Goal: Task Accomplishment & Management: Use online tool/utility

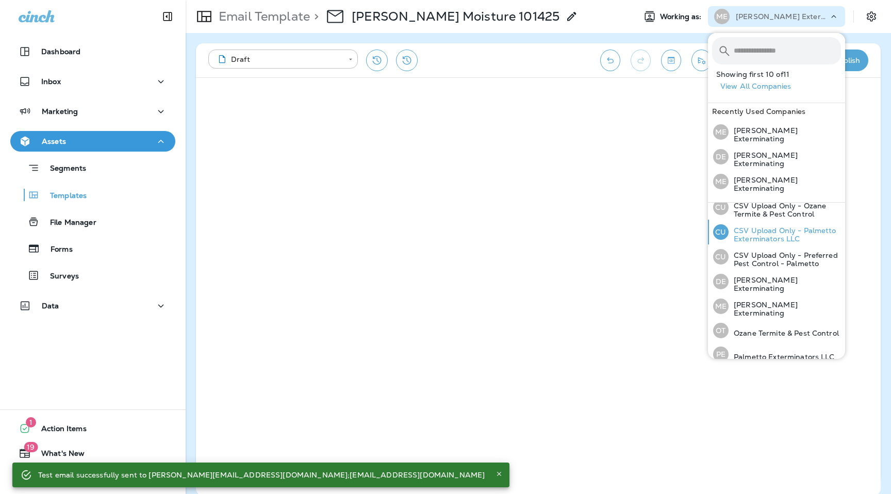
scroll to position [111, 0]
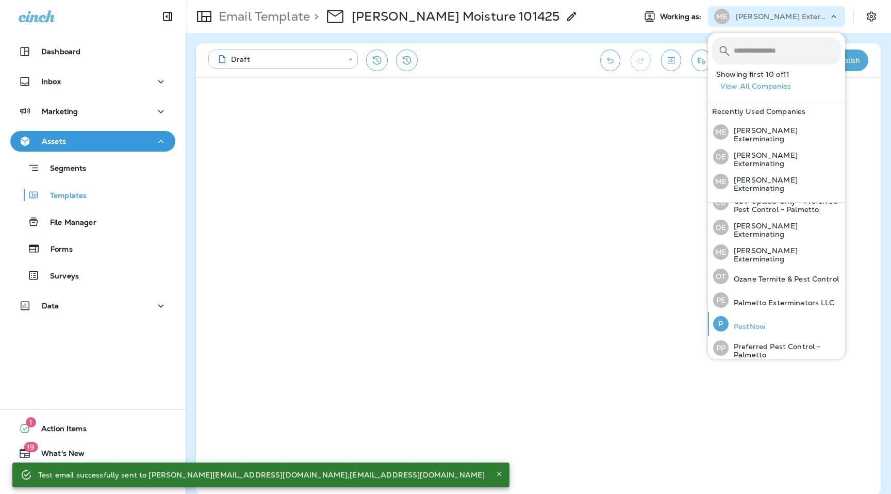
click at [751, 322] on p "PestNow" at bounding box center [747, 326] width 37 height 8
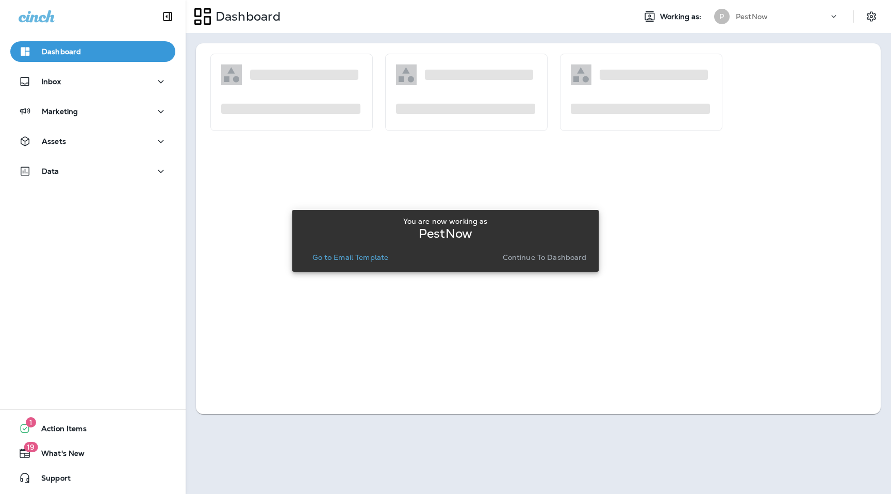
click at [345, 256] on p "Go to Email Template" at bounding box center [350, 257] width 76 height 8
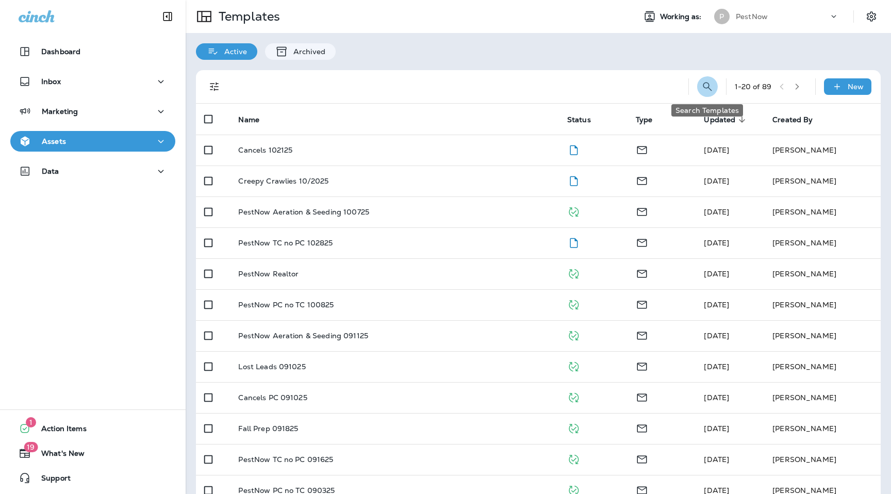
click at [706, 88] on icon "Search Templates" at bounding box center [707, 86] width 9 height 9
type input "*******"
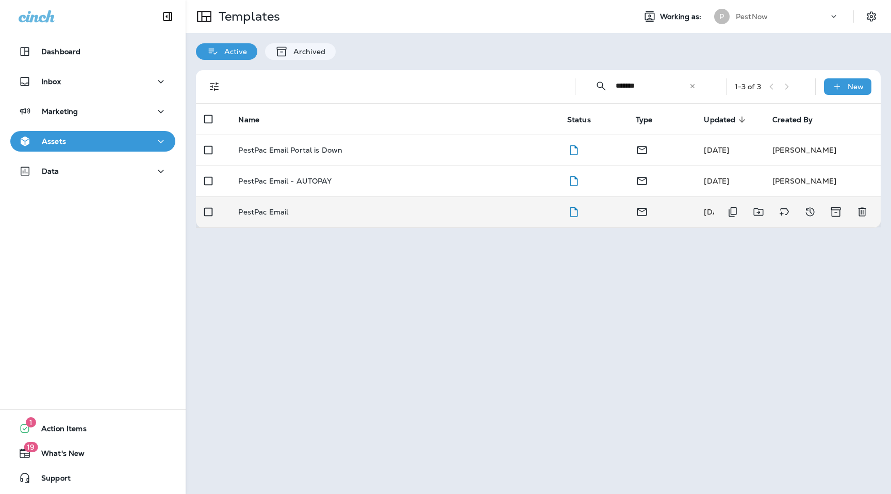
click at [278, 212] on p "PestPac Email" at bounding box center [263, 212] width 50 height 8
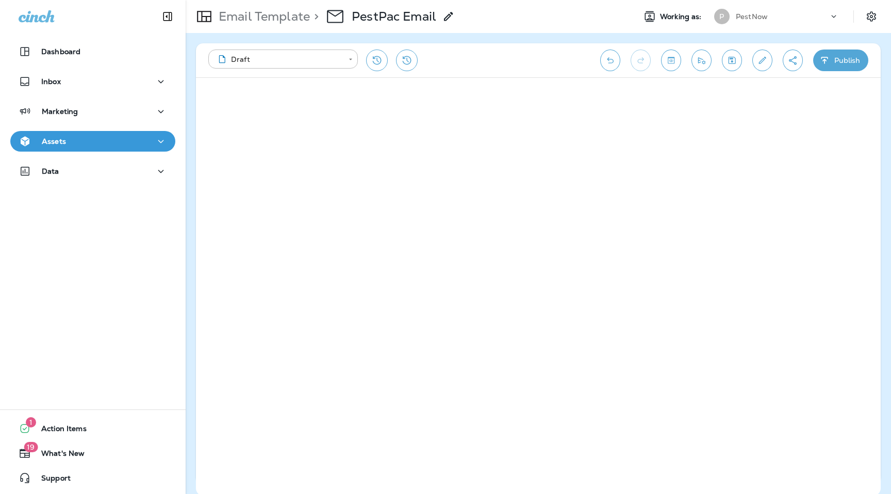
click at [843, 17] on div at bounding box center [839, 18] width 20 height 15
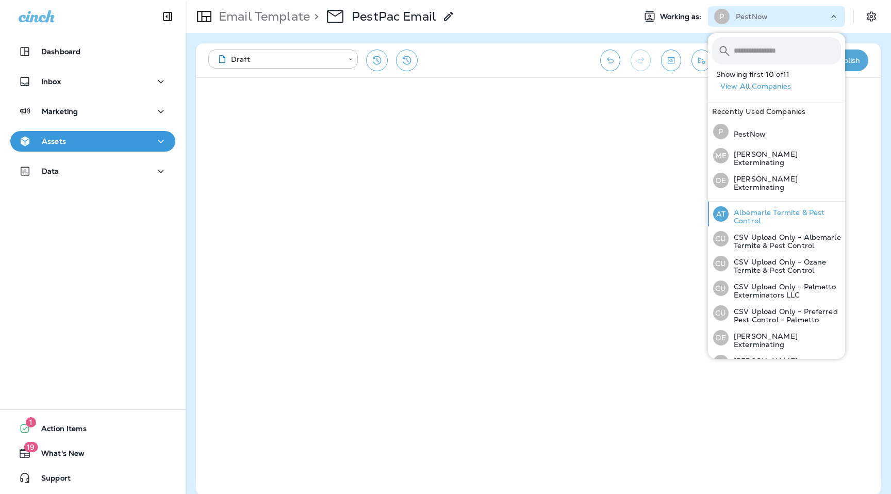
click at [778, 209] on p "Albemarle Termite & Pest Control" at bounding box center [785, 216] width 112 height 17
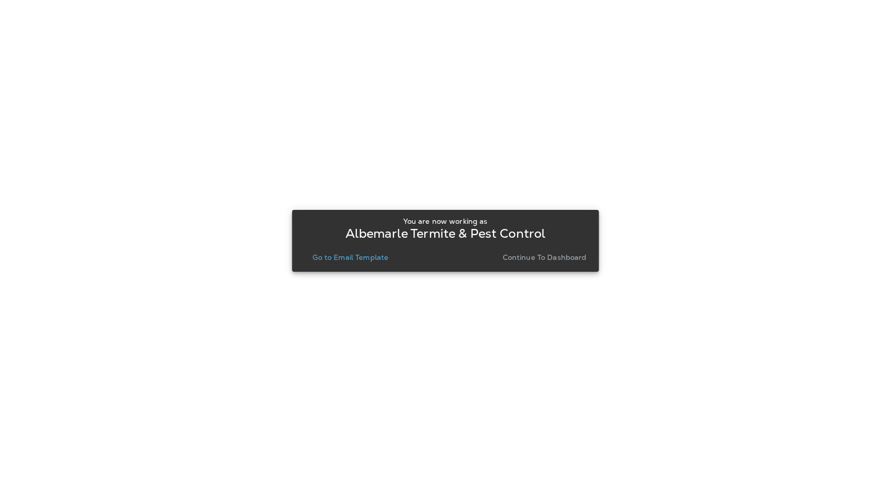
click at [354, 258] on p "Go to Email Template" at bounding box center [350, 257] width 76 height 8
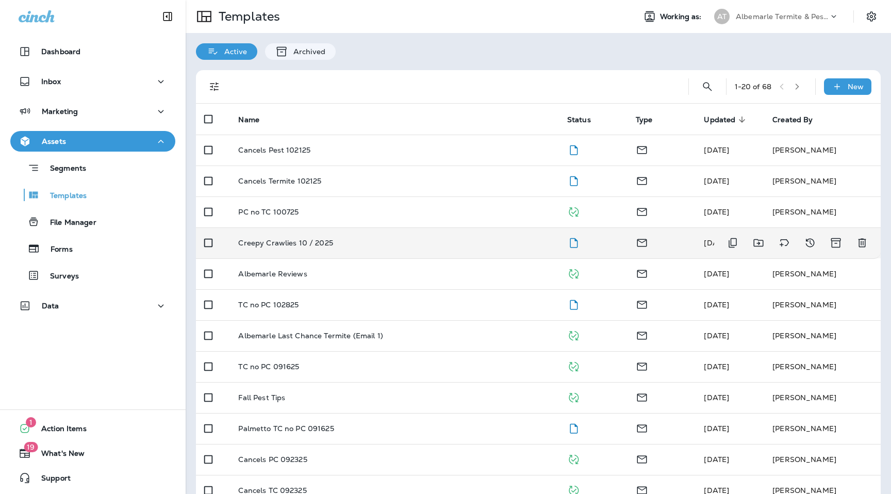
click at [294, 251] on td "Creepy Crawlies 10 / 2025" at bounding box center [394, 242] width 328 height 31
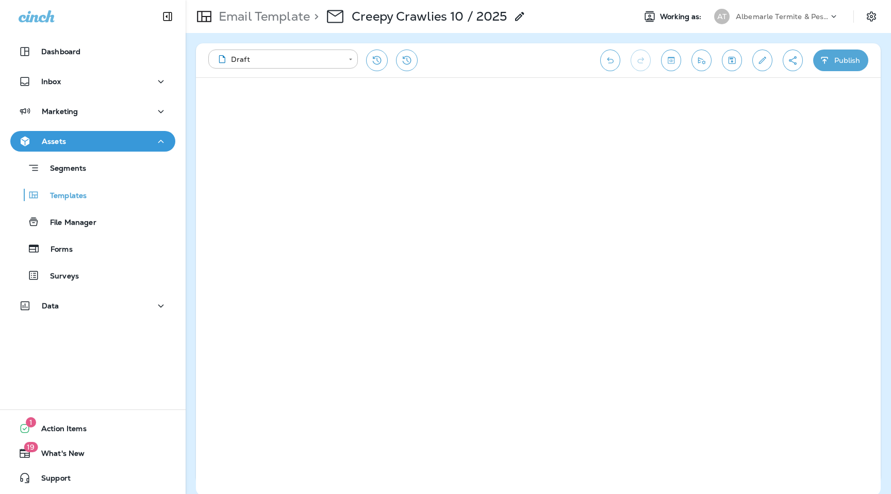
click at [796, 56] on icon "Create a Shareable Preview Link" at bounding box center [792, 60] width 11 height 10
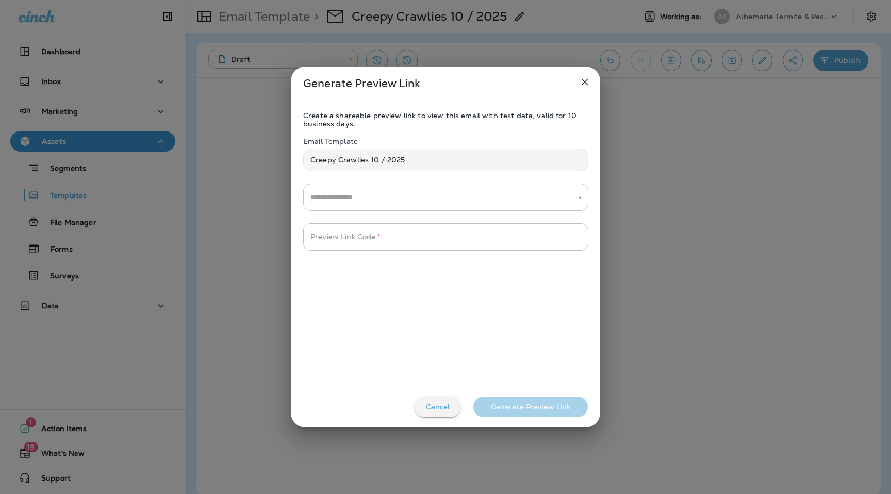
click at [399, 197] on input "text" at bounding box center [438, 197] width 260 height 18
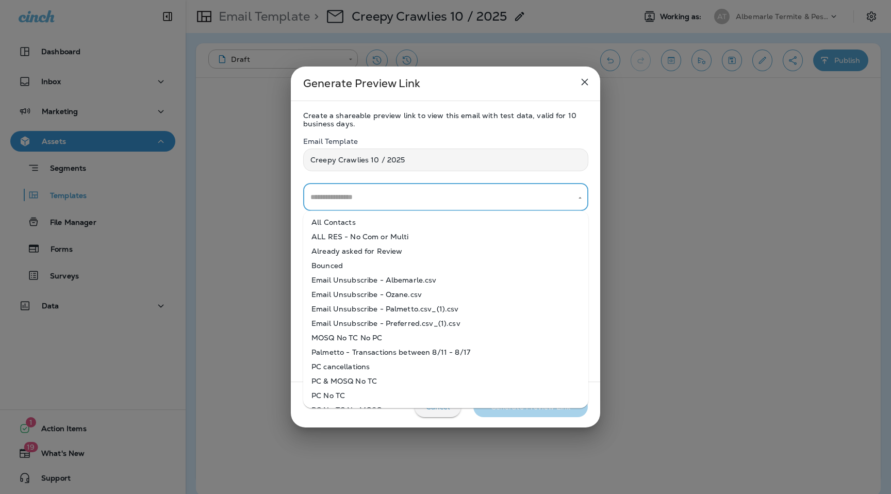
click at [400, 226] on li "All Contacts" at bounding box center [445, 222] width 285 height 14
type input "**********"
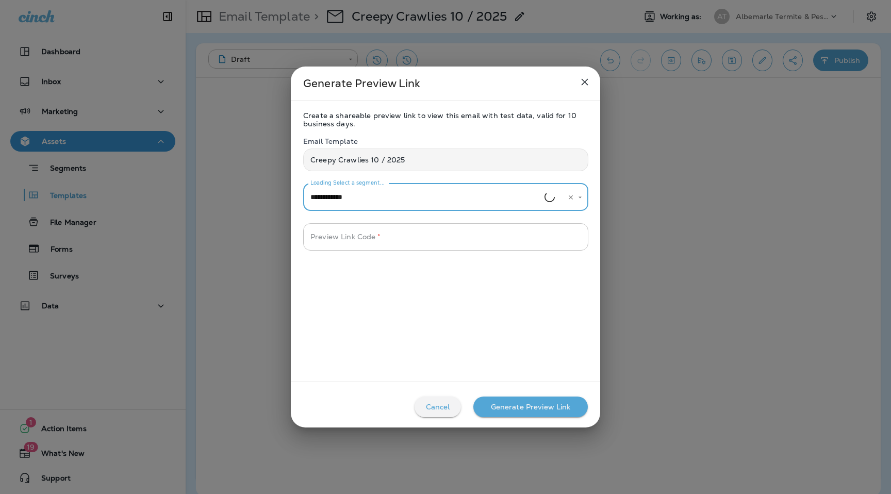
click at [400, 237] on input "Preview Link Code   *" at bounding box center [445, 236] width 285 height 27
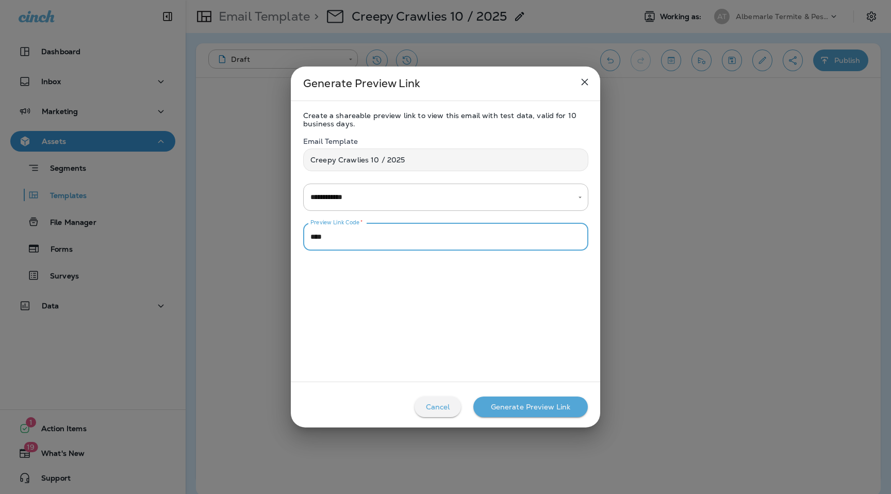
type input "****"
click at [519, 413] on button "Generate Preview Link" at bounding box center [530, 407] width 114 height 21
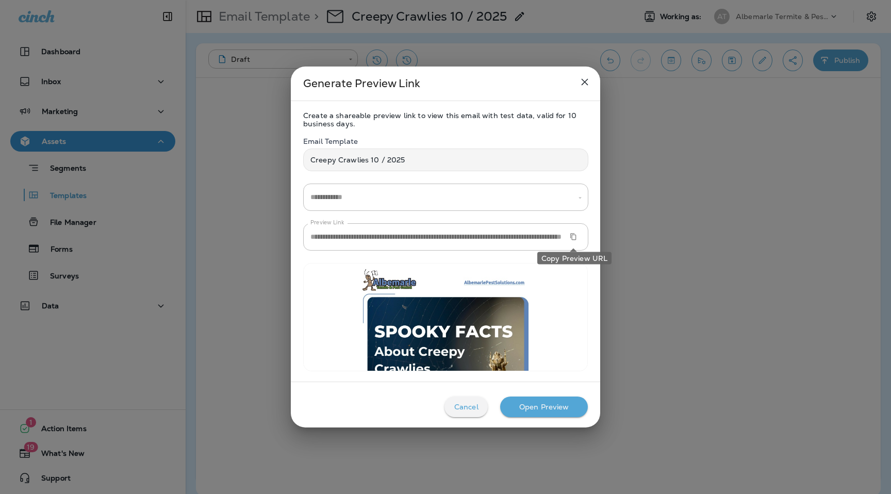
click at [577, 239] on button "Copy Preview URL" at bounding box center [573, 236] width 15 height 15
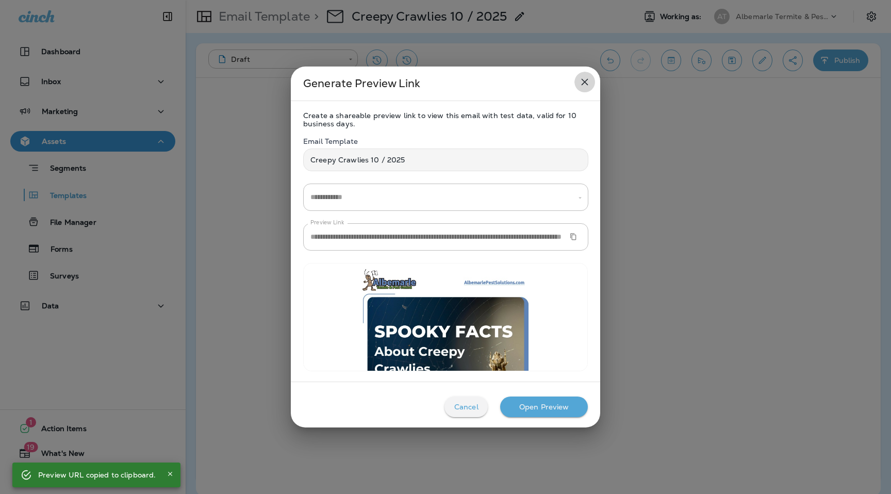
click at [584, 82] on icon "close" at bounding box center [585, 82] width 7 height 7
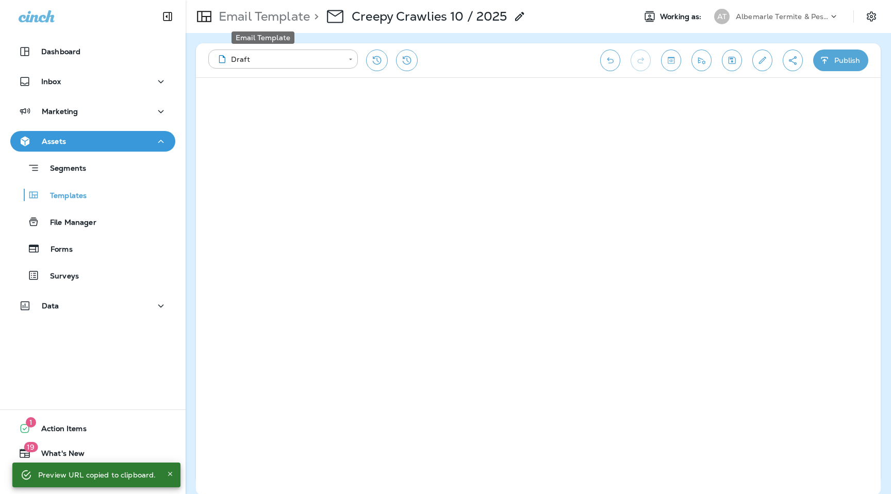
click at [294, 12] on p "Email Template" at bounding box center [262, 16] width 95 height 15
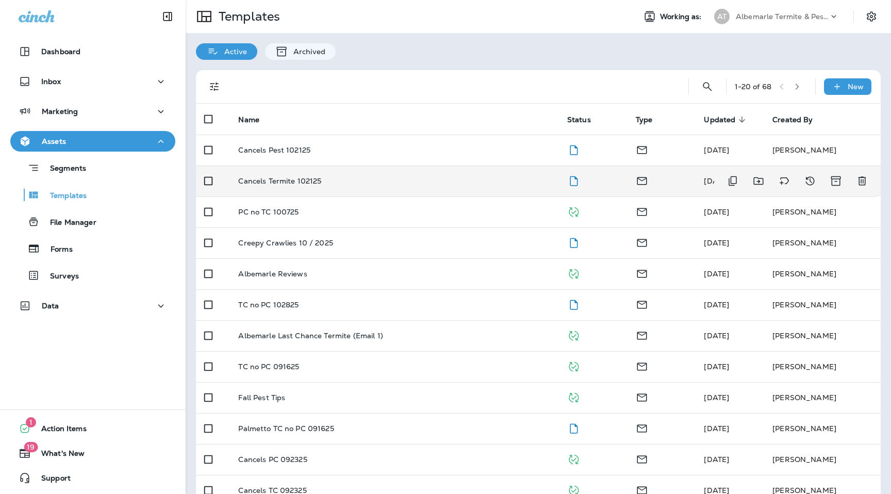
click at [316, 184] on p "Cancels Termite 102125" at bounding box center [279, 181] width 83 height 8
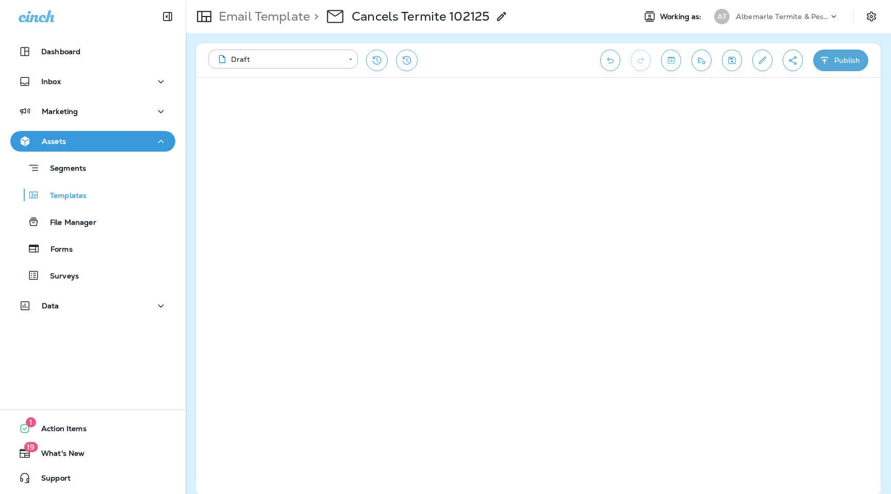
click at [792, 62] on icon "Create a Shareable Preview Link" at bounding box center [792, 60] width 11 height 10
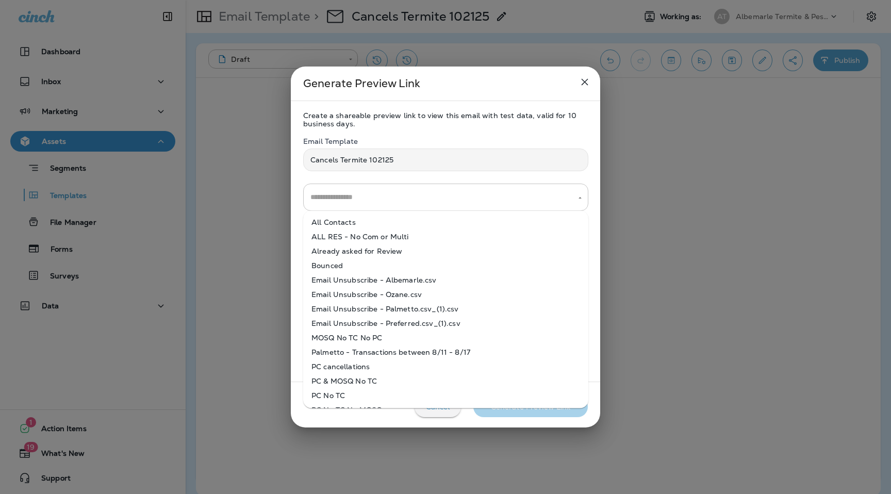
click at [426, 187] on div "​" at bounding box center [445, 197] width 285 height 27
click at [407, 221] on li "All Contacts" at bounding box center [445, 222] width 285 height 14
type input "**********"
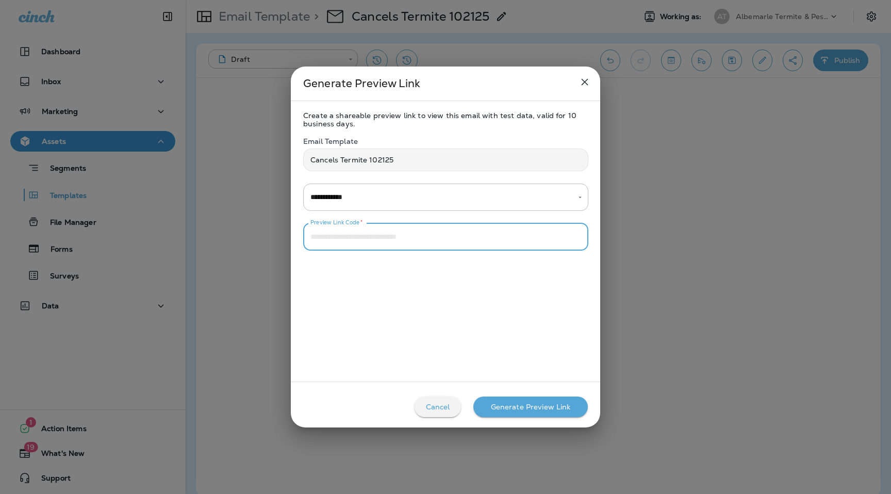
click at [407, 236] on input "Preview Link Code   *" at bounding box center [445, 236] width 285 height 27
type input "****"
click at [509, 406] on div "Generate Preview Link" at bounding box center [531, 407] width 80 height 8
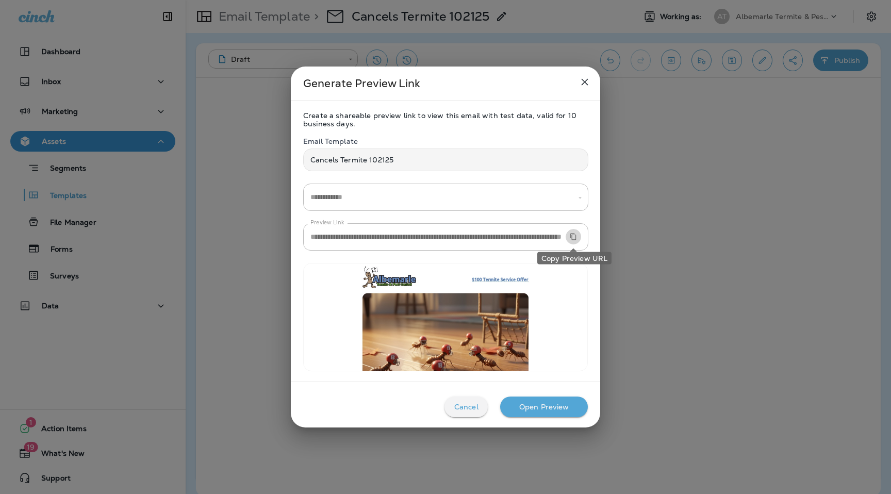
click at [574, 236] on icon "Copy Preview URL" at bounding box center [573, 236] width 7 height 7
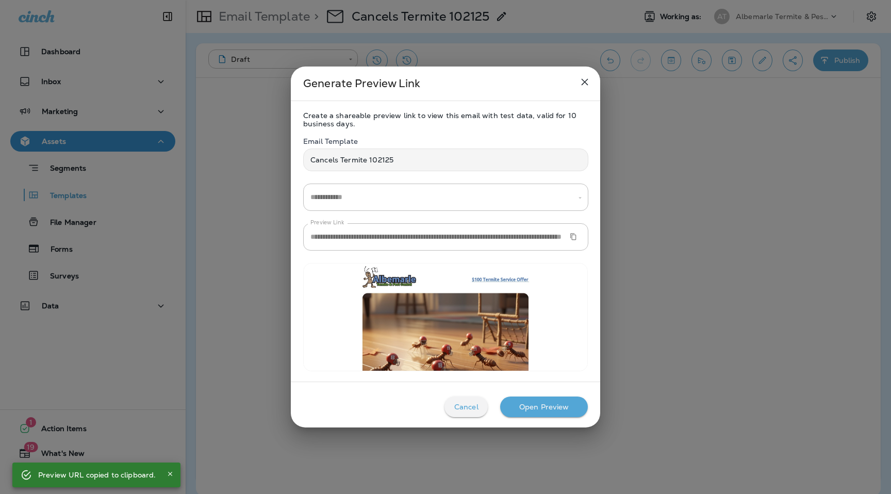
click at [583, 80] on icon "close" at bounding box center [585, 82] width 12 height 12
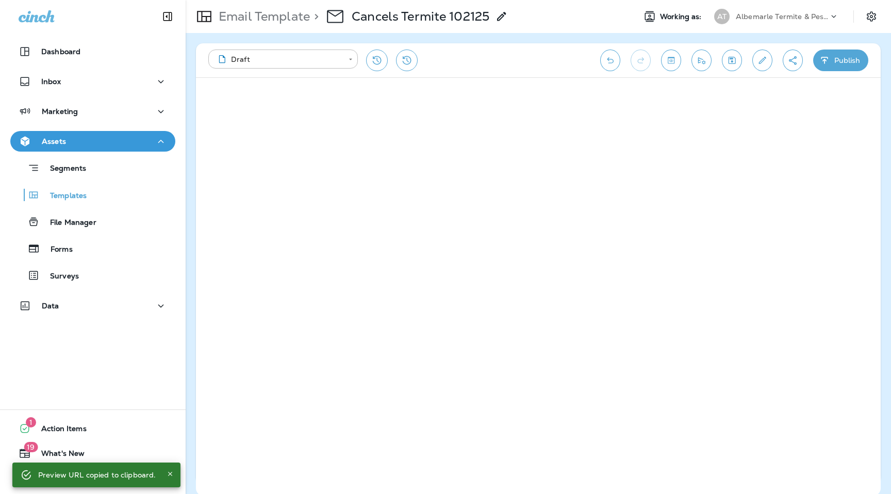
click at [257, 12] on p "Email Template" at bounding box center [262, 16] width 95 height 15
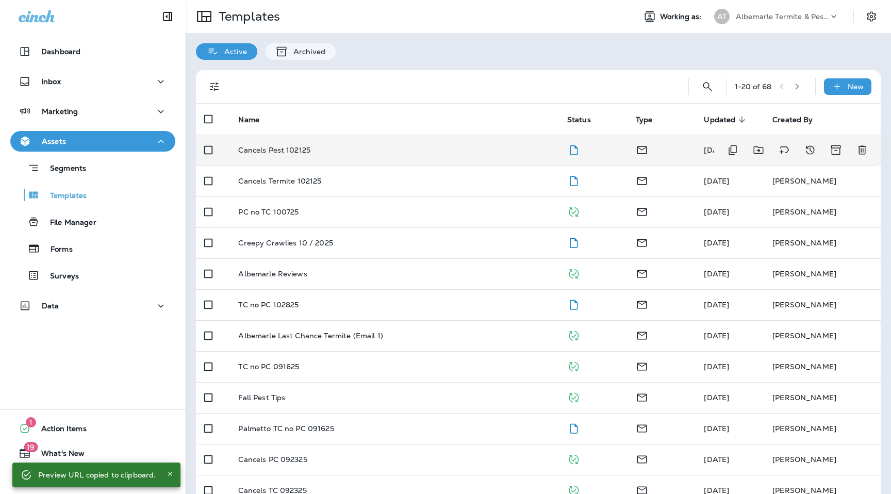
click at [299, 149] on p "Cancels Pest 102125" at bounding box center [274, 150] width 72 height 8
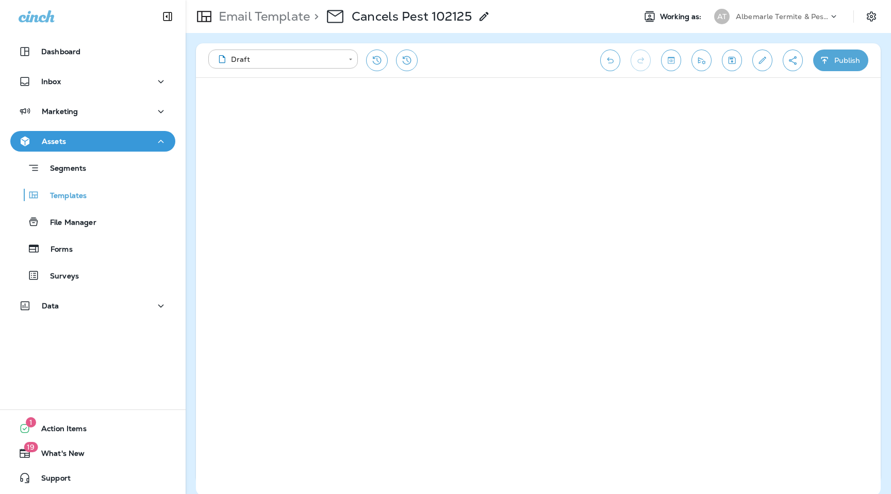
click at [797, 64] on icon "Create a Shareable Preview Link" at bounding box center [792, 60] width 11 height 10
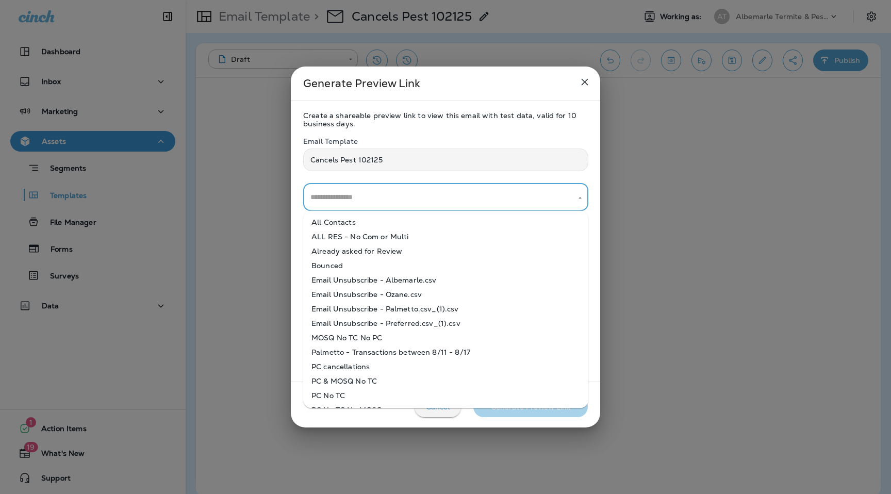
click at [421, 201] on input "text" at bounding box center [438, 197] width 260 height 18
click at [408, 221] on li "All Contacts" at bounding box center [445, 222] width 285 height 14
type input "**********"
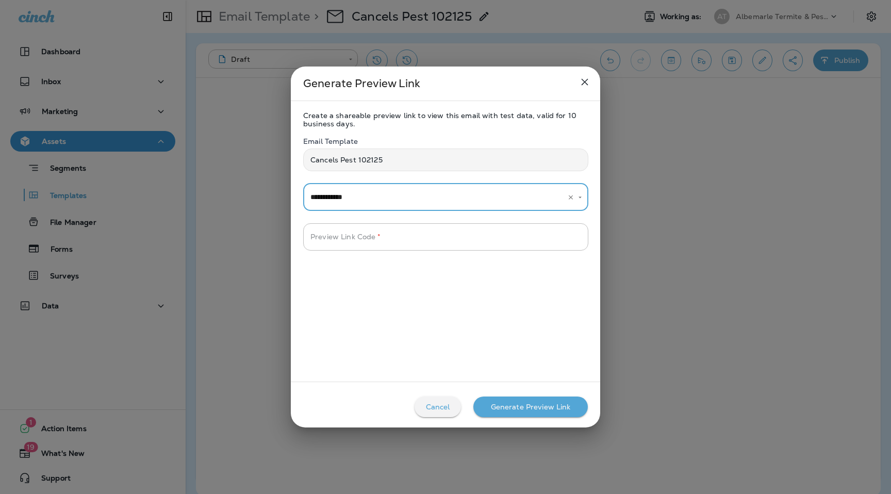
click at [402, 251] on div "**********" at bounding box center [445, 241] width 309 height 260
click at [402, 239] on input "Preview Link Code   *" at bounding box center [445, 236] width 285 height 27
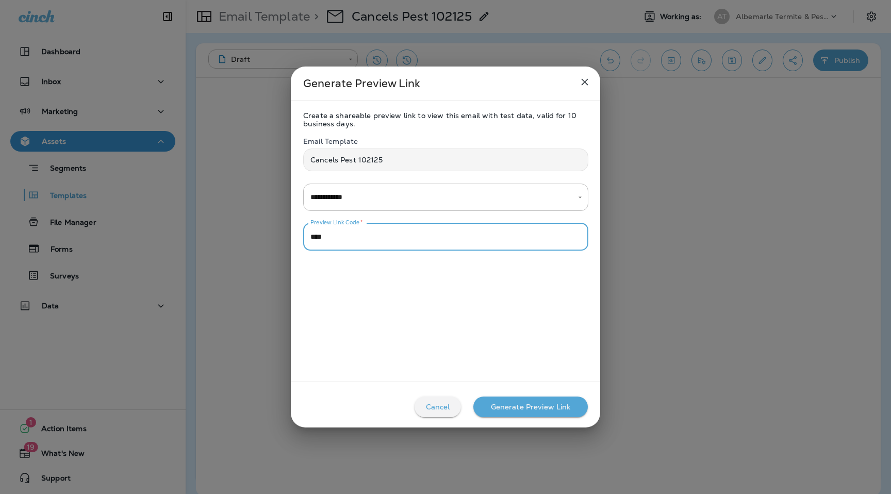
type input "****"
click at [531, 405] on div "Generate Preview Link" at bounding box center [531, 407] width 80 height 8
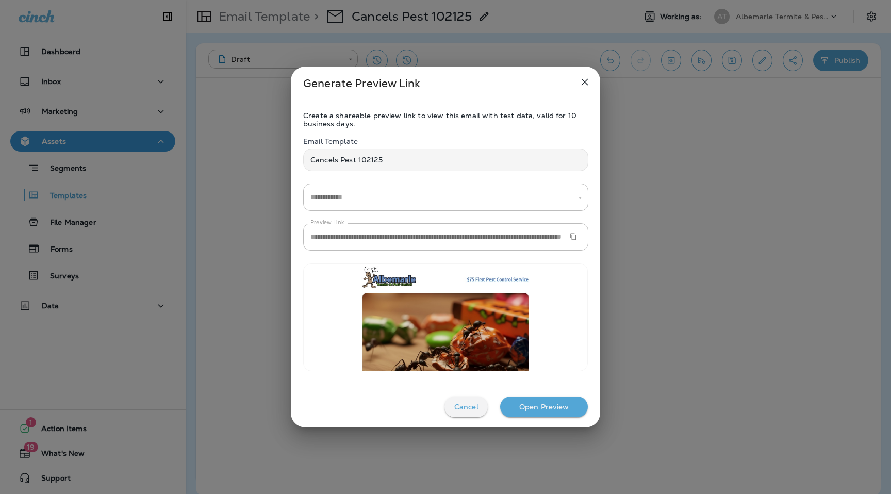
click at [574, 238] on icon "Copy Preview URL" at bounding box center [573, 236] width 7 height 7
click at [585, 81] on icon "close" at bounding box center [585, 82] width 7 height 7
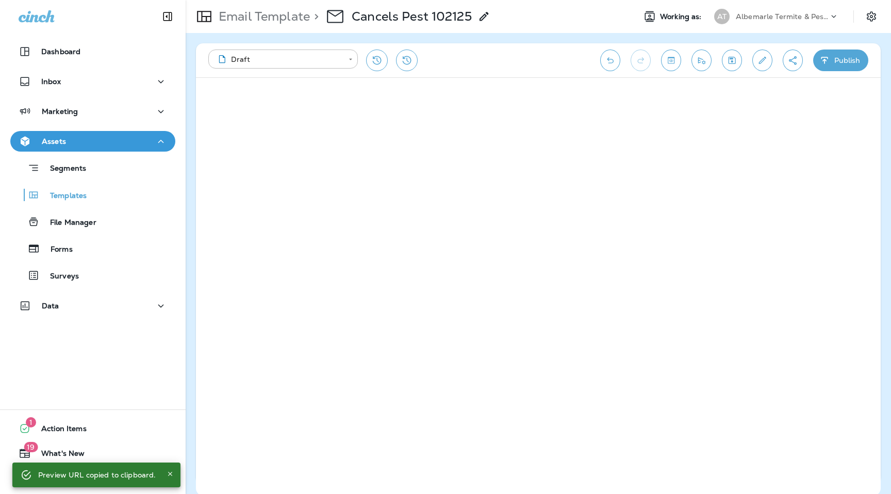
click at [836, 14] on icon at bounding box center [834, 16] width 10 height 10
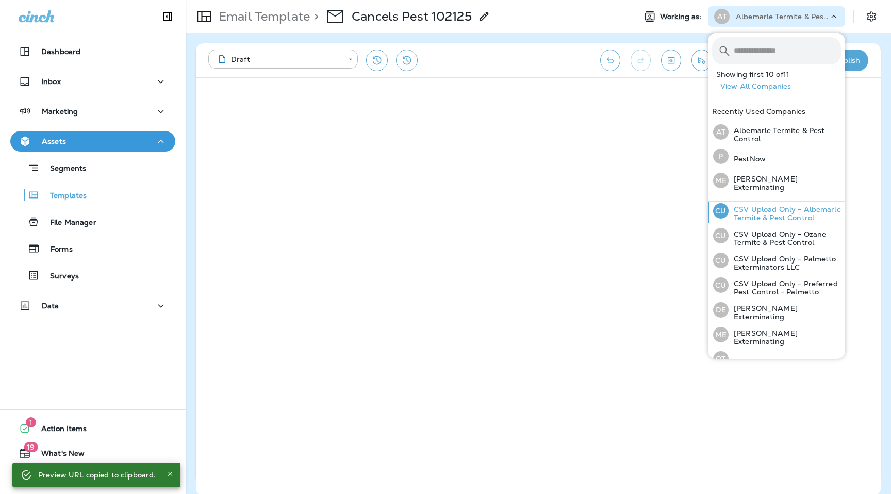
scroll to position [32, 0]
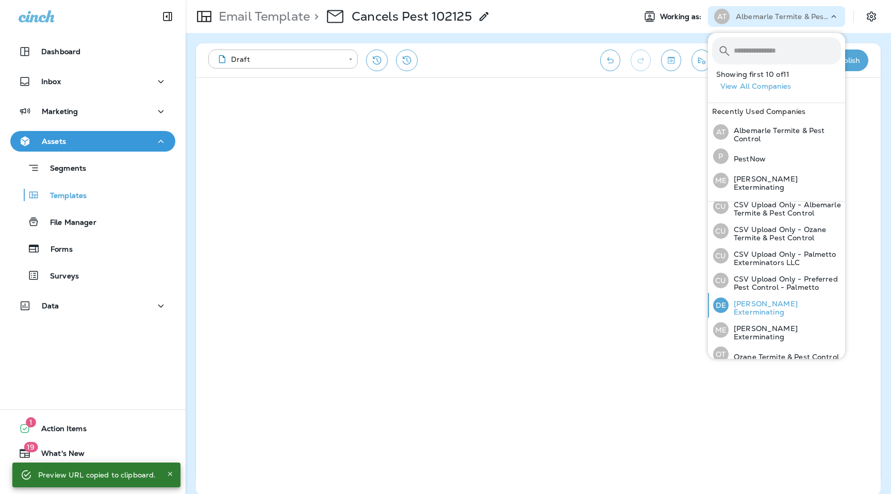
click at [786, 305] on p "[PERSON_NAME] Exterminating" at bounding box center [785, 308] width 112 height 17
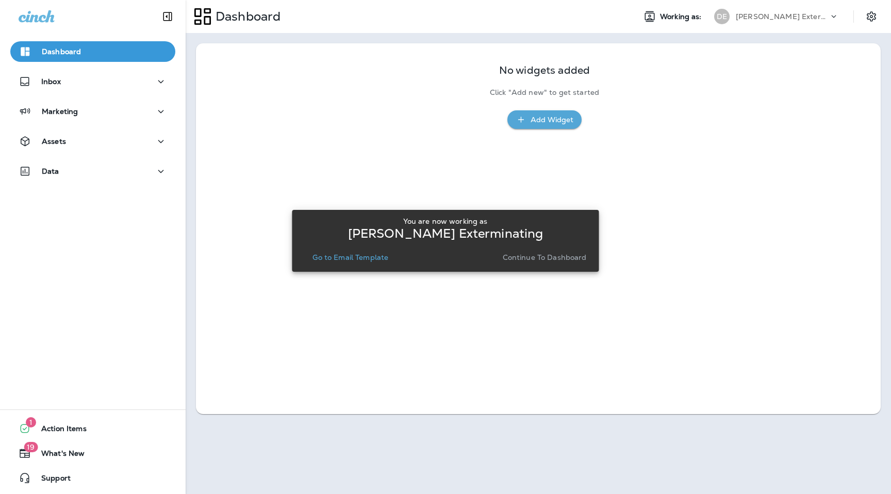
click at [361, 256] on p "Go to Email Template" at bounding box center [350, 257] width 76 height 8
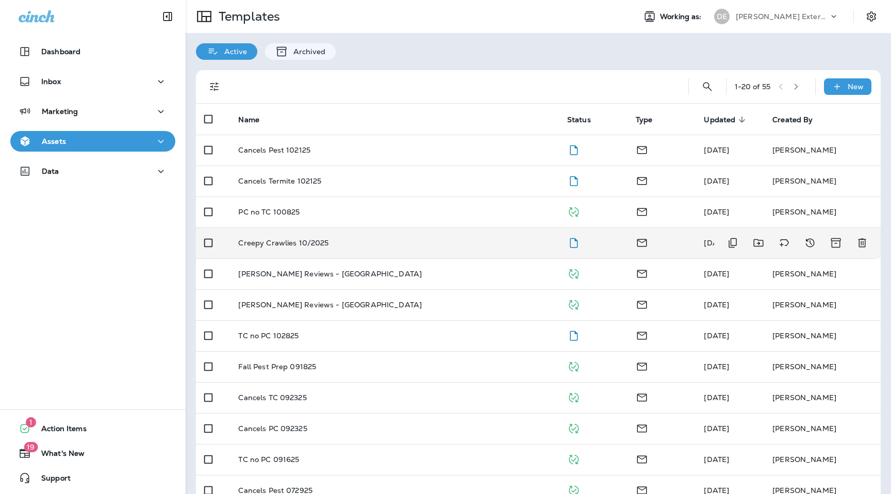
click at [322, 246] on p "Creepy Crawlies 10/2025" at bounding box center [283, 243] width 90 height 8
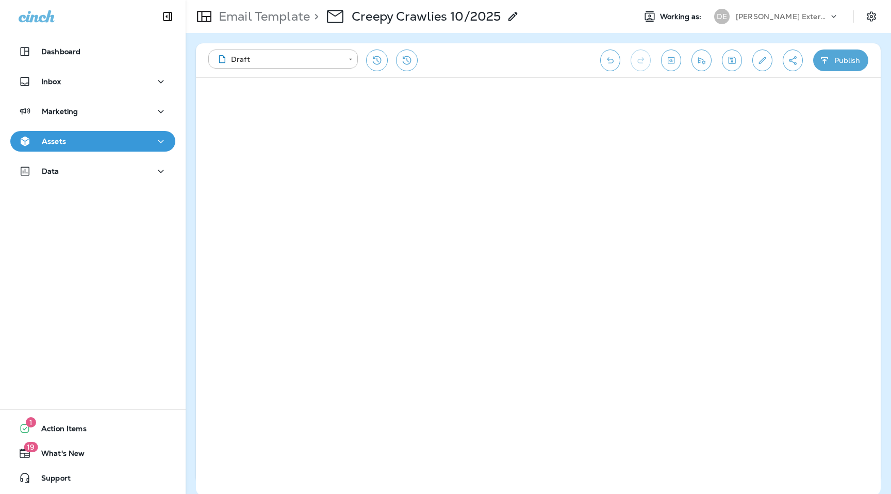
click at [795, 63] on icon "Create a Shareable Preview Link" at bounding box center [793, 60] width 8 height 9
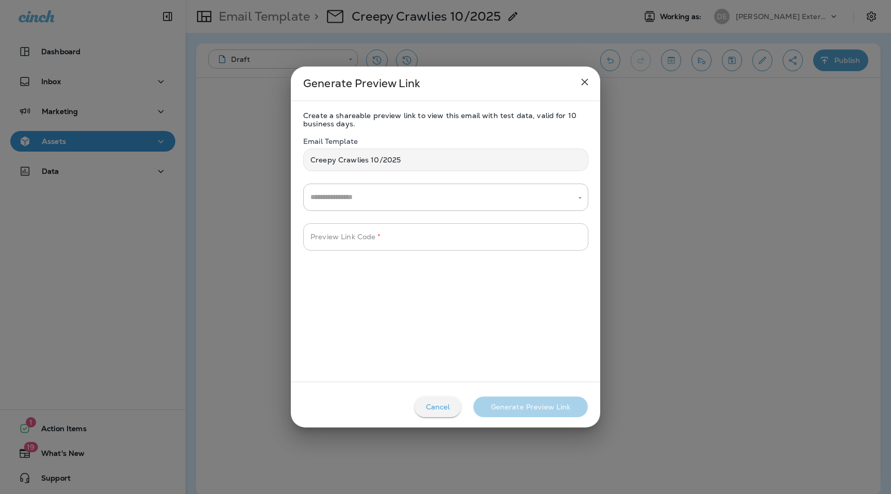
click at [419, 236] on input "Preview Link Code   *" at bounding box center [445, 236] width 285 height 27
type input "****"
click at [468, 189] on input "text" at bounding box center [438, 197] width 260 height 18
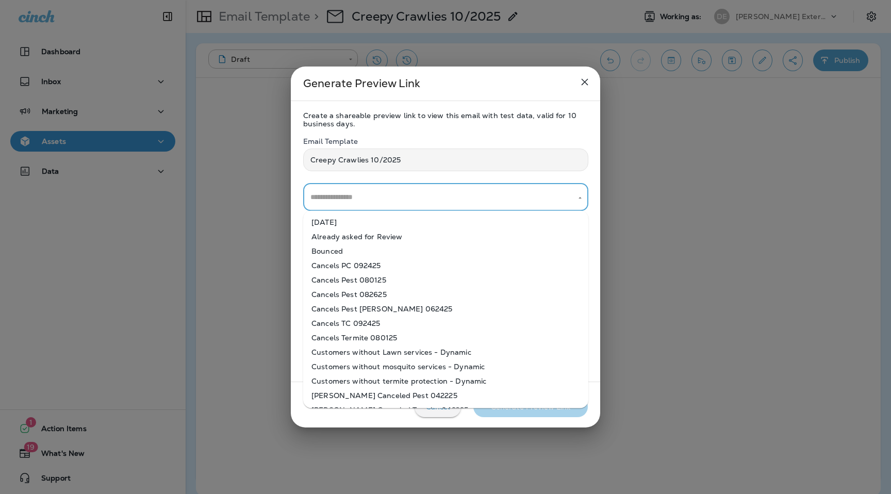
click at [458, 219] on li "[DATE]" at bounding box center [445, 222] width 285 height 14
type input "**********"
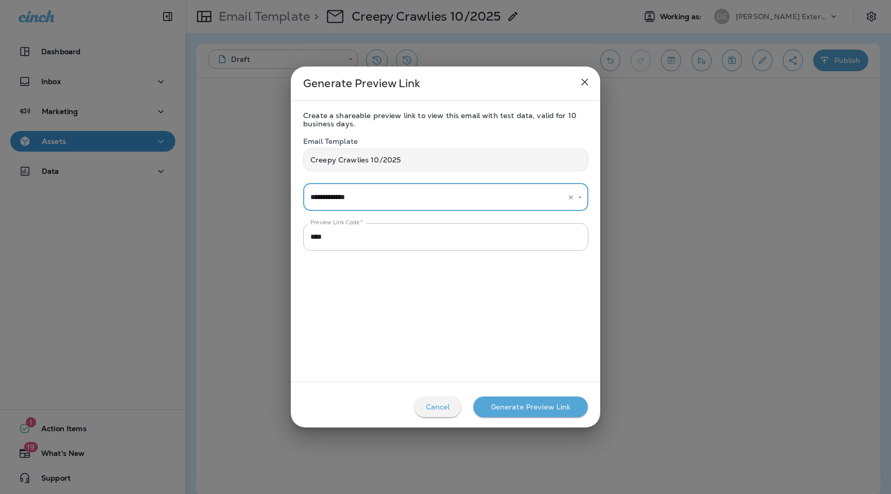
click at [526, 406] on div "Generate Preview Link" at bounding box center [531, 407] width 80 height 8
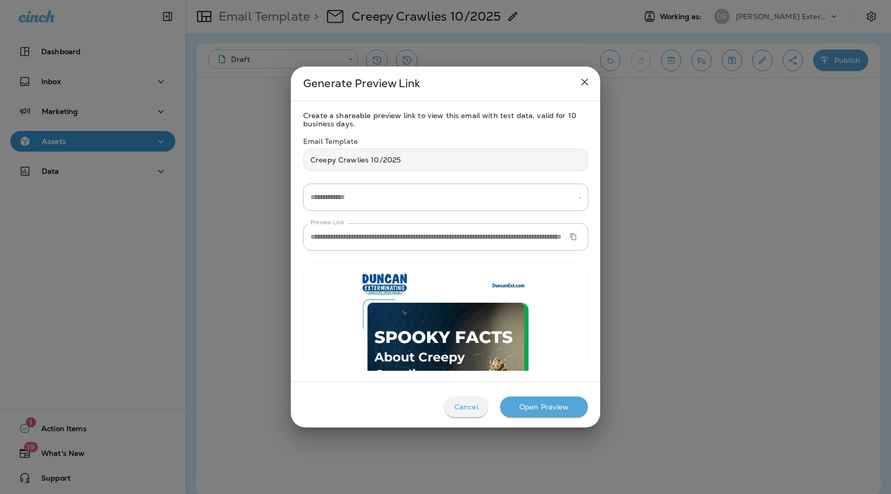
click at [575, 241] on button "Copy Preview URL" at bounding box center [573, 236] width 15 height 15
click at [585, 81] on icon "close" at bounding box center [585, 82] width 7 height 7
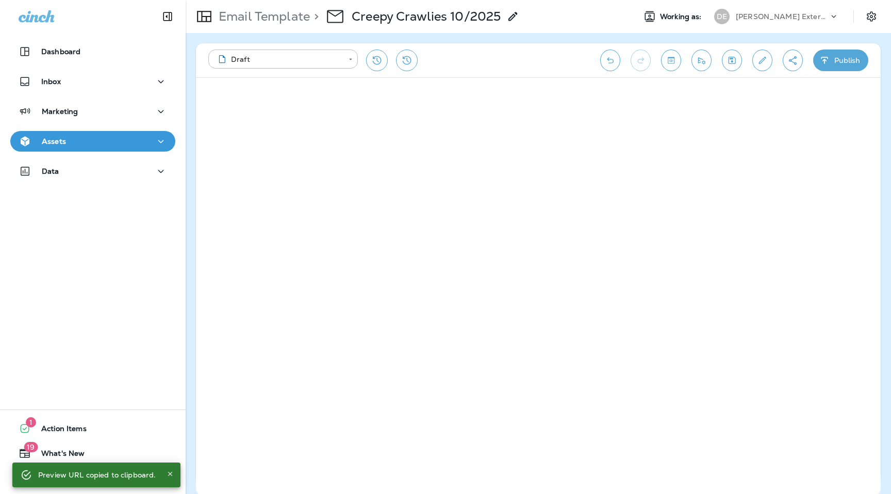
click at [271, 20] on p "Email Template" at bounding box center [262, 16] width 95 height 15
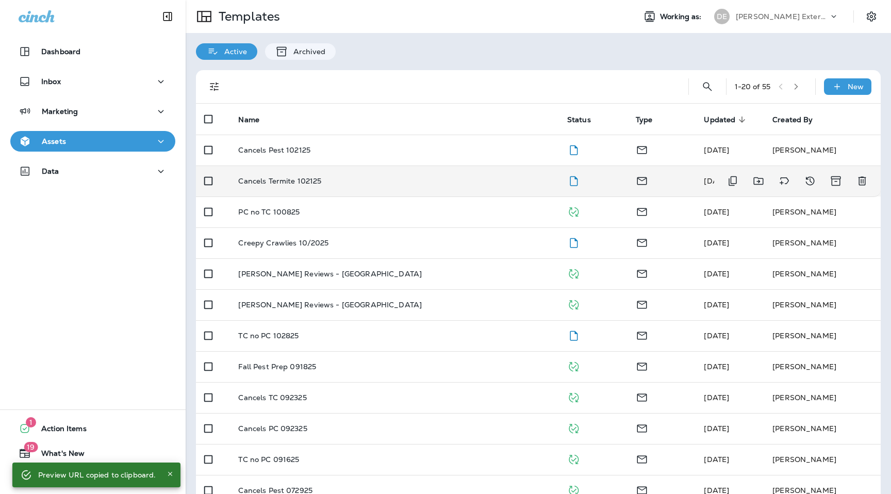
click at [314, 180] on p "Cancels Termite 102125" at bounding box center [279, 181] width 83 height 8
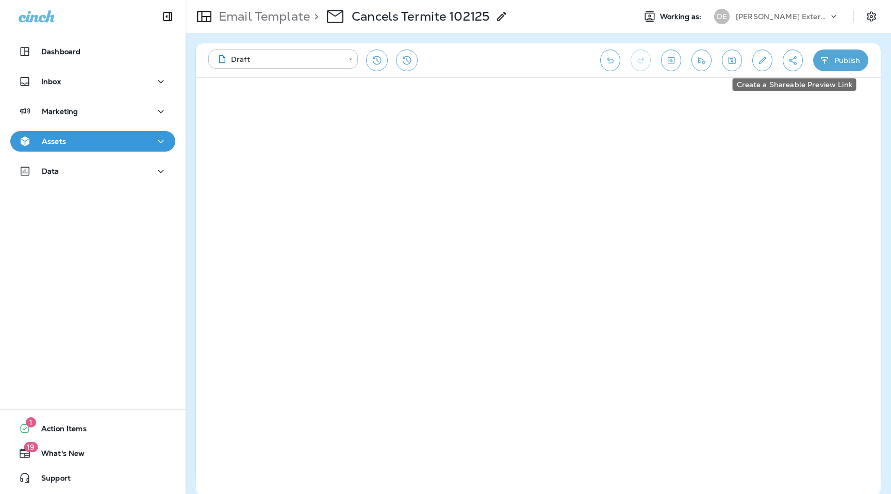
click at [794, 63] on icon "Create a Shareable Preview Link" at bounding box center [793, 60] width 8 height 9
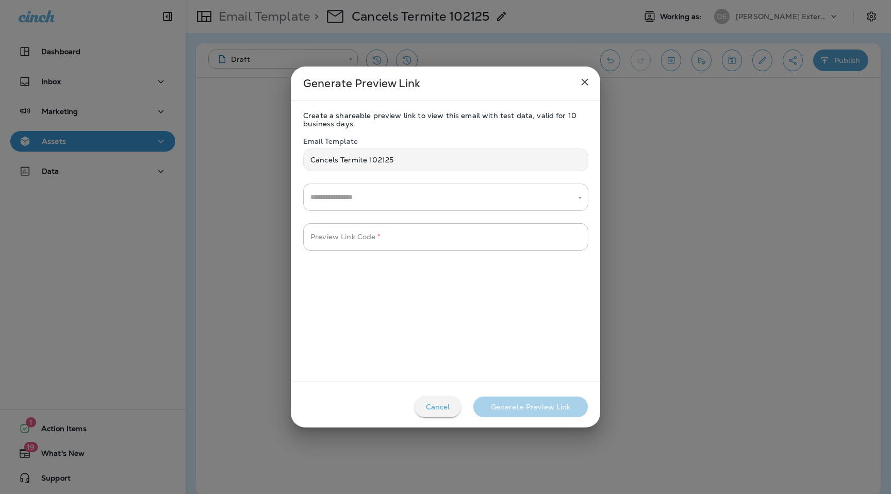
click at [428, 205] on input "text" at bounding box center [438, 197] width 260 height 18
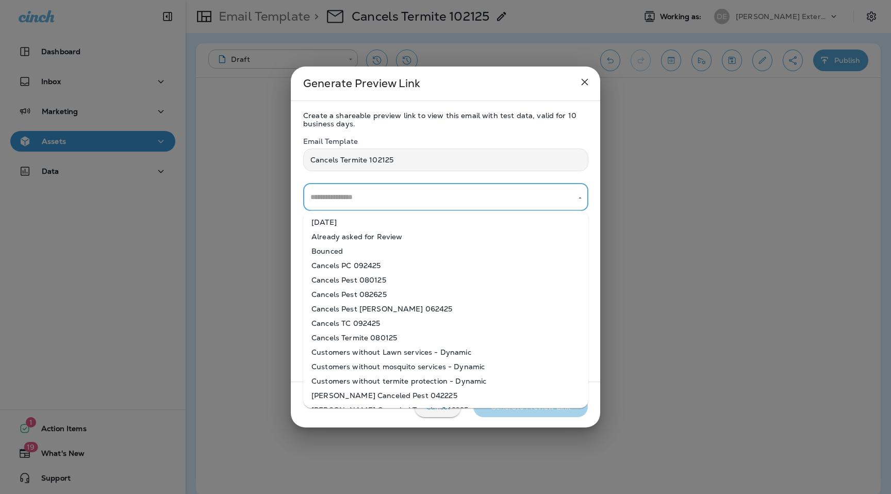
click at [418, 224] on li "[DATE]" at bounding box center [445, 222] width 285 height 14
type input "**********"
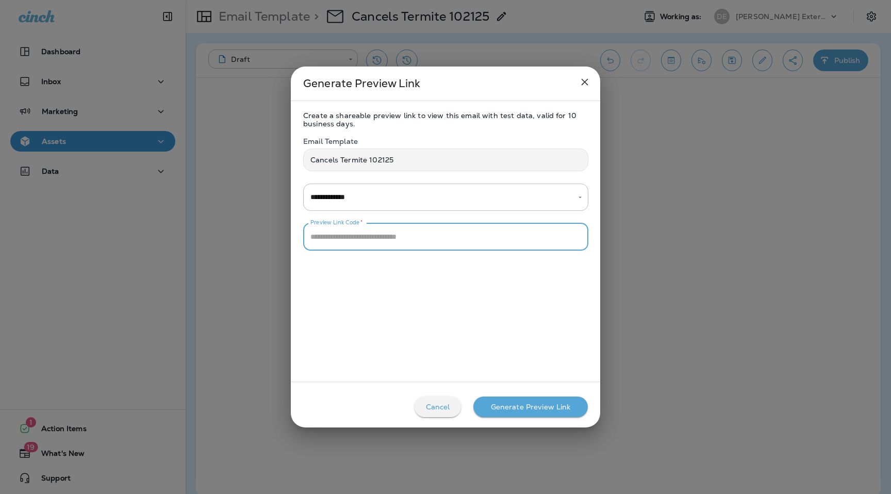
click at [418, 237] on input "Preview Link Code   *" at bounding box center [445, 236] width 285 height 27
type input "****"
click at [502, 411] on div "Generate Preview Link" at bounding box center [531, 407] width 80 height 8
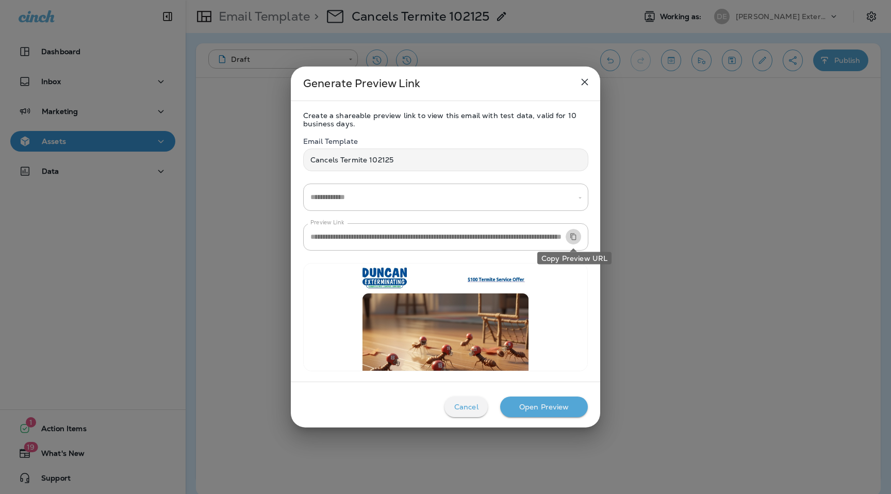
click at [576, 239] on icon "Copy Preview URL" at bounding box center [573, 236] width 7 height 7
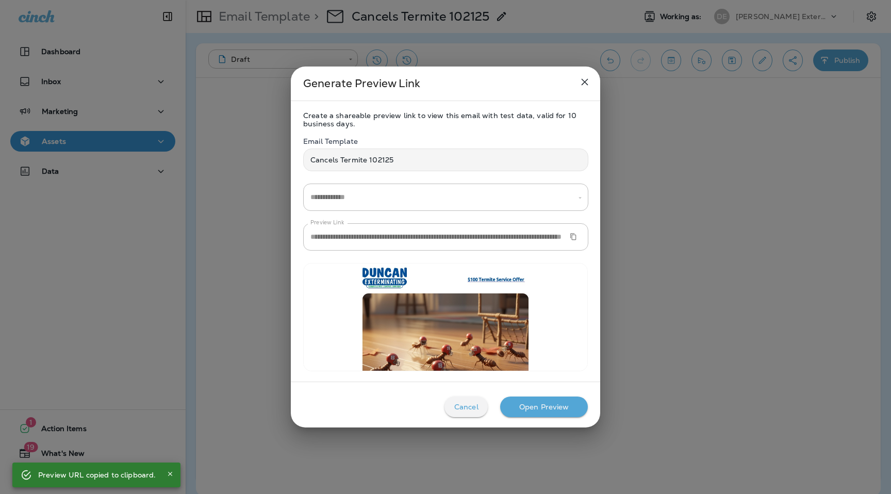
click at [583, 78] on icon "close" at bounding box center [585, 82] width 12 height 12
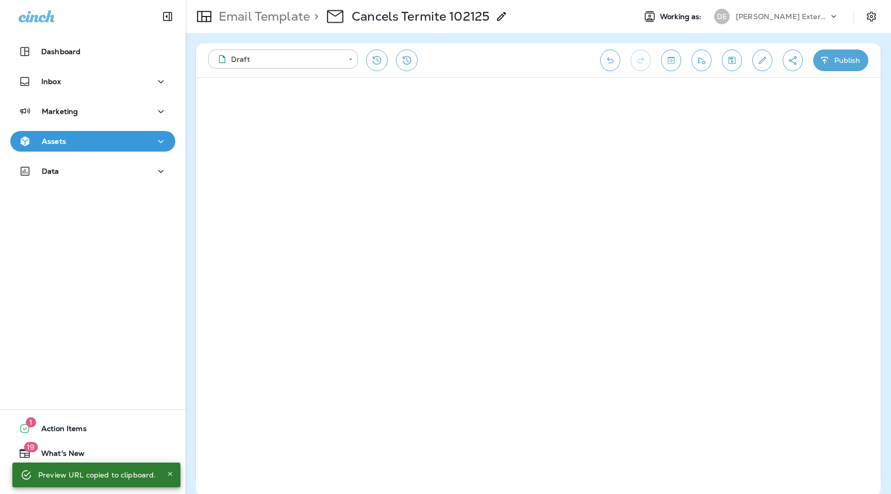
click at [267, 15] on p "Email Template" at bounding box center [262, 16] width 95 height 15
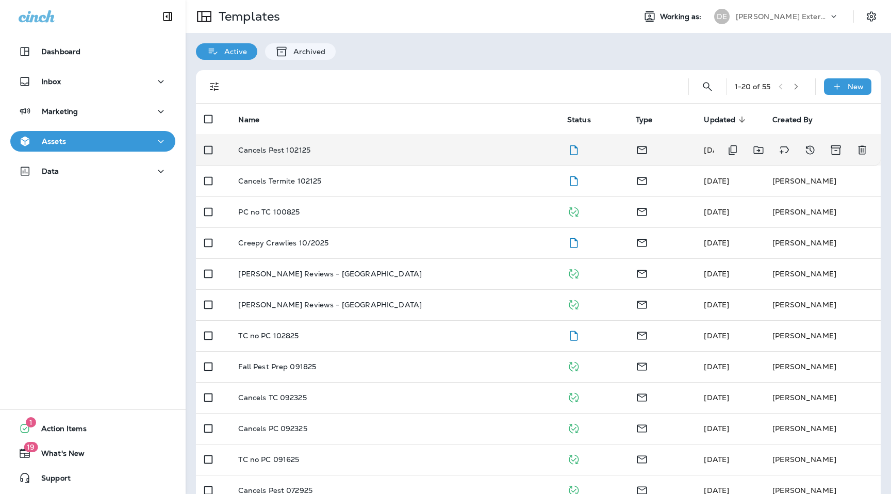
click at [289, 142] on td "Cancels Pest 102125" at bounding box center [394, 150] width 328 height 31
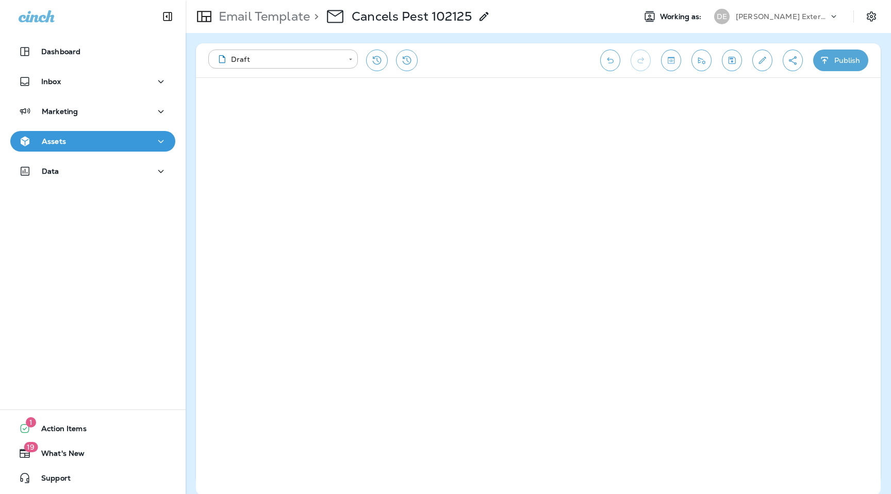
click at [793, 60] on icon "Create a Shareable Preview Link" at bounding box center [792, 60] width 11 height 10
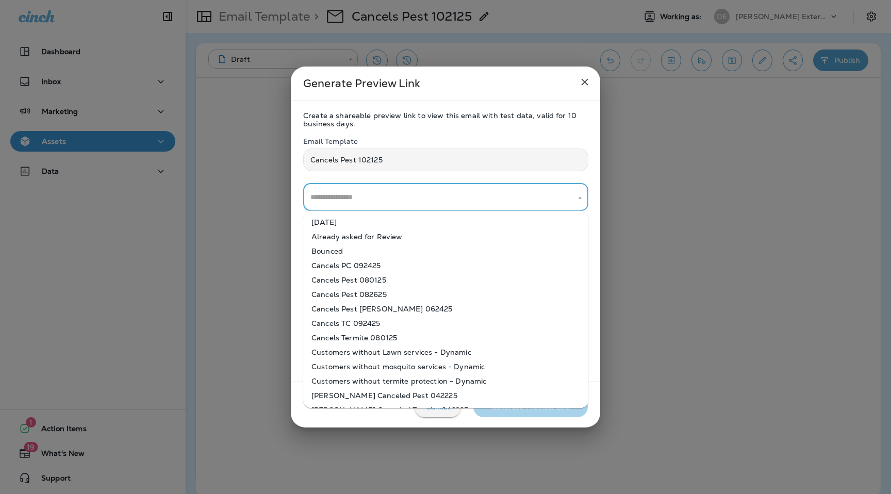
click at [454, 202] on input "text" at bounding box center [438, 197] width 260 height 18
click at [438, 226] on li "[DATE]" at bounding box center [445, 222] width 285 height 14
type input "**********"
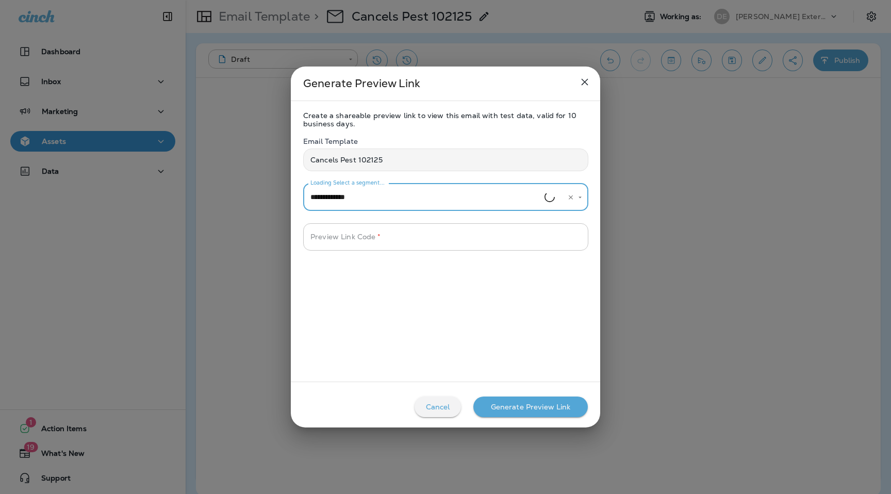
click at [425, 242] on input "Preview Link Code   *" at bounding box center [445, 236] width 285 height 27
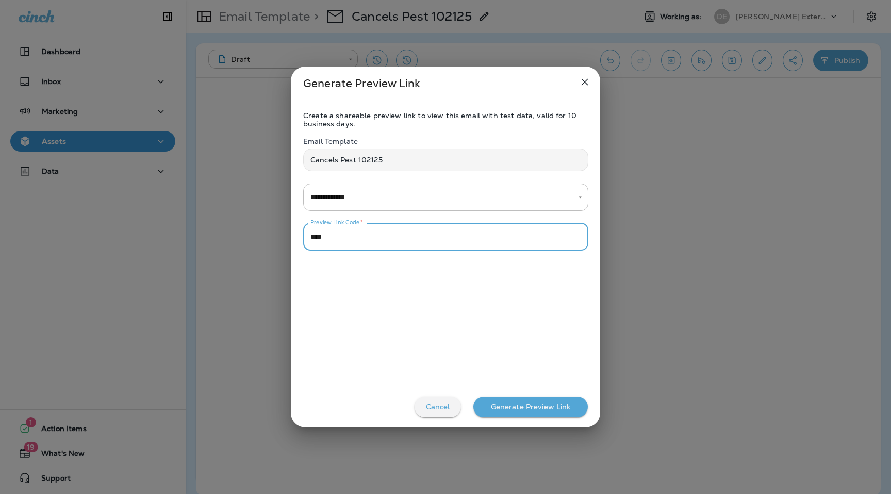
type input "****"
click at [519, 405] on div "Generate Preview Link" at bounding box center [531, 407] width 80 height 8
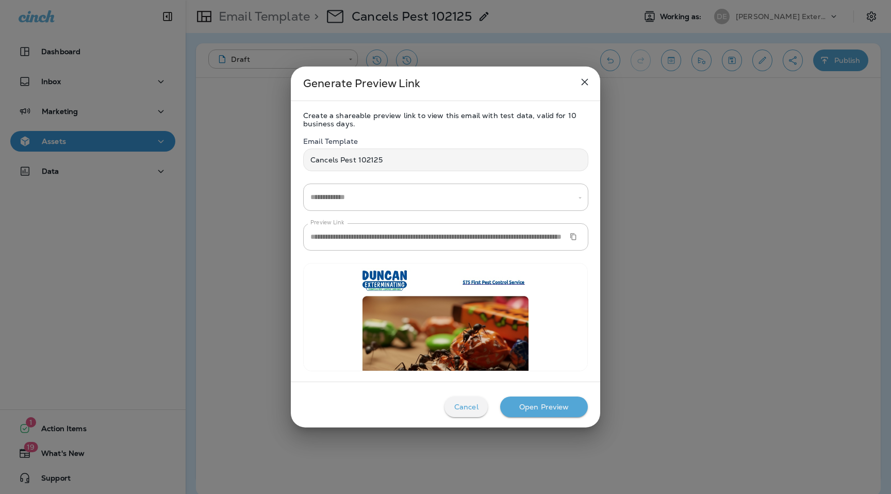
click at [576, 238] on icon "Copy Preview URL" at bounding box center [573, 236] width 7 height 7
click at [583, 81] on icon "close" at bounding box center [585, 82] width 12 height 12
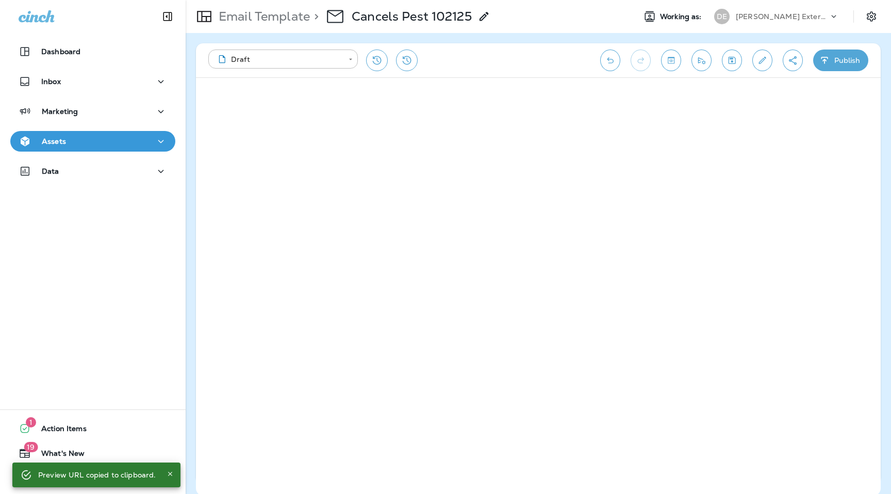
click at [784, 19] on p "[PERSON_NAME] Exterminating" at bounding box center [782, 16] width 93 height 8
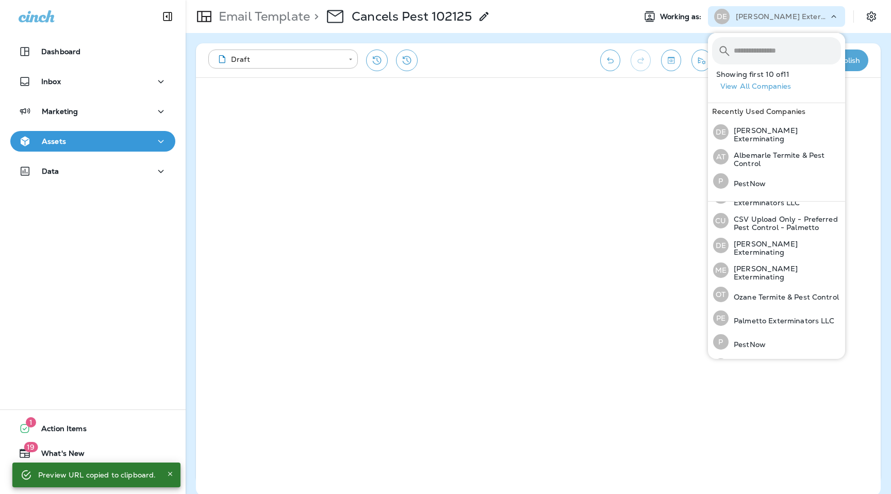
scroll to position [112, 0]
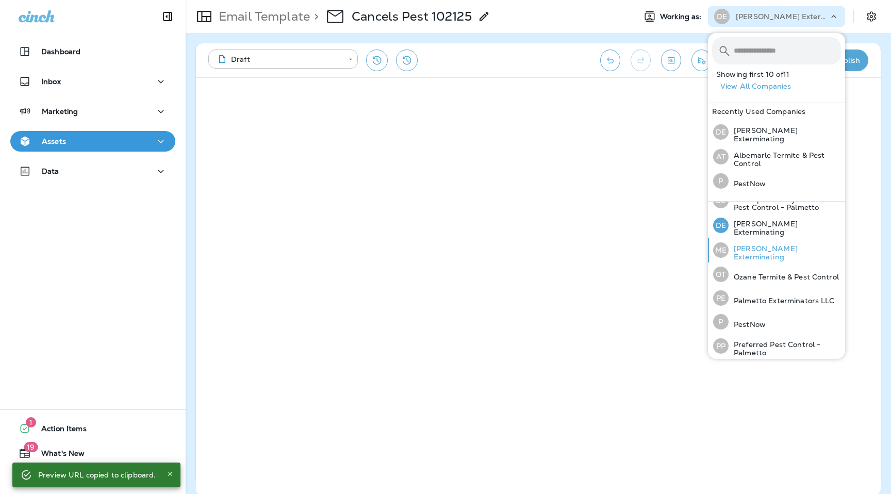
click at [764, 247] on p "[PERSON_NAME] Exterminating" at bounding box center [785, 252] width 112 height 17
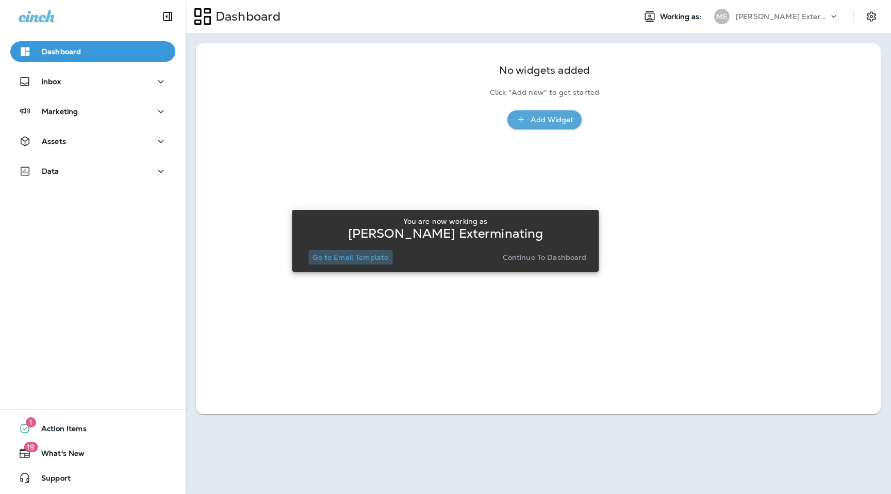
click at [364, 260] on p "Go to Email Template" at bounding box center [350, 257] width 76 height 8
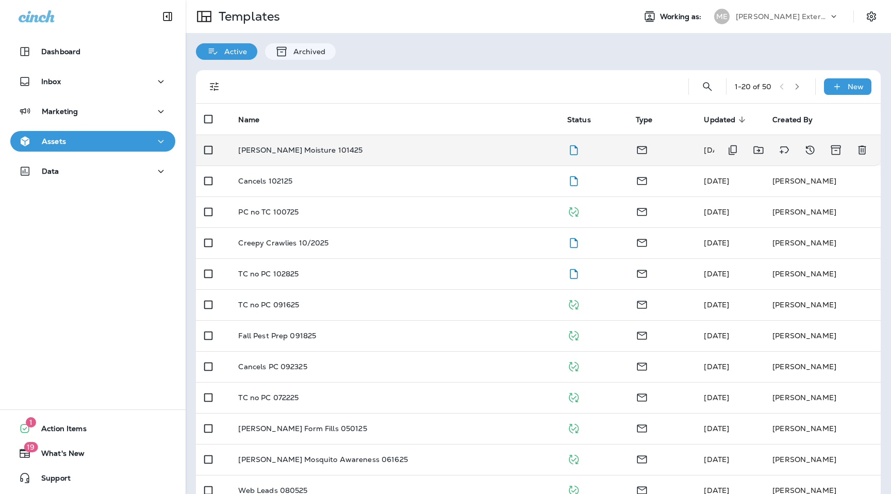
click at [294, 155] on td "[PERSON_NAME] Moisture 101425" at bounding box center [394, 150] width 328 height 31
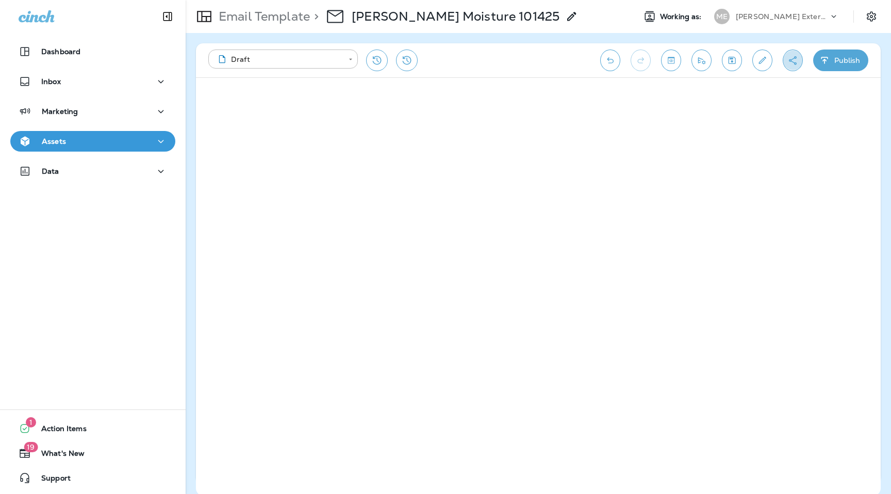
click at [794, 63] on icon "Create a Shareable Preview Link" at bounding box center [793, 60] width 8 height 9
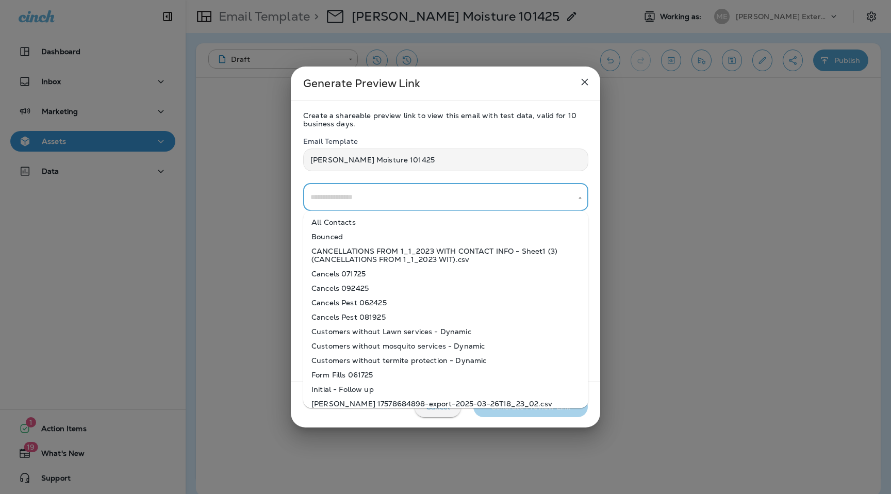
click at [376, 191] on input "text" at bounding box center [438, 197] width 260 height 18
click at [372, 222] on li "All Contacts" at bounding box center [445, 222] width 285 height 14
type input "**********"
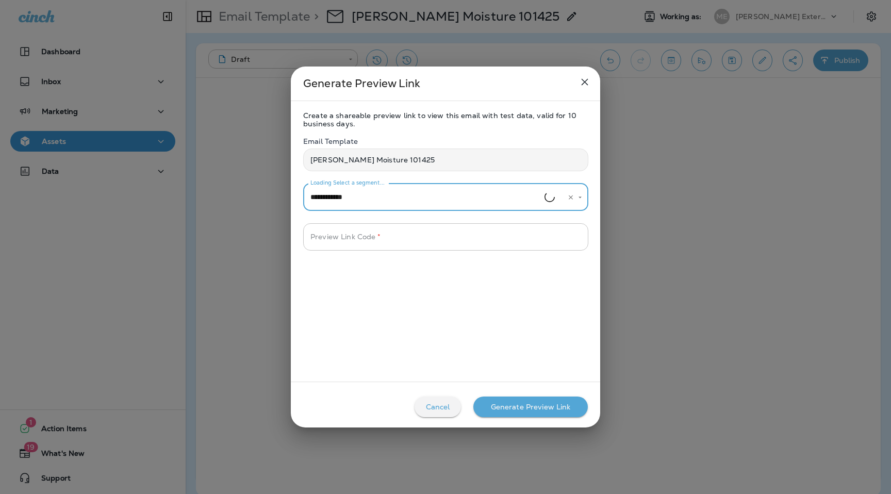
click at [372, 234] on input "Preview Link Code   *" at bounding box center [445, 236] width 285 height 27
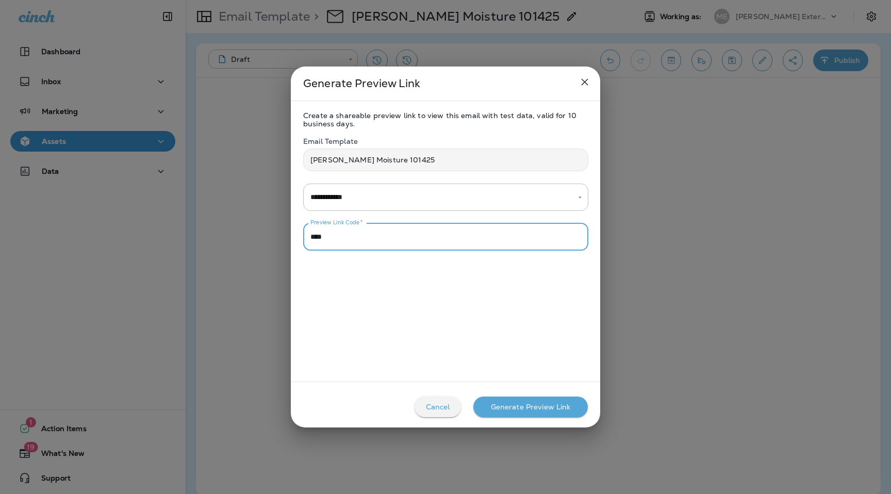
type input "****"
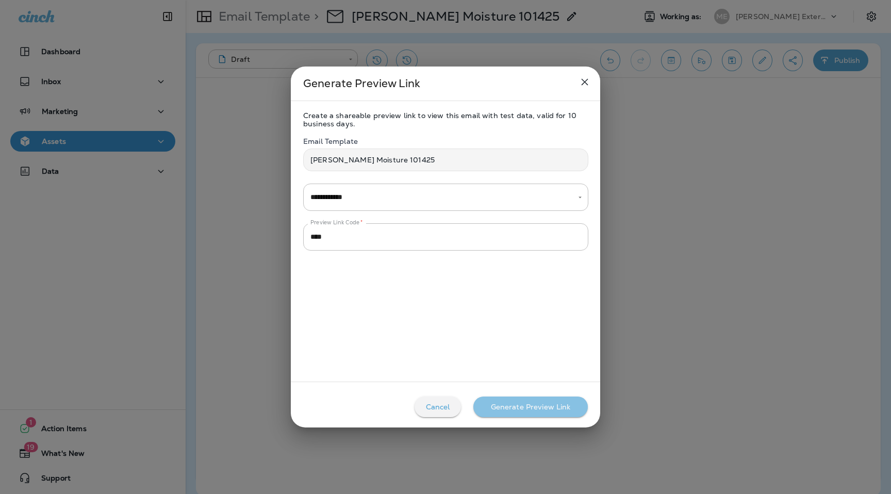
click at [530, 414] on button "Generate Preview Link" at bounding box center [530, 407] width 114 height 21
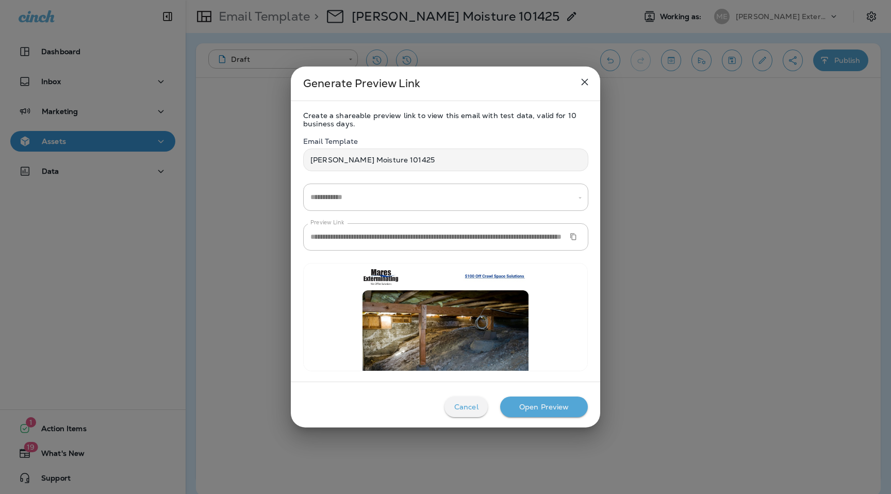
click at [578, 234] on button "Copy Preview URL" at bounding box center [573, 236] width 15 height 15
click at [586, 83] on icon "close" at bounding box center [585, 82] width 7 height 7
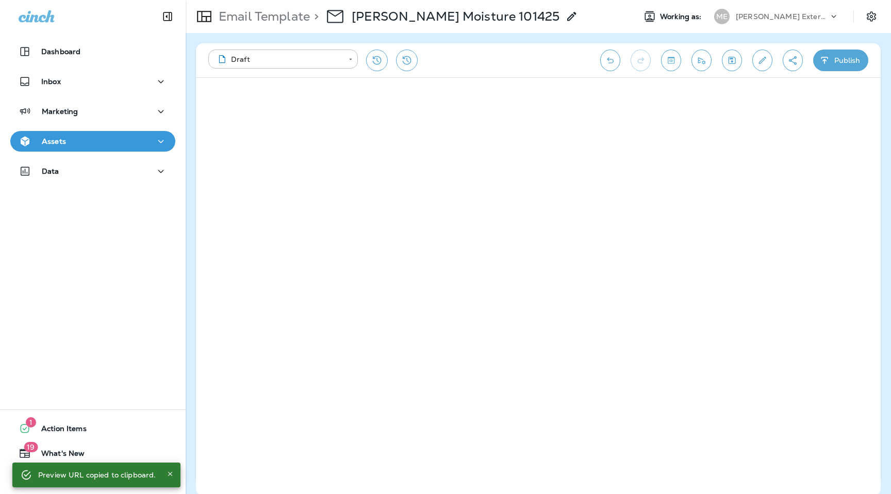
click at [286, 15] on p "Email Template" at bounding box center [262, 16] width 95 height 15
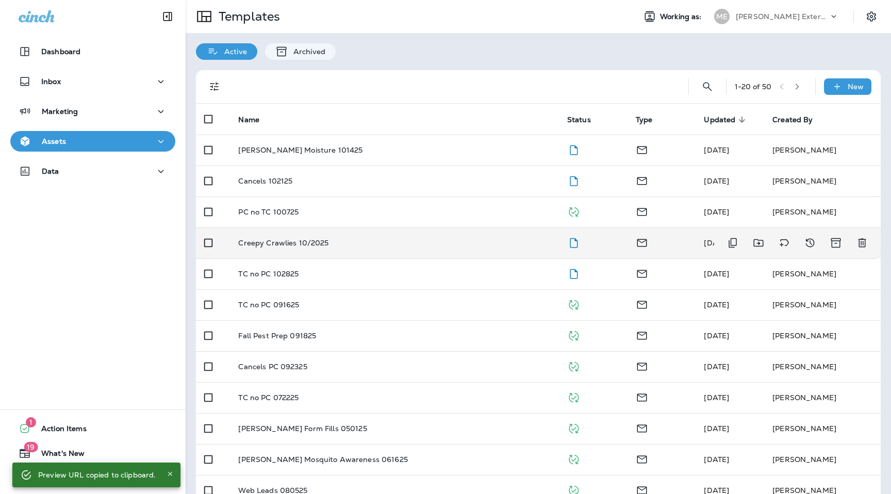
click at [318, 251] on td "Creepy Crawlies 10/2025" at bounding box center [394, 242] width 328 height 31
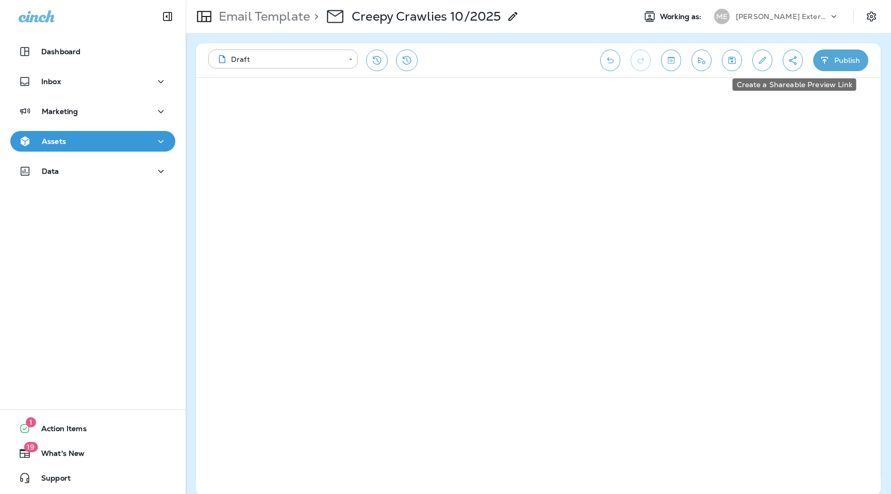
click at [790, 65] on button "Create a Shareable Preview Link" at bounding box center [793, 61] width 20 height 22
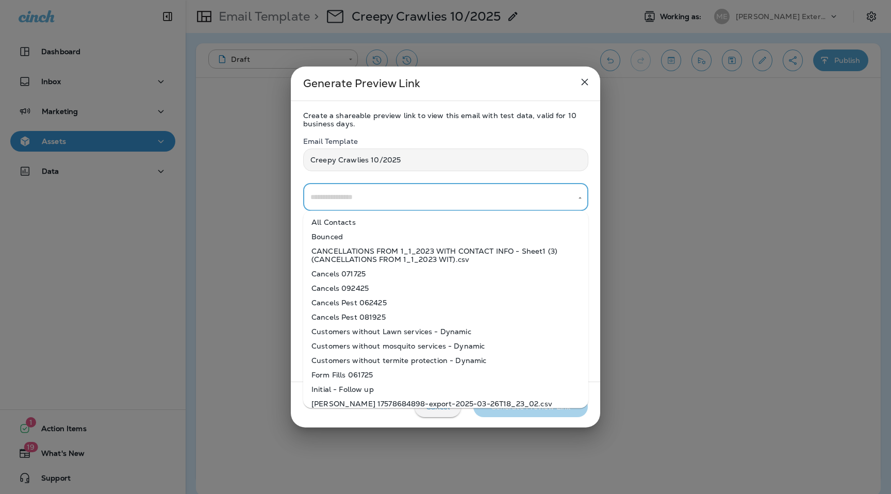
click at [416, 197] on input "text" at bounding box center [438, 197] width 260 height 18
click at [408, 227] on li "All Contacts" at bounding box center [445, 222] width 285 height 14
type input "**********"
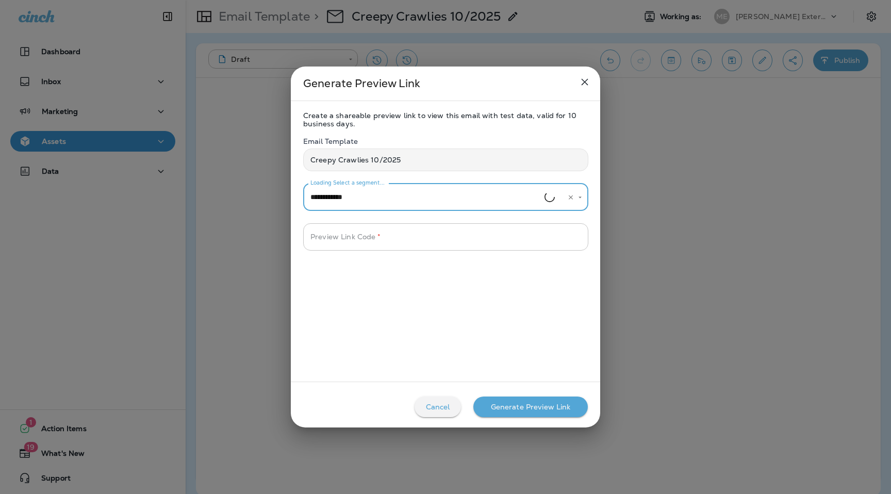
click at [403, 235] on input "Preview Link Code   *" at bounding box center [445, 236] width 285 height 27
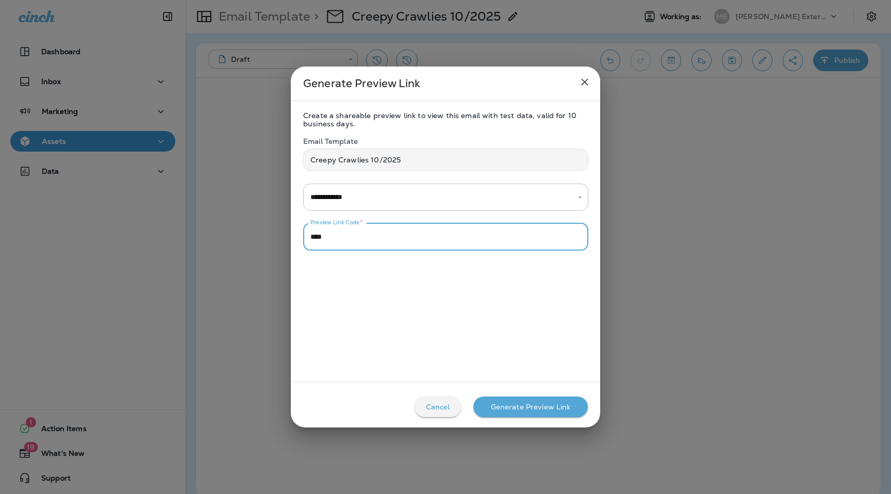
type input "****"
click at [523, 408] on div "Generate Preview Link" at bounding box center [531, 407] width 80 height 8
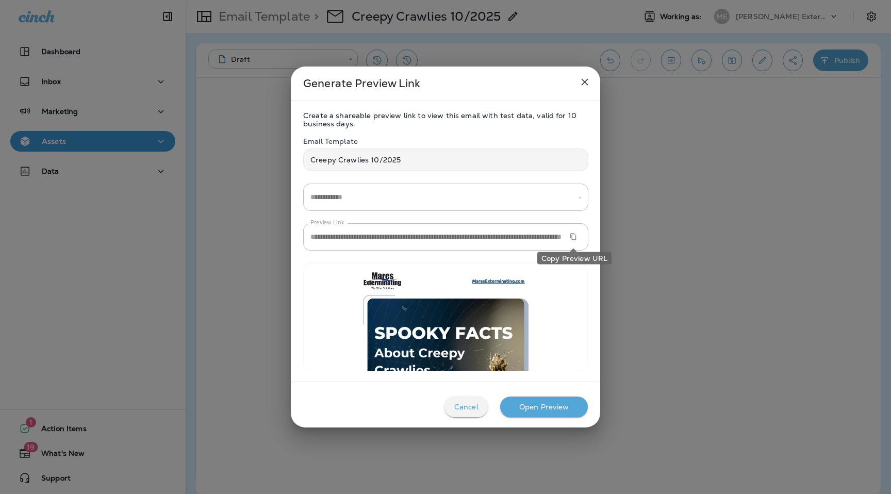
click at [570, 234] on icon "Copy Preview URL" at bounding box center [573, 236] width 7 height 7
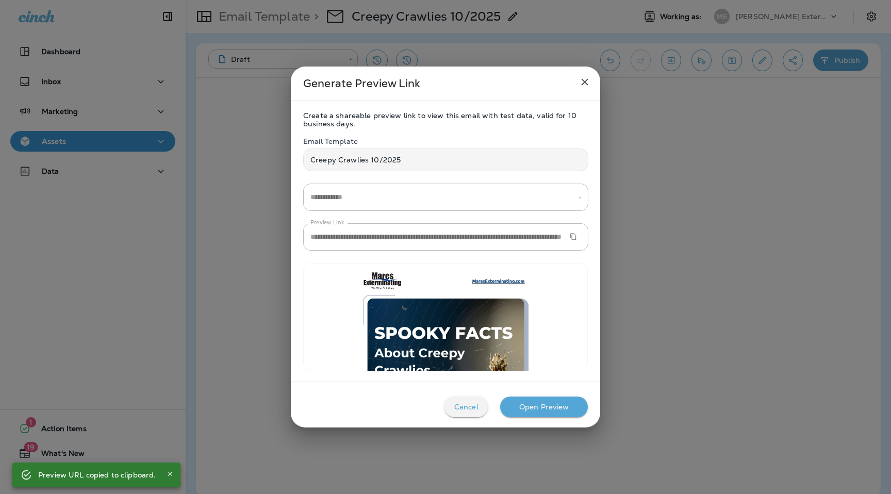
click at [586, 72] on button "close" at bounding box center [584, 82] width 21 height 21
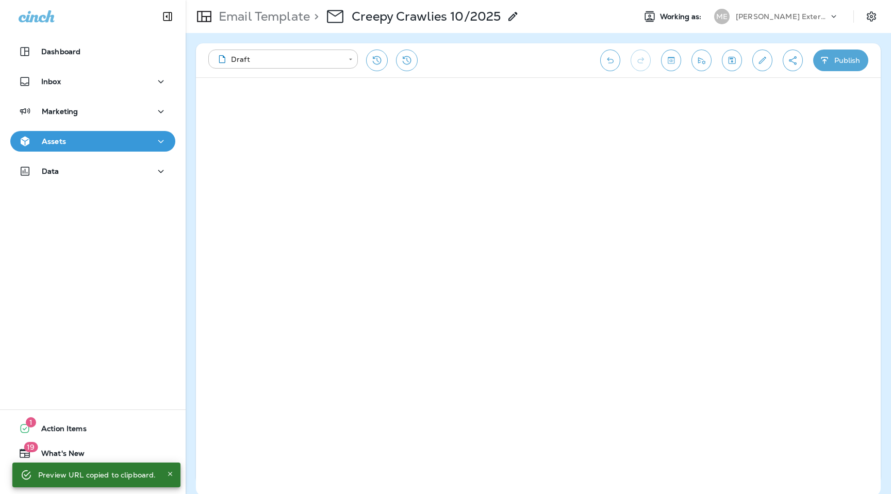
click at [279, 17] on p "Email Template" at bounding box center [262, 16] width 95 height 15
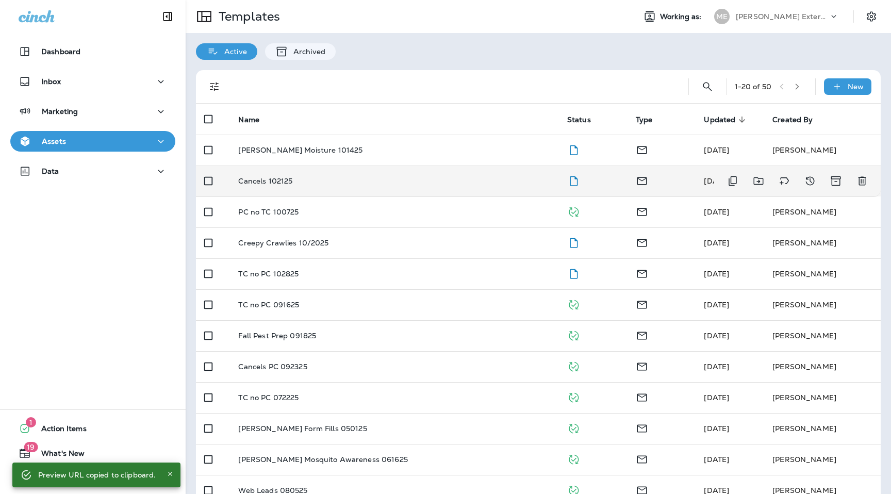
click at [306, 184] on div "Cancels 102125" at bounding box center [394, 181] width 312 height 8
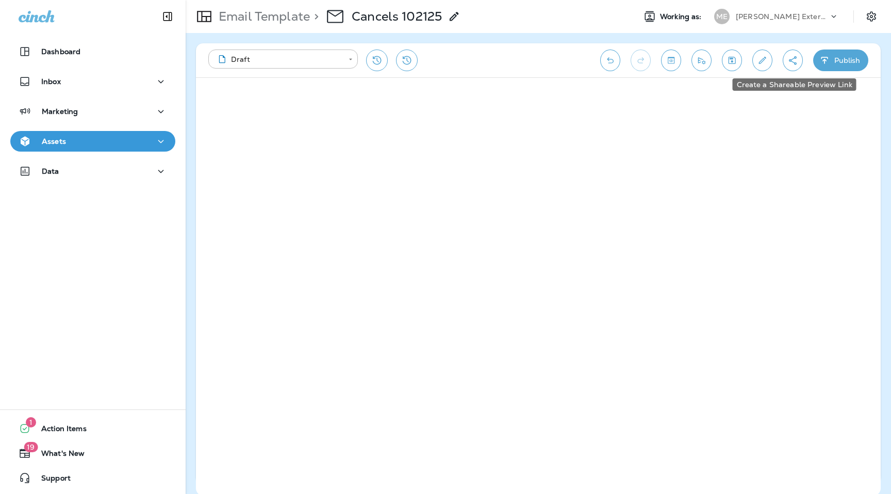
click at [794, 68] on button "Create a Shareable Preview Link" at bounding box center [793, 61] width 20 height 22
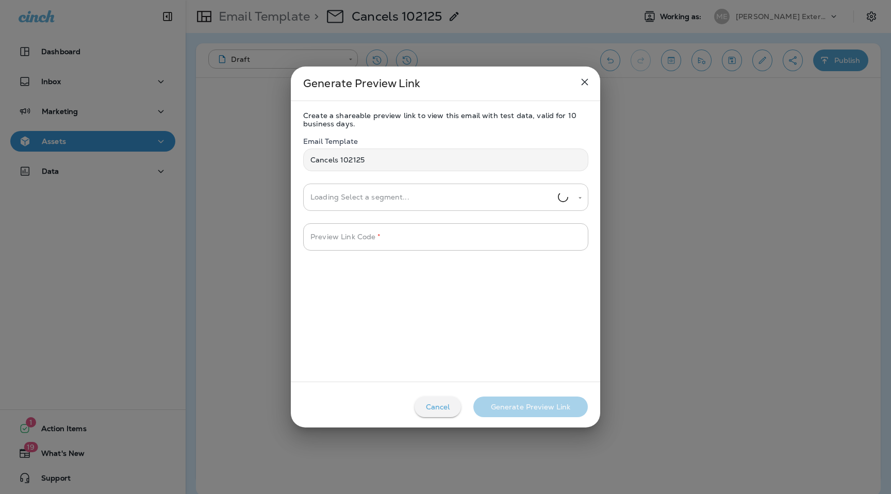
click at [376, 198] on input "Loading Select a segment..." at bounding box center [433, 197] width 250 height 18
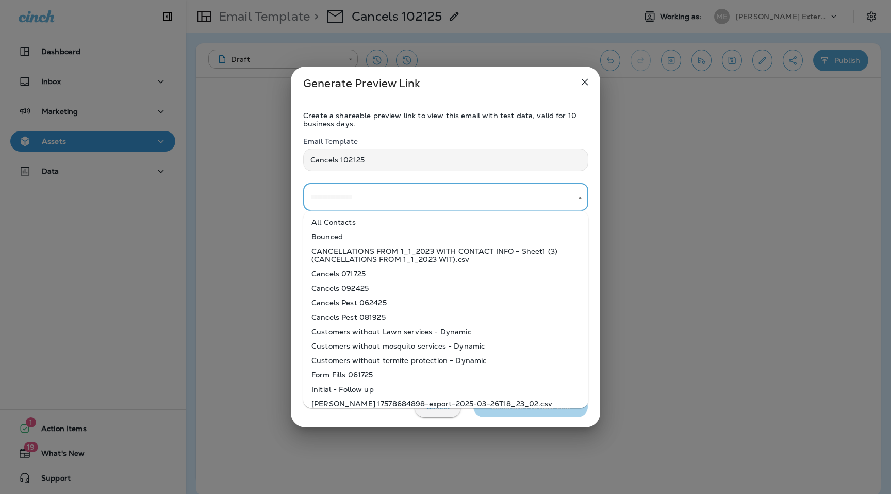
click at [376, 220] on li "All Contacts" at bounding box center [445, 222] width 285 height 14
type input "**********"
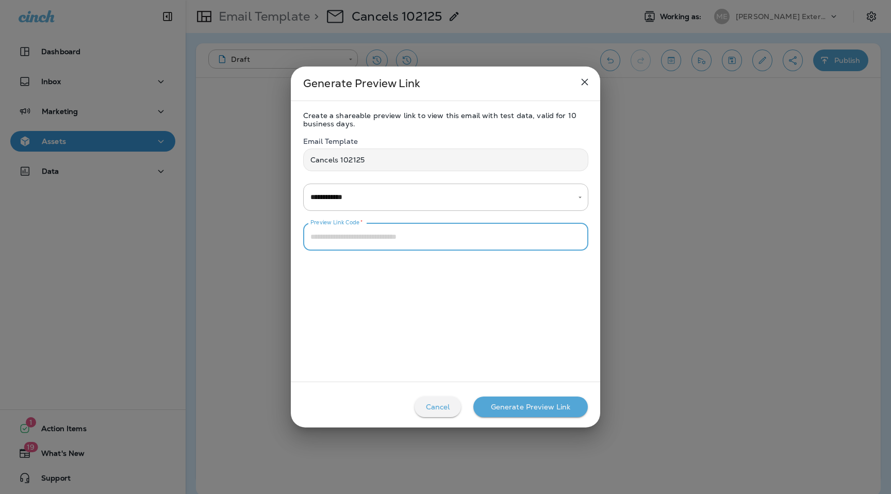
click at [371, 239] on input "Preview Link Code   *" at bounding box center [445, 236] width 285 height 27
type input "****"
click at [520, 407] on div "Generate Preview Link" at bounding box center [531, 407] width 80 height 8
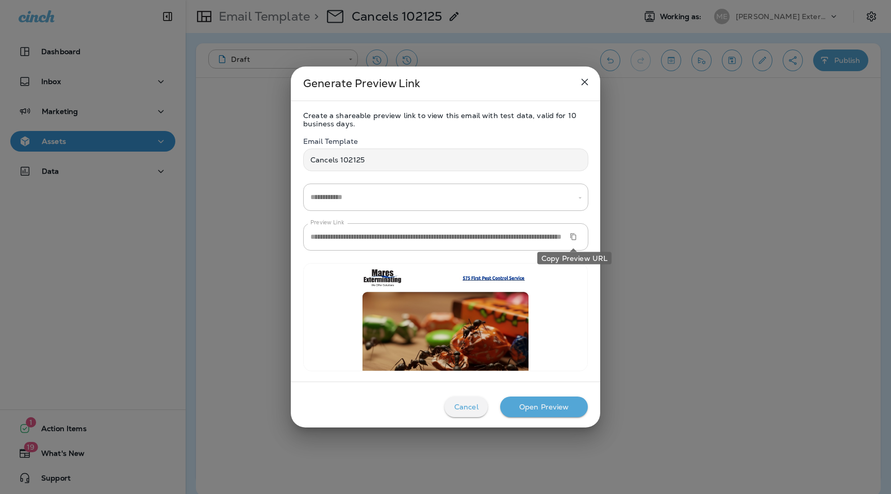
click at [573, 239] on icon "Copy Preview URL" at bounding box center [573, 236] width 7 height 7
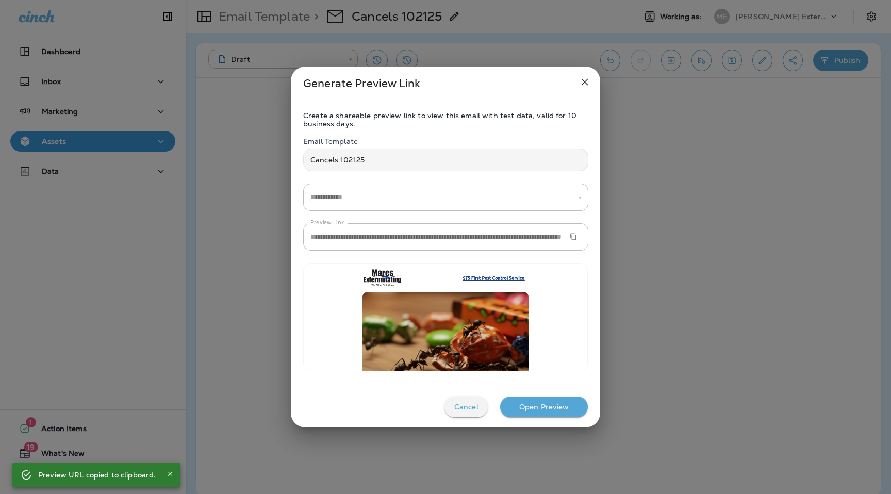
click at [587, 81] on icon "close" at bounding box center [585, 82] width 12 height 12
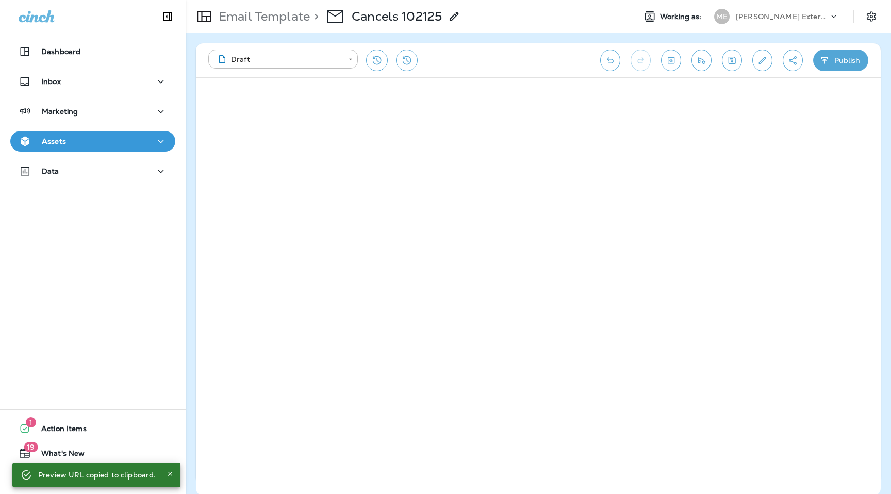
click at [760, 22] on div "[PERSON_NAME] Exterminating" at bounding box center [782, 16] width 93 height 15
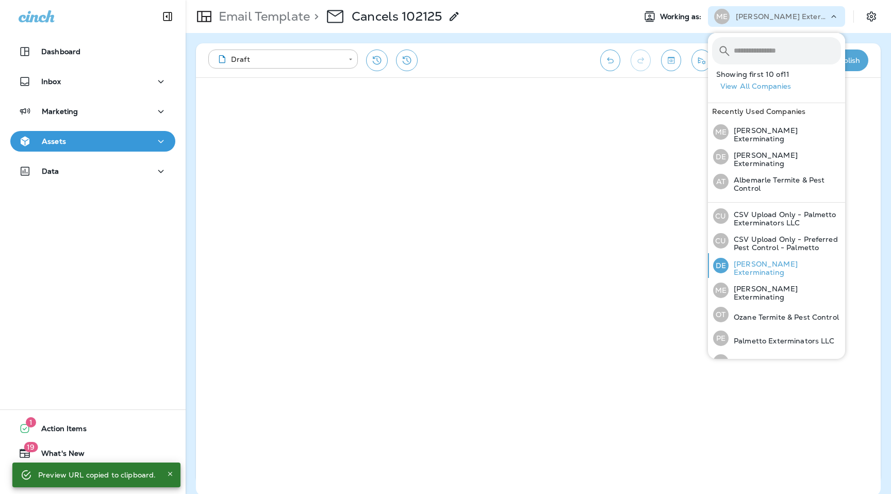
scroll to position [74, 0]
click at [766, 312] on p "Ozane Termite & Pest Control" at bounding box center [784, 316] width 110 height 8
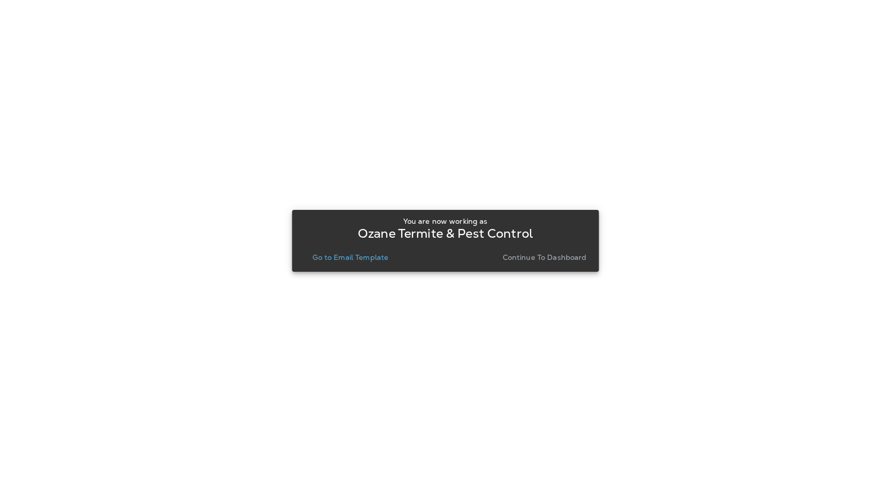
click at [359, 259] on p "Go to Email Template" at bounding box center [350, 257] width 76 height 8
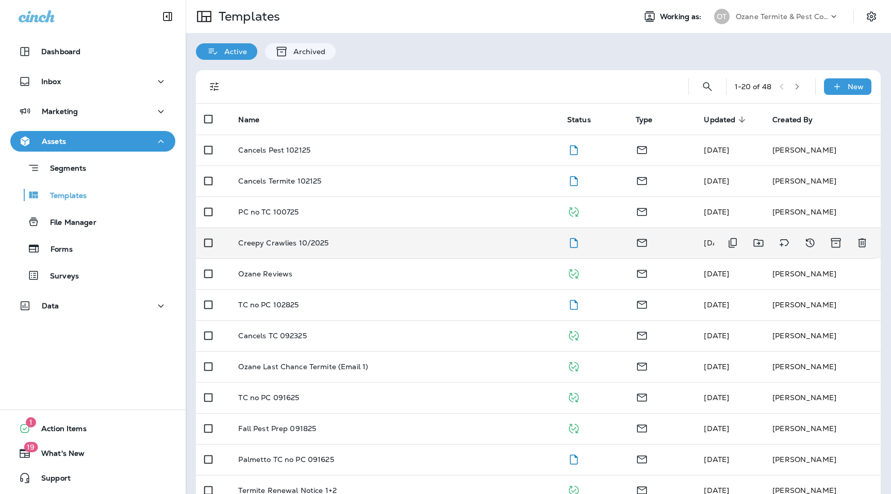
click at [312, 237] on td "Creepy Crawlies 10/2025" at bounding box center [394, 242] width 328 height 31
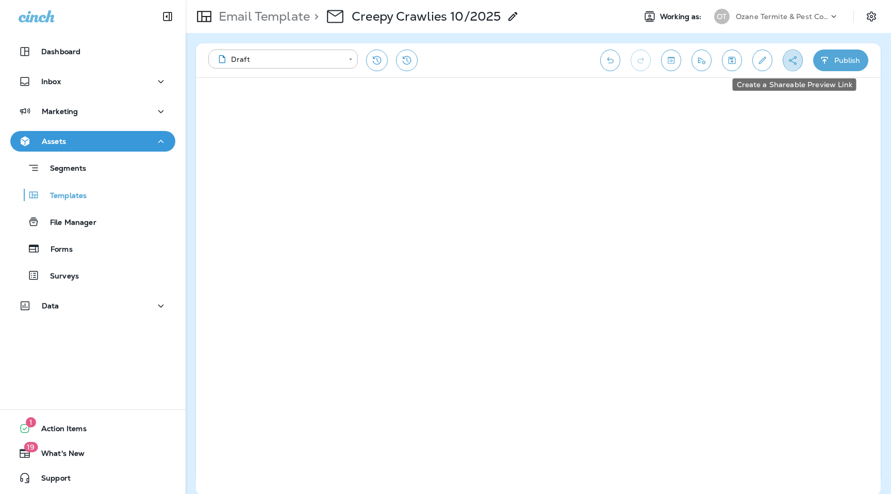
click at [794, 60] on icon "Create a Shareable Preview Link" at bounding box center [792, 60] width 11 height 10
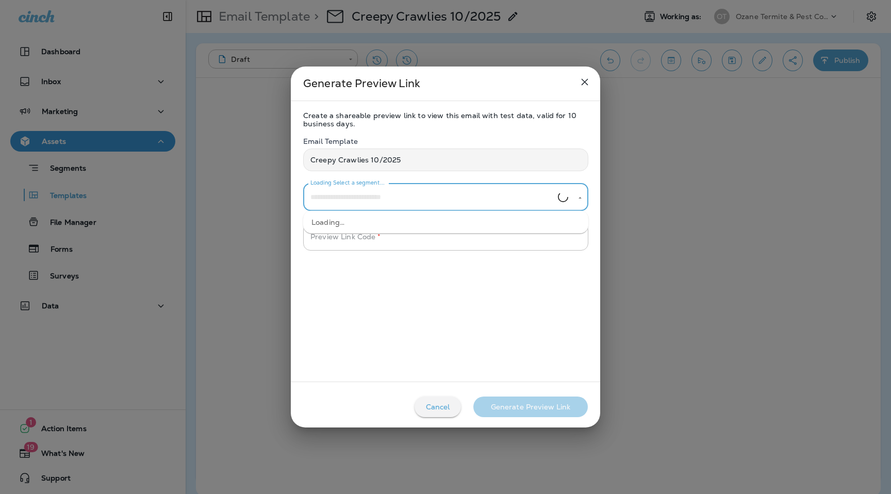
click at [447, 201] on input "Loading Select a segment..." at bounding box center [433, 197] width 250 height 18
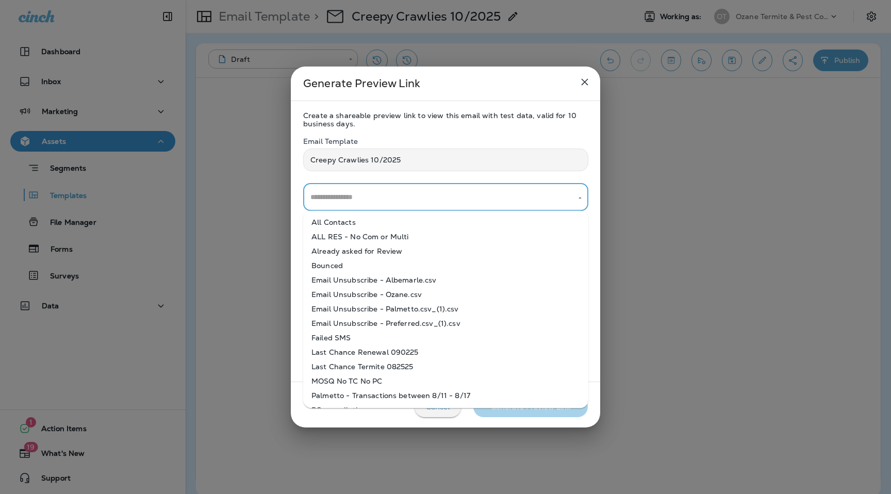
click at [385, 230] on li "ALL RES - No Com or Multi" at bounding box center [445, 236] width 285 height 14
type input "**********"
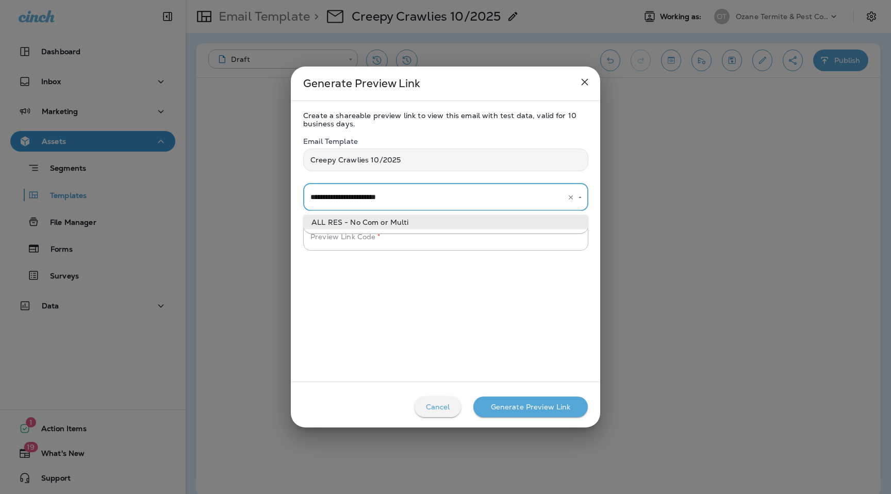
click at [390, 194] on input "**********" at bounding box center [431, 197] width 247 height 18
click at [388, 224] on li "ALL RES - No Com or Multi" at bounding box center [445, 222] width 285 height 14
click at [416, 179] on div "**********" at bounding box center [445, 191] width 285 height 40
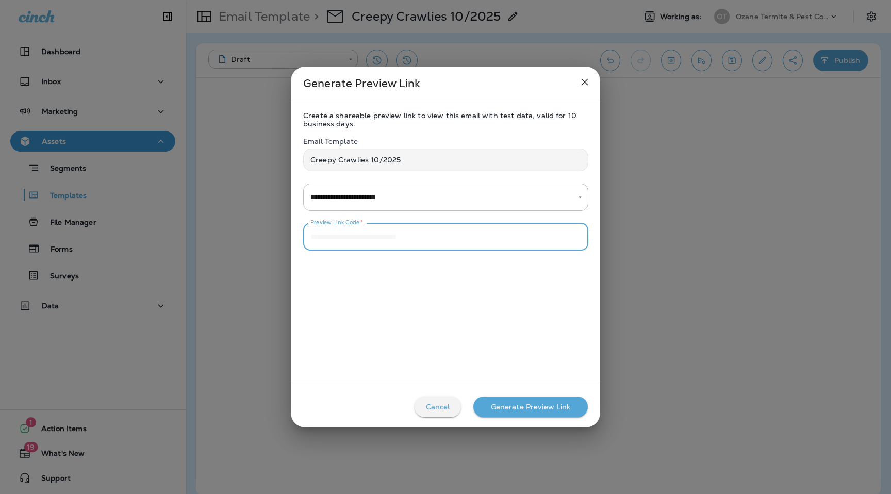
click at [374, 234] on input "Preview Link Code   *" at bounding box center [445, 236] width 285 height 27
type input "****"
click at [541, 415] on button "Generate Preview Link" at bounding box center [530, 407] width 114 height 21
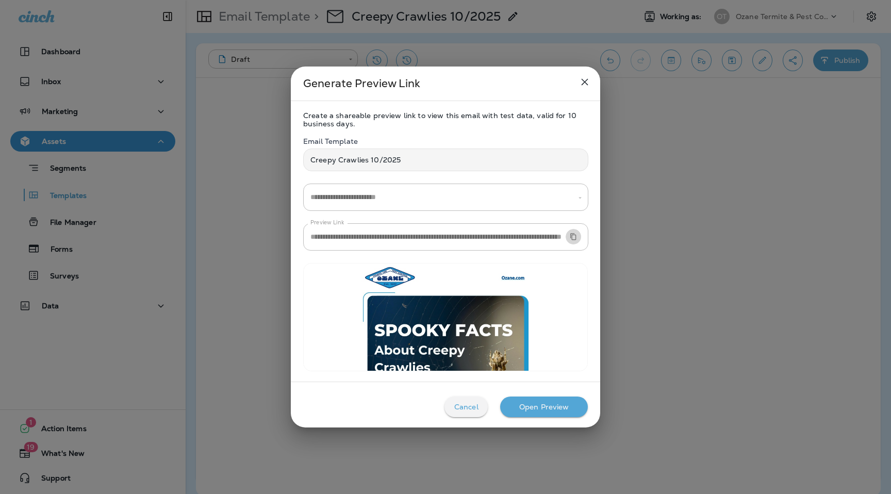
click at [574, 237] on icon "Copy Preview URL" at bounding box center [573, 236] width 7 height 7
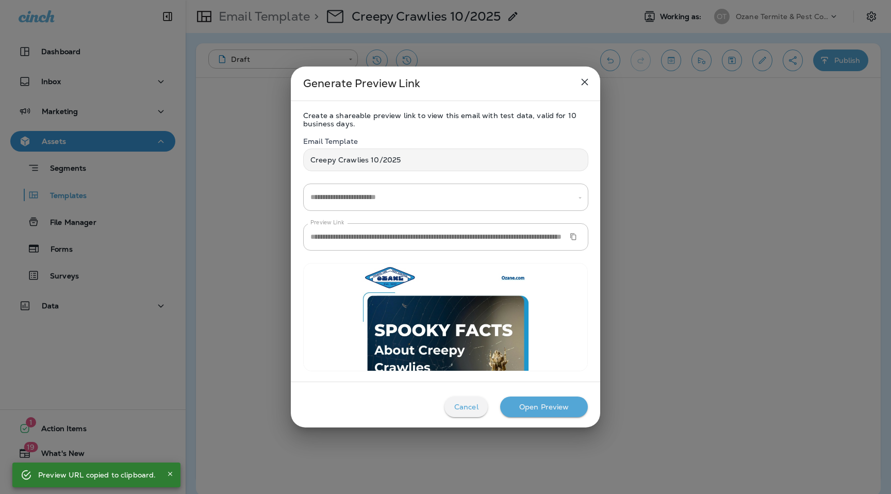
click at [587, 73] on button "close" at bounding box center [584, 82] width 21 height 21
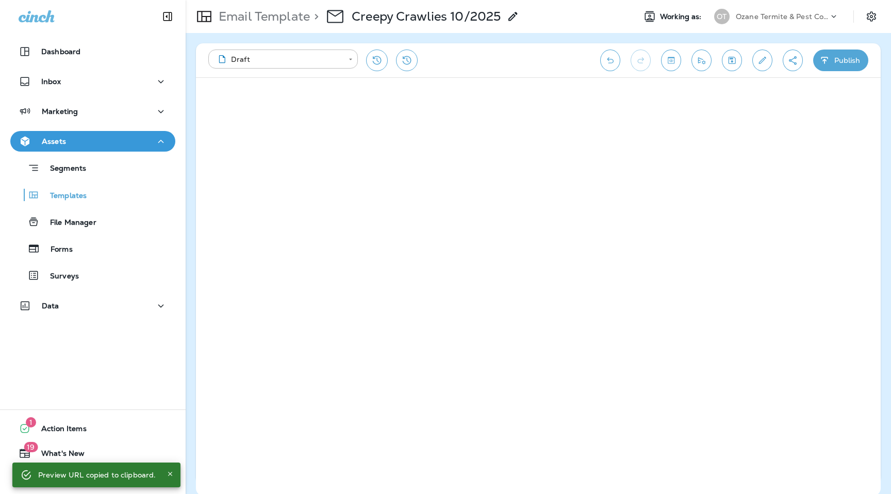
click at [277, 21] on p "Email Template" at bounding box center [262, 16] width 95 height 15
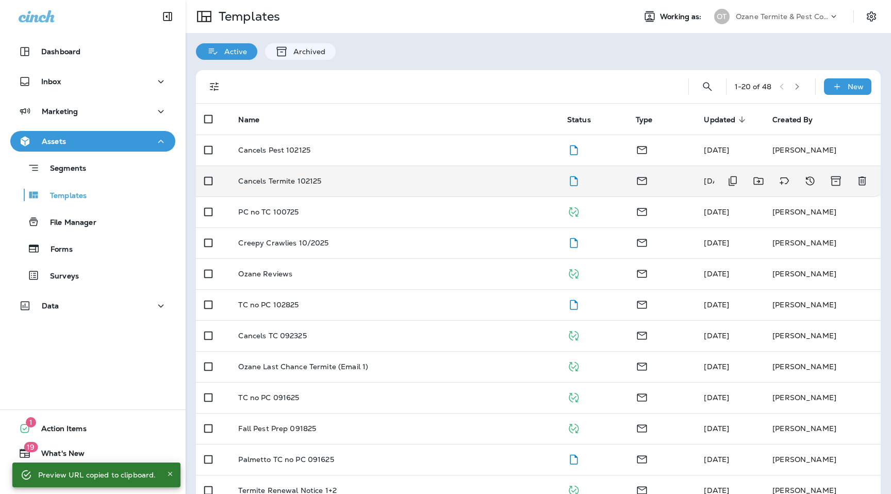
click at [308, 179] on p "Cancels Termite 102125" at bounding box center [279, 181] width 83 height 8
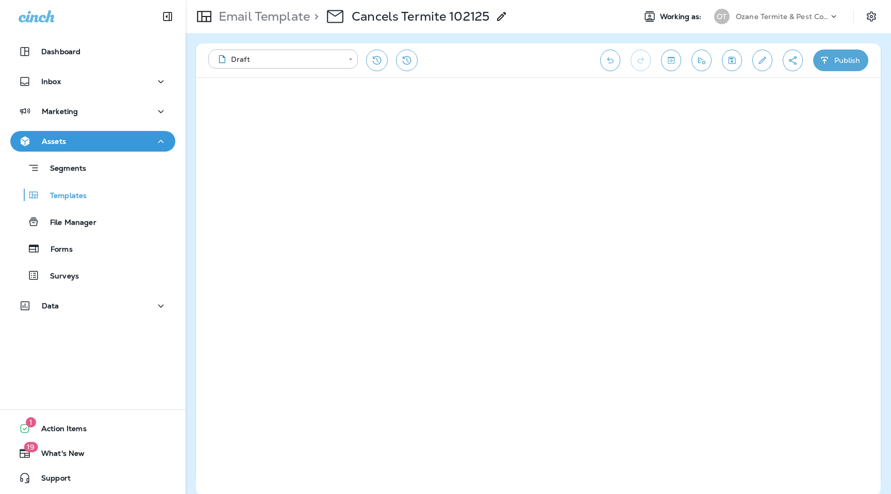
click at [794, 63] on icon "Create a Shareable Preview Link" at bounding box center [793, 60] width 8 height 9
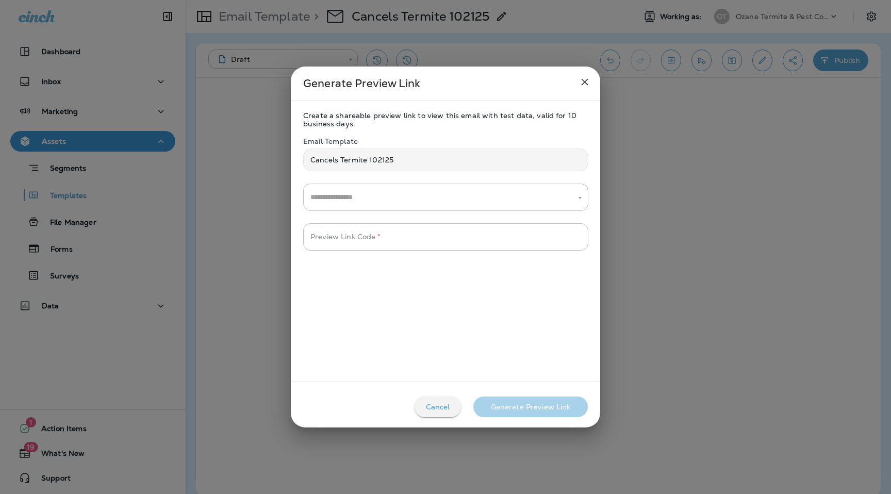
click at [402, 197] on input "text" at bounding box center [438, 197] width 260 height 18
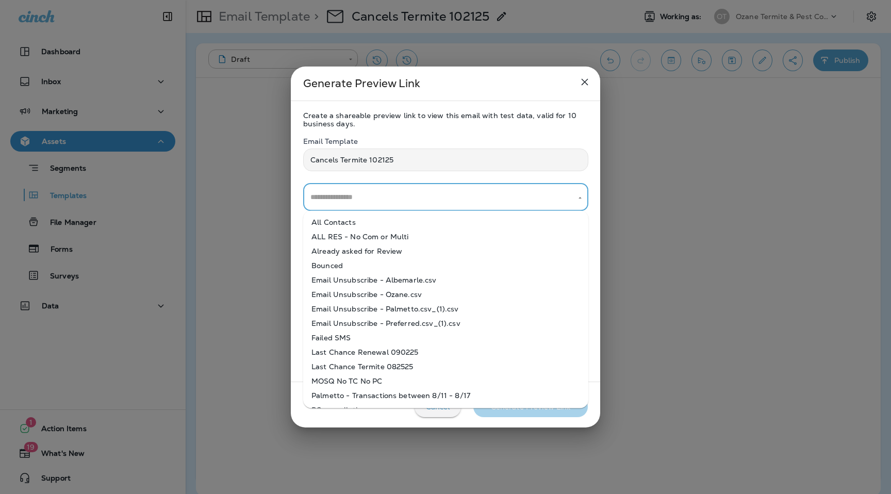
click at [388, 223] on li "All Contacts" at bounding box center [445, 222] width 285 height 14
type input "**********"
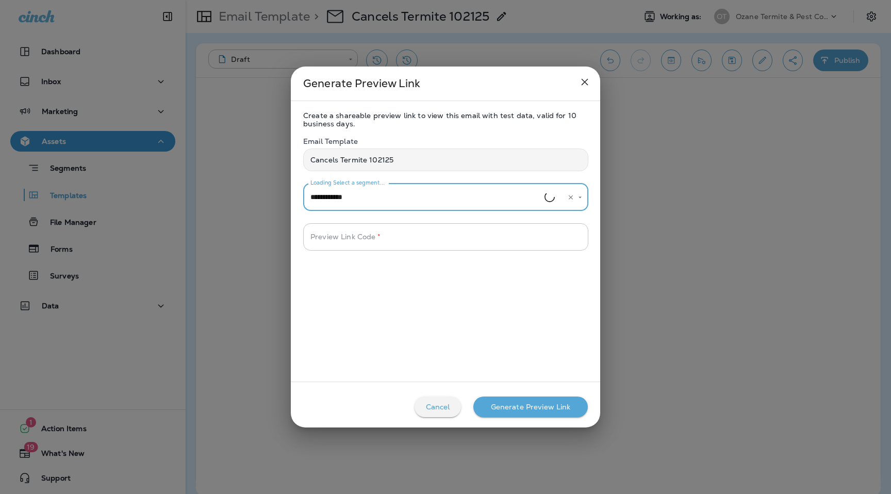
click at [388, 237] on input "Preview Link Code   *" at bounding box center [445, 236] width 285 height 27
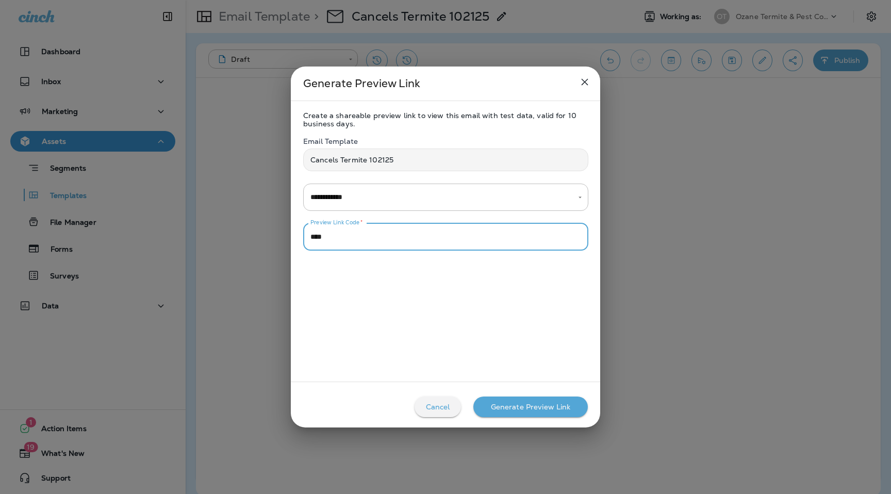
type input "****"
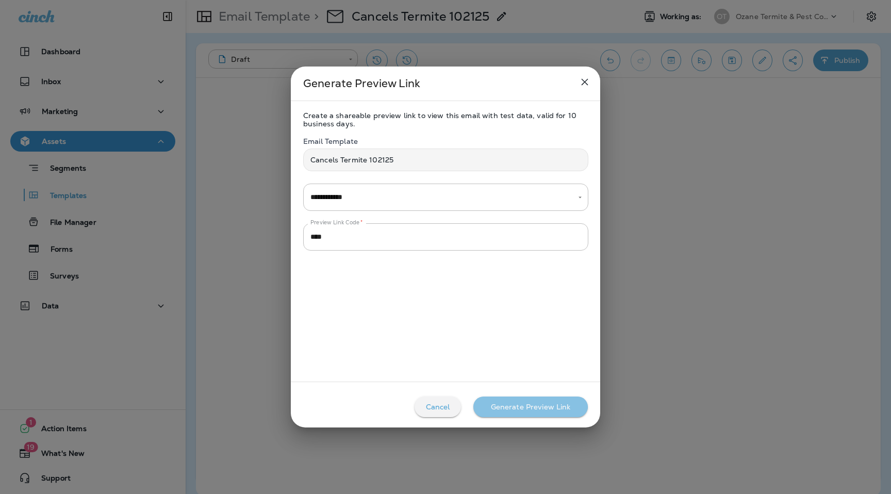
click at [527, 404] on div "Generate Preview Link" at bounding box center [531, 407] width 80 height 8
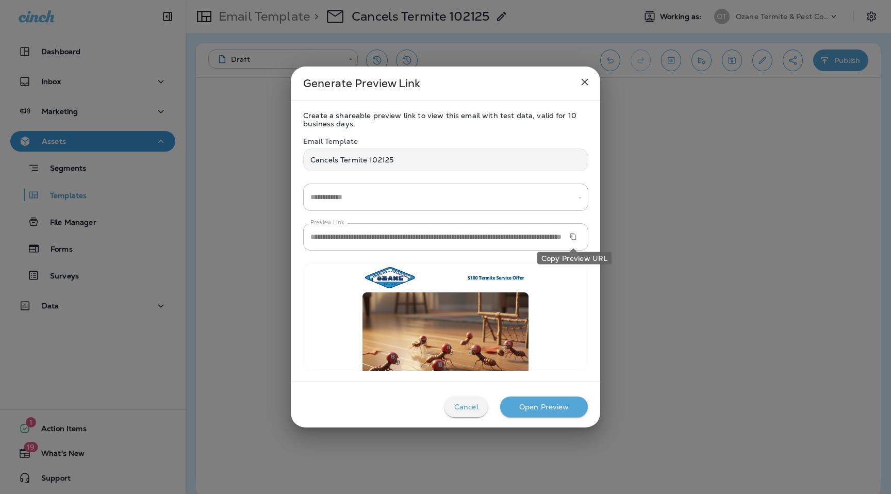
click at [570, 239] on icon "Copy Preview URL" at bounding box center [573, 236] width 7 height 7
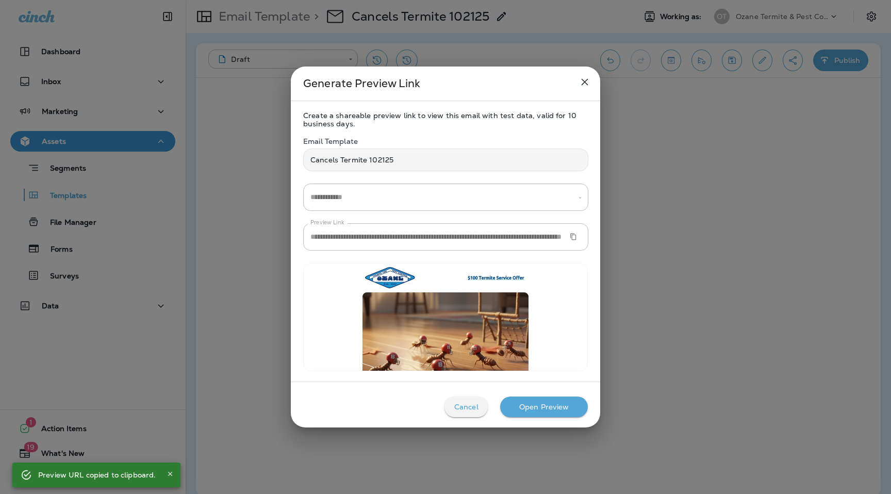
click at [580, 78] on icon "close" at bounding box center [585, 82] width 12 height 12
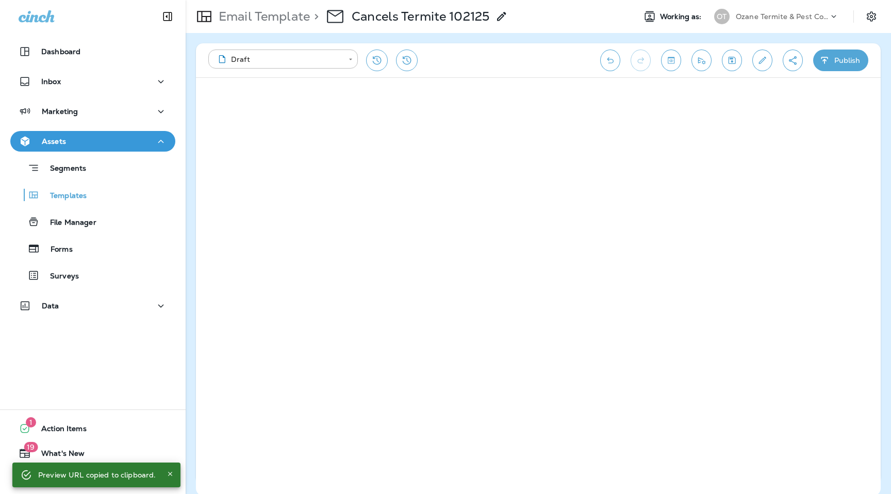
click at [282, 20] on p "Email Template" at bounding box center [262, 16] width 95 height 15
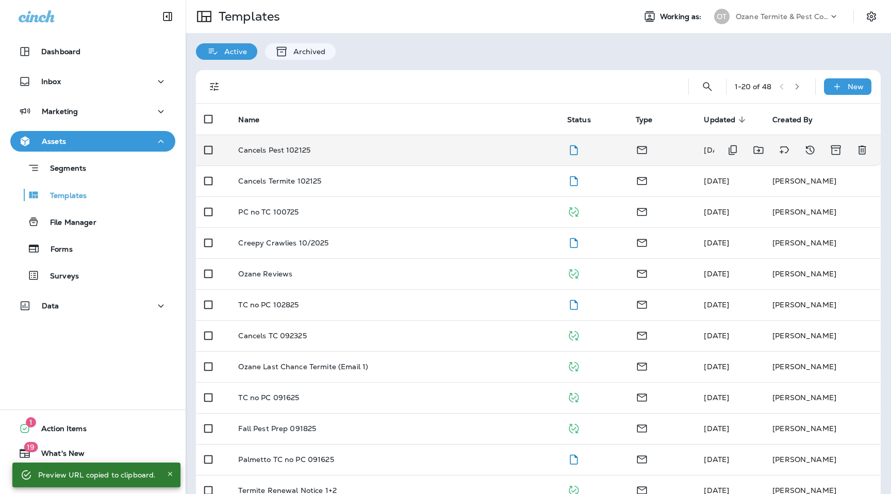
click at [294, 146] on p "Cancels Pest 102125" at bounding box center [274, 150] width 72 height 8
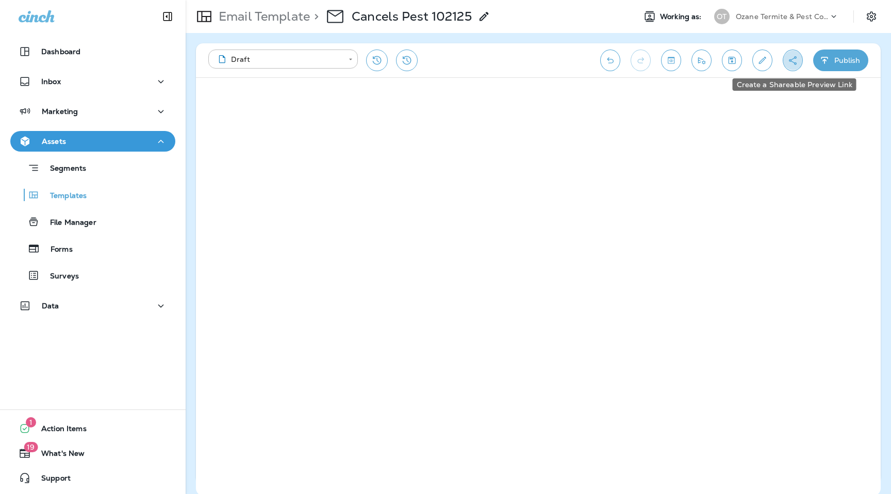
click at [792, 63] on icon "Create a Shareable Preview Link" at bounding box center [792, 60] width 11 height 10
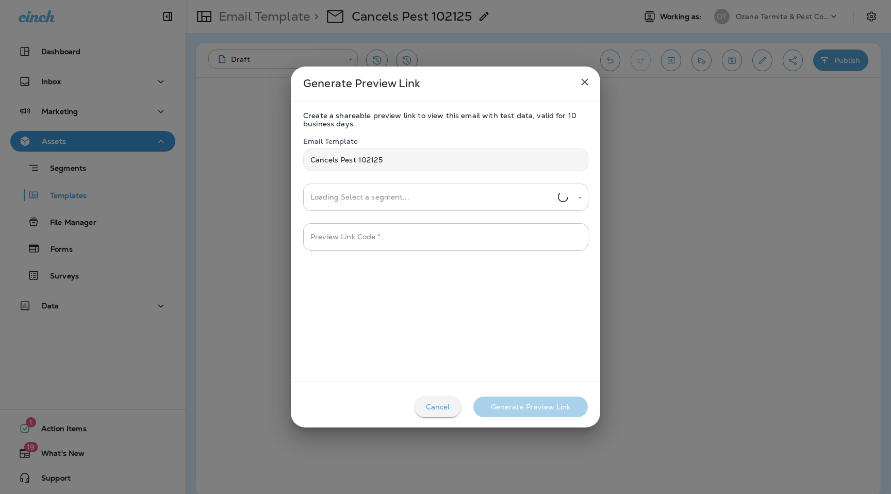
click at [404, 201] on input "Loading Select a segment..." at bounding box center [433, 197] width 250 height 18
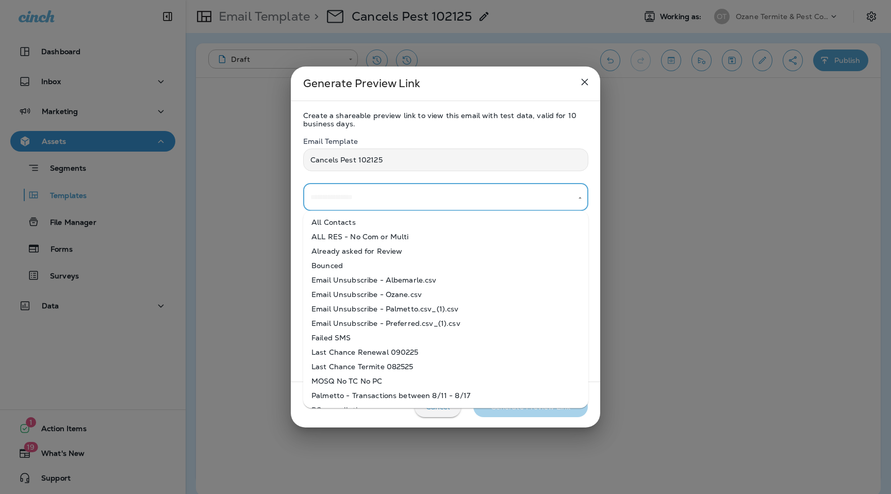
click at [398, 226] on li "All Contacts" at bounding box center [445, 222] width 285 height 14
type input "**********"
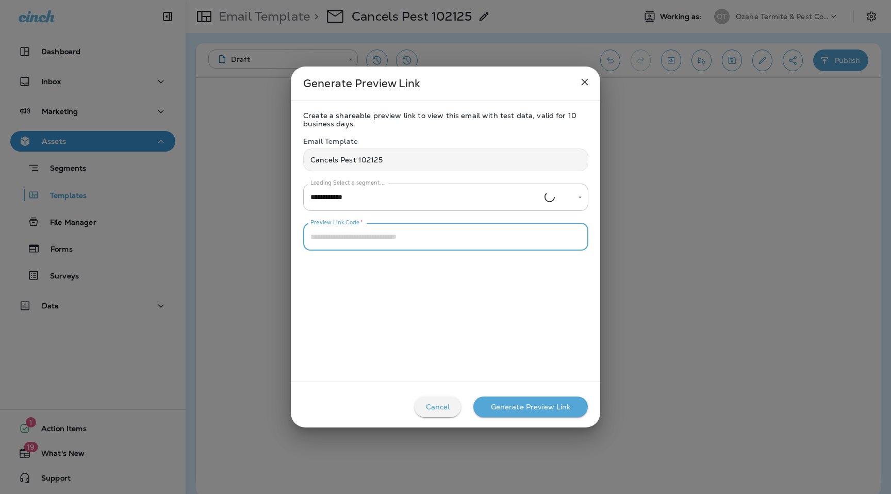
click at [409, 236] on input "Preview Link Code   *" at bounding box center [445, 236] width 285 height 27
type input "****"
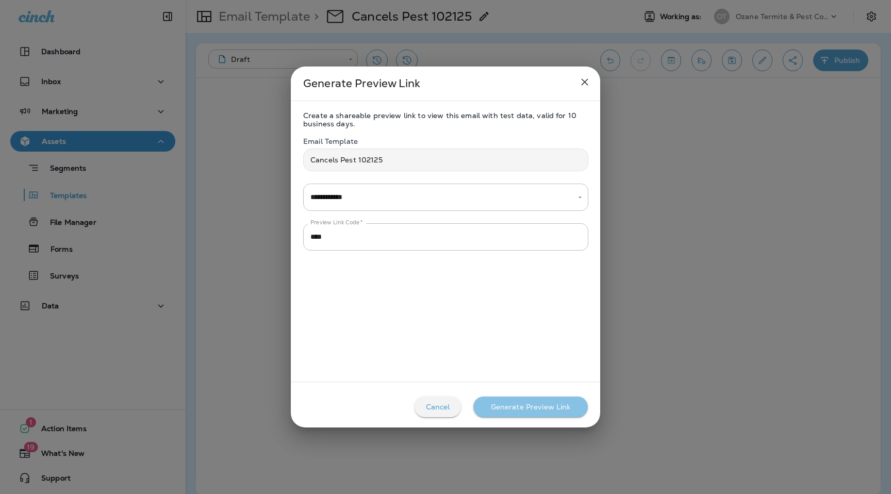
click at [523, 411] on button "Generate Preview Link" at bounding box center [530, 407] width 114 height 21
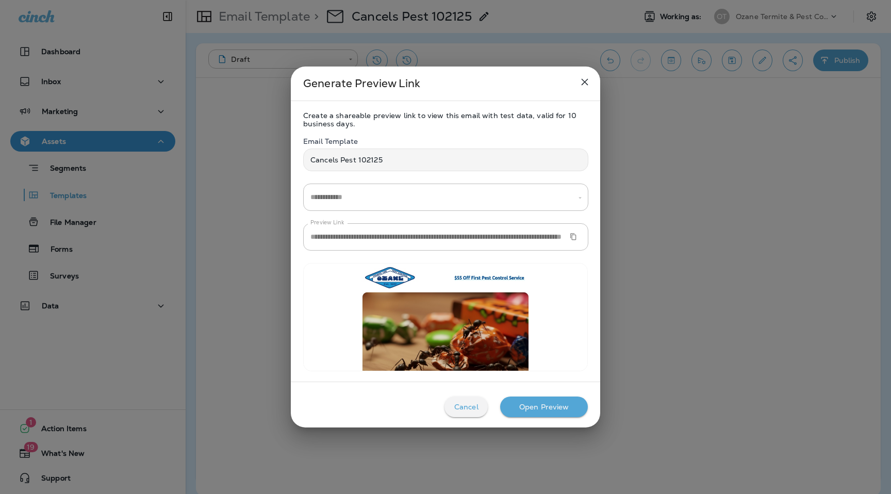
click at [571, 235] on icon "Copy Preview URL" at bounding box center [573, 236] width 7 height 7
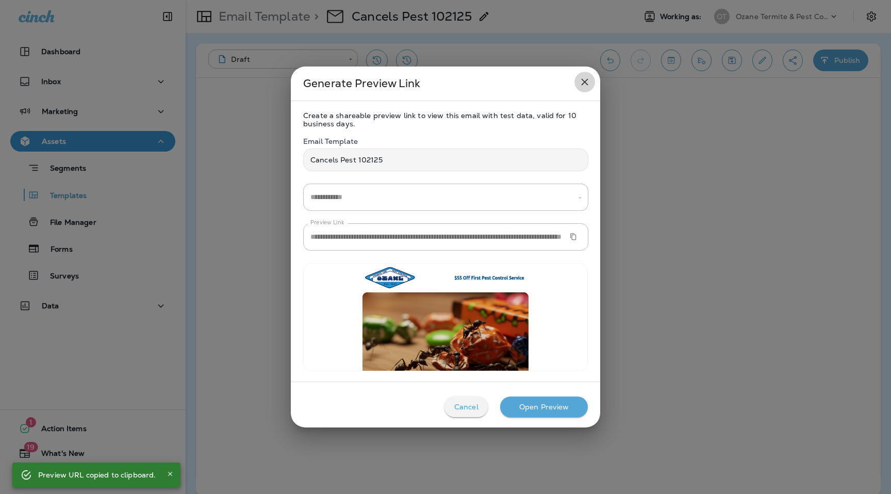
click at [585, 77] on icon "close" at bounding box center [585, 82] width 12 height 12
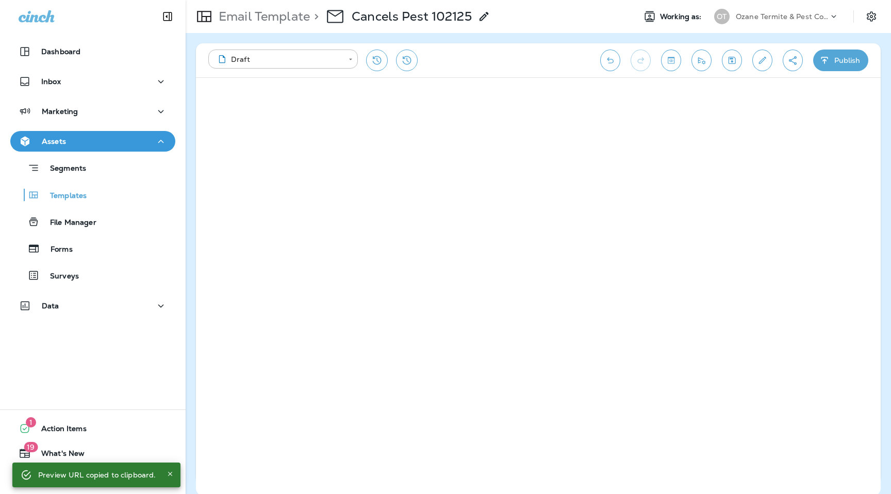
click at [767, 25] on div "OT Ozane Termite & Pest Control" at bounding box center [776, 16] width 137 height 21
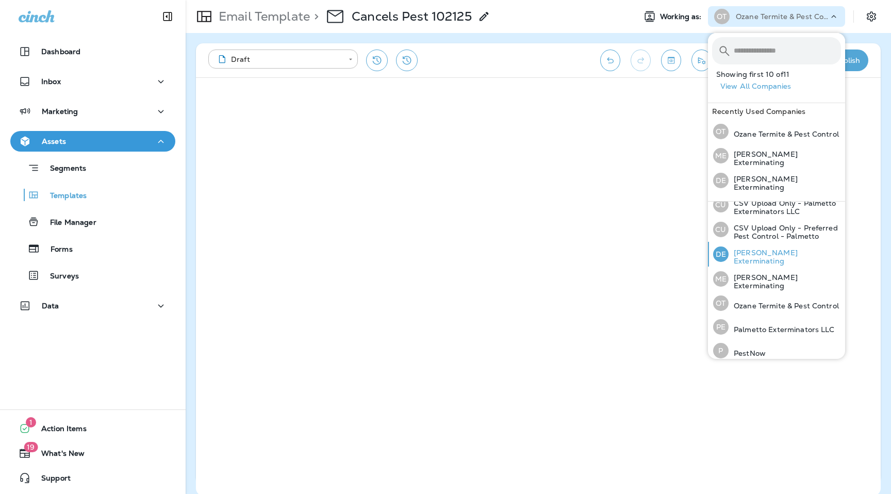
scroll to position [86, 0]
click at [779, 326] on p "Palmetto Exterminators LLC" at bounding box center [782, 327] width 106 height 8
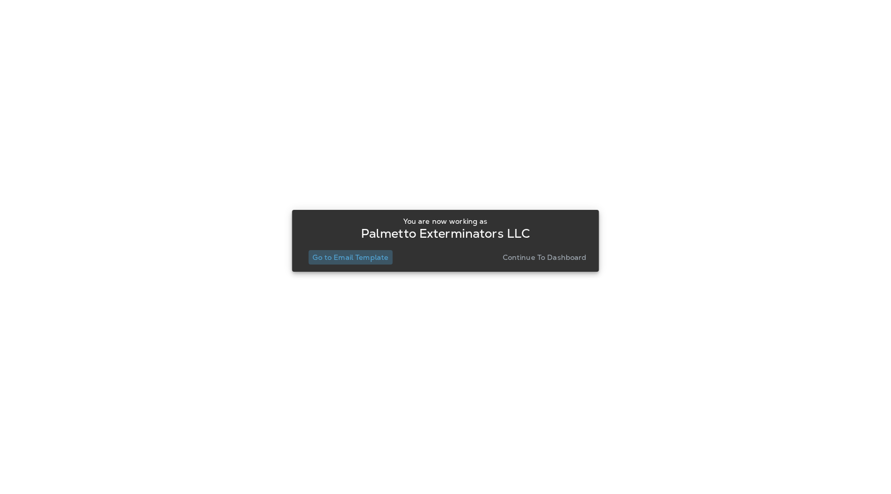
click at [370, 258] on p "Go to Email Template" at bounding box center [350, 257] width 76 height 8
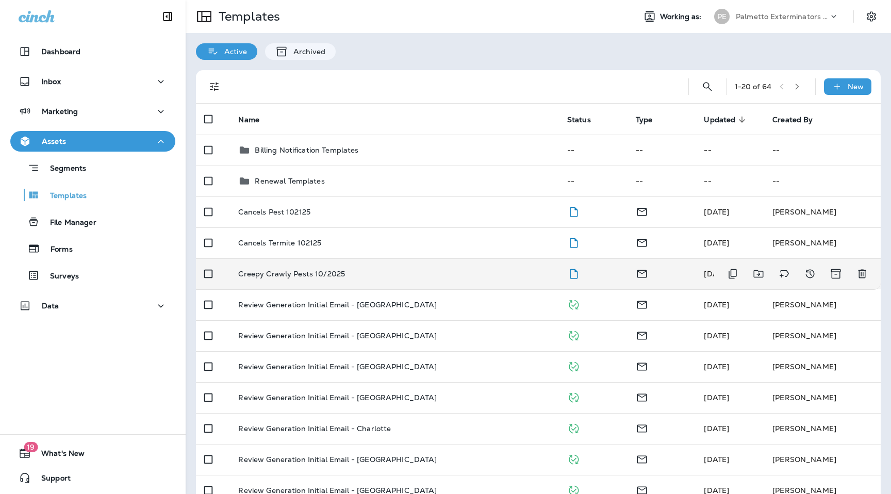
click at [347, 270] on div "Creepy Crawly Pests 10/2025" at bounding box center [394, 274] width 312 height 8
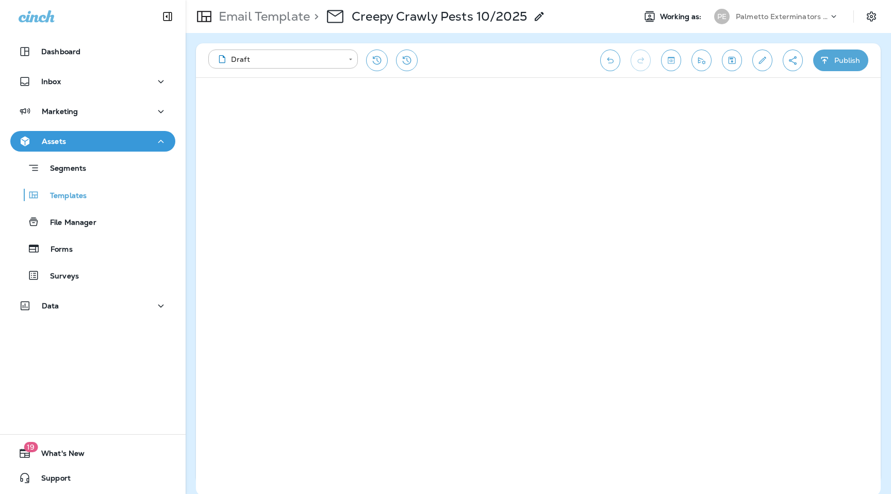
click at [788, 65] on icon "Create a Shareable Preview Link" at bounding box center [792, 60] width 11 height 10
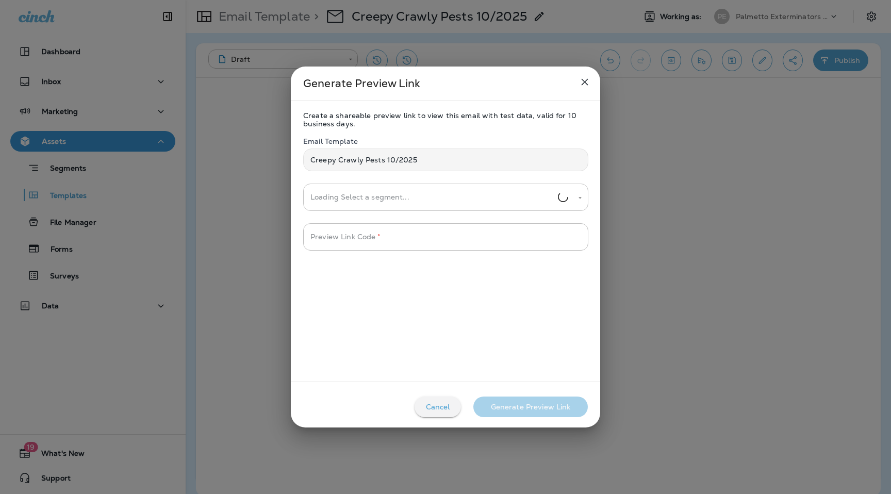
click at [414, 199] on input "Loading Select a segment..." at bounding box center [433, 197] width 250 height 18
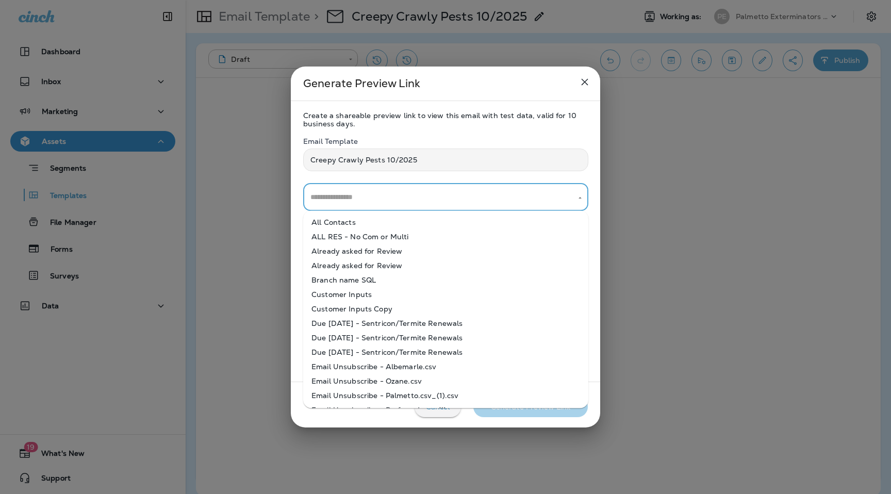
click at [404, 228] on li "All Contacts" at bounding box center [445, 222] width 285 height 14
type input "**********"
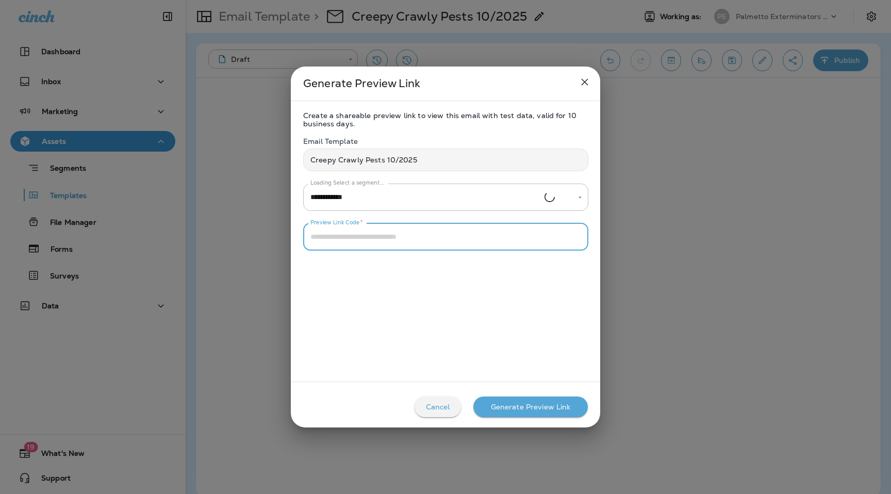
click at [407, 233] on input "Preview Link Code   *" at bounding box center [445, 236] width 285 height 27
type input "****"
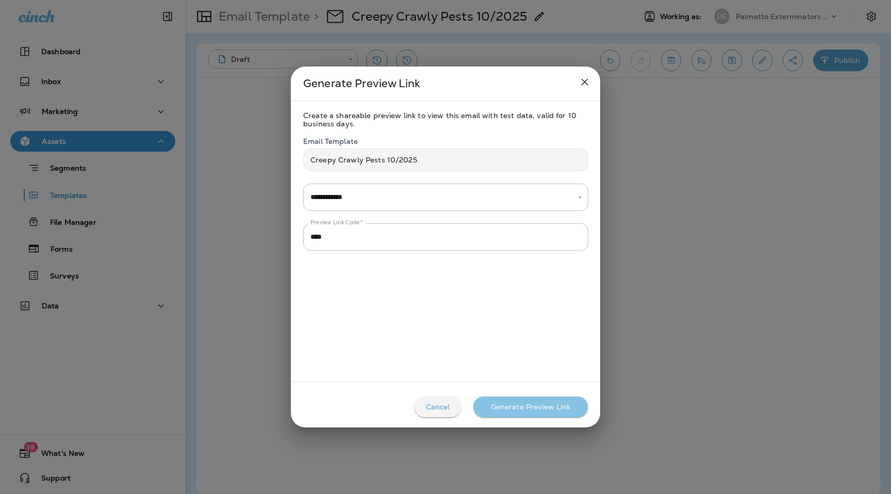
click at [559, 413] on button "Generate Preview Link" at bounding box center [530, 407] width 114 height 21
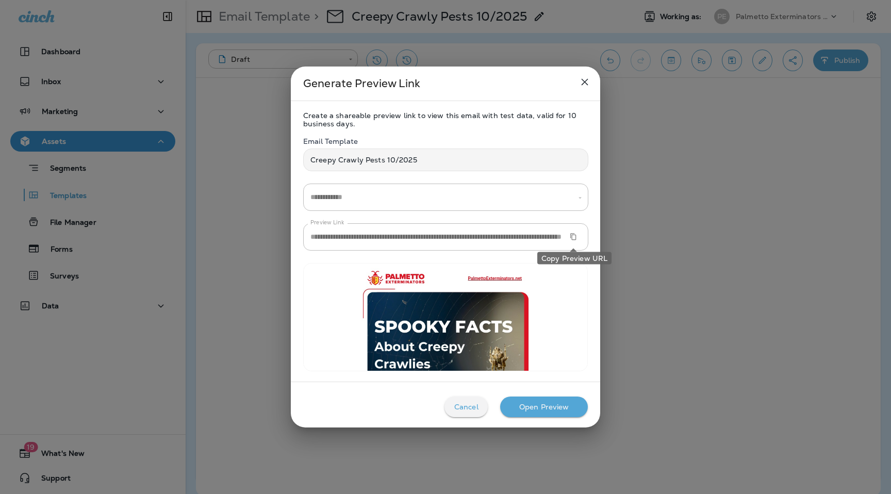
click at [575, 231] on button "Copy Preview URL" at bounding box center [573, 236] width 15 height 15
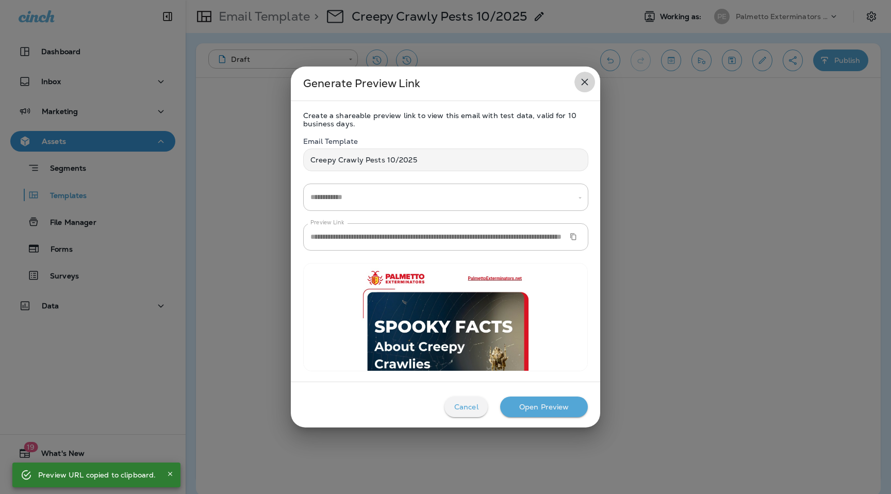
click at [588, 81] on icon "close" at bounding box center [585, 82] width 12 height 12
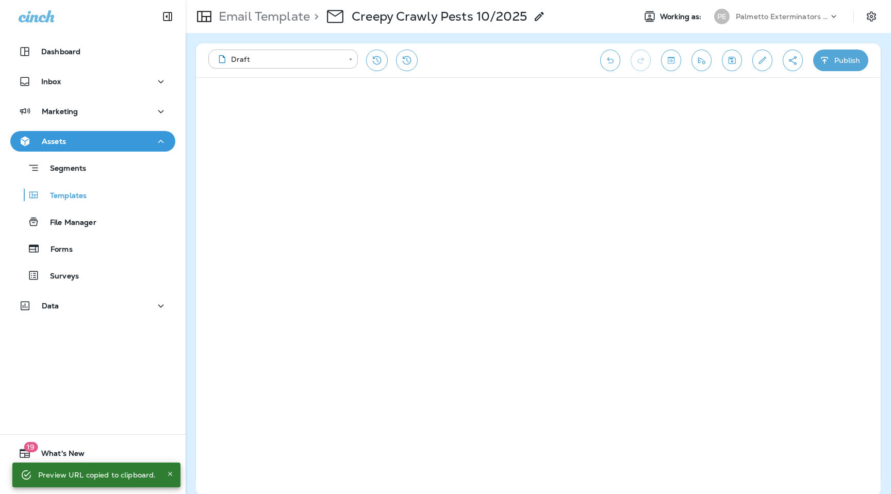
click at [277, 18] on p "Email Template" at bounding box center [262, 16] width 95 height 15
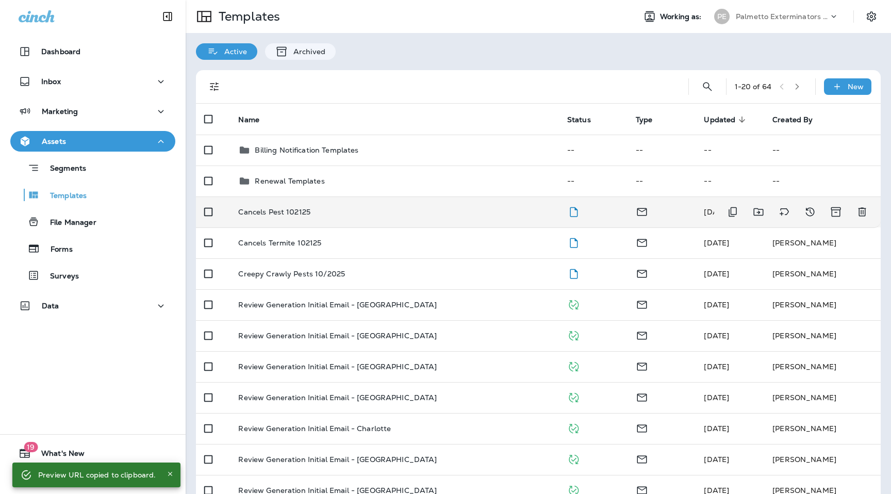
click at [306, 217] on td "Cancels Pest 102125" at bounding box center [394, 211] width 328 height 31
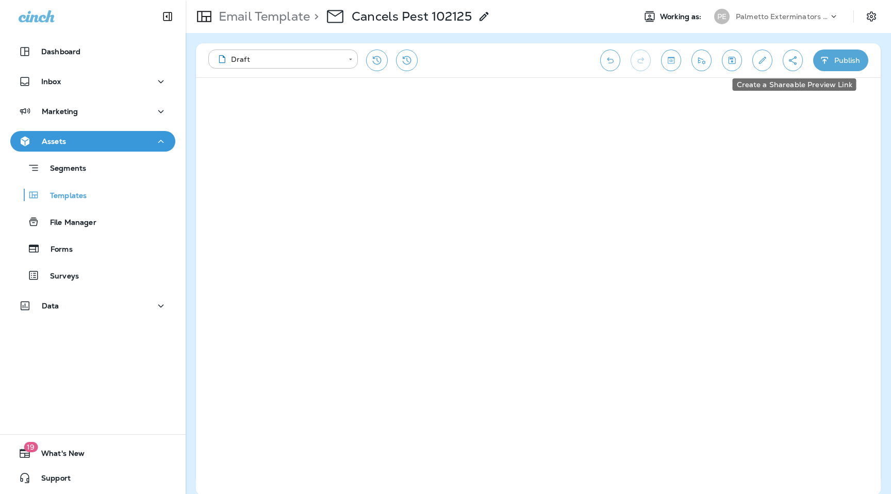
click at [791, 65] on button "Create a Shareable Preview Link" at bounding box center [793, 61] width 20 height 22
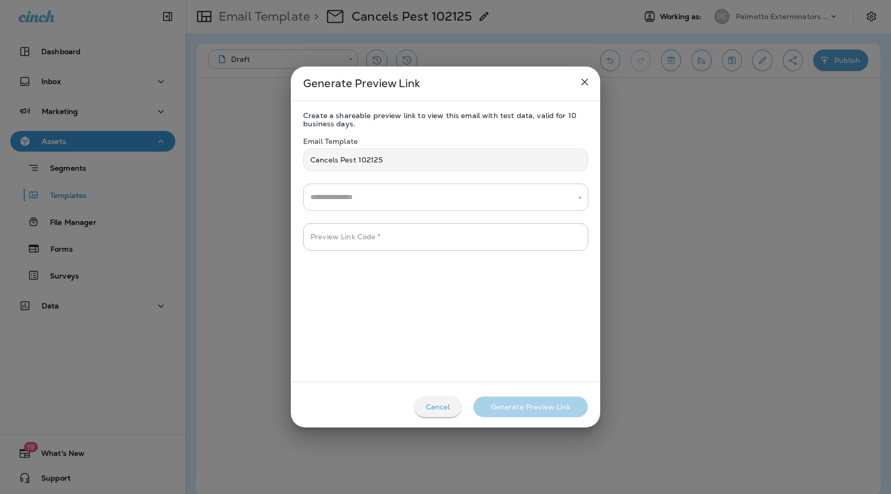
click at [403, 203] on input "text" at bounding box center [438, 197] width 260 height 18
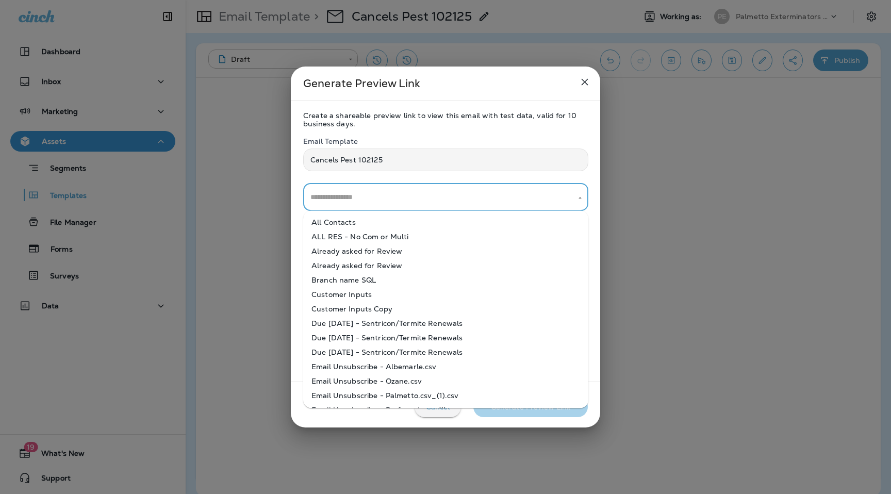
click at [399, 226] on li "All Contacts" at bounding box center [445, 222] width 285 height 14
type input "**********"
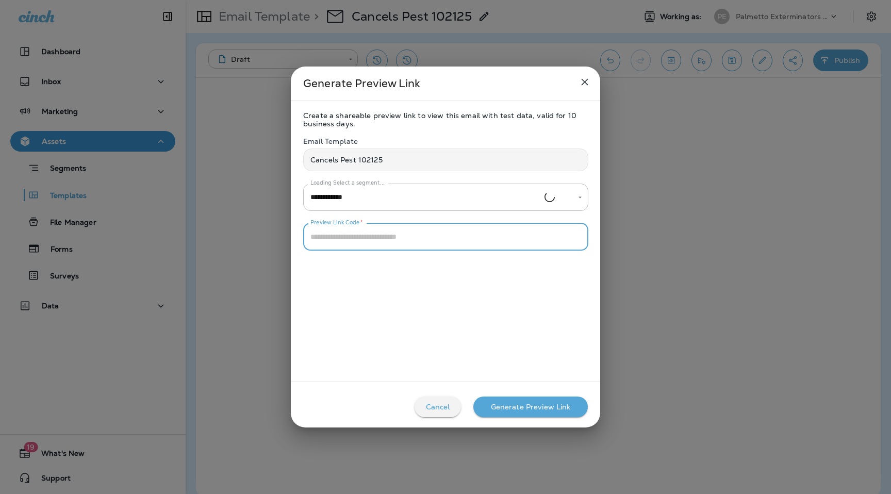
click at [399, 249] on input "Preview Link Code   *" at bounding box center [445, 236] width 285 height 27
type input "****"
click at [527, 406] on div "Generate Preview Link" at bounding box center [531, 407] width 80 height 8
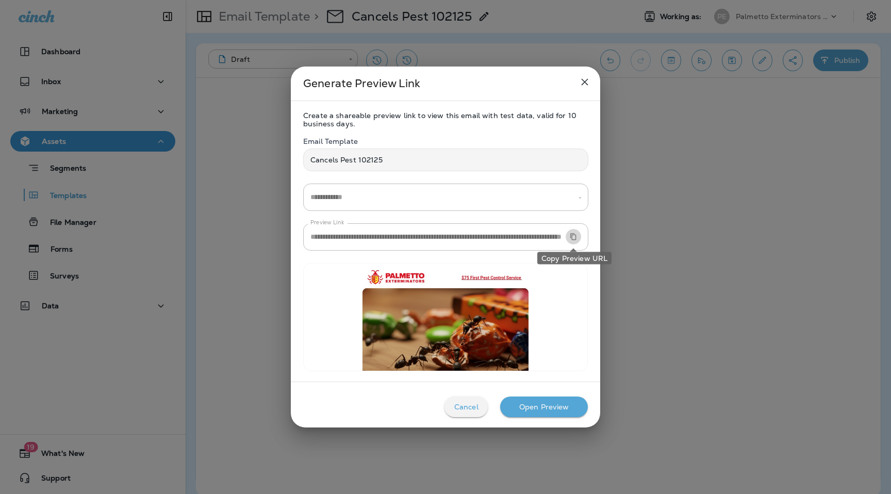
click at [570, 237] on icon "Copy Preview URL" at bounding box center [573, 237] width 6 height 7
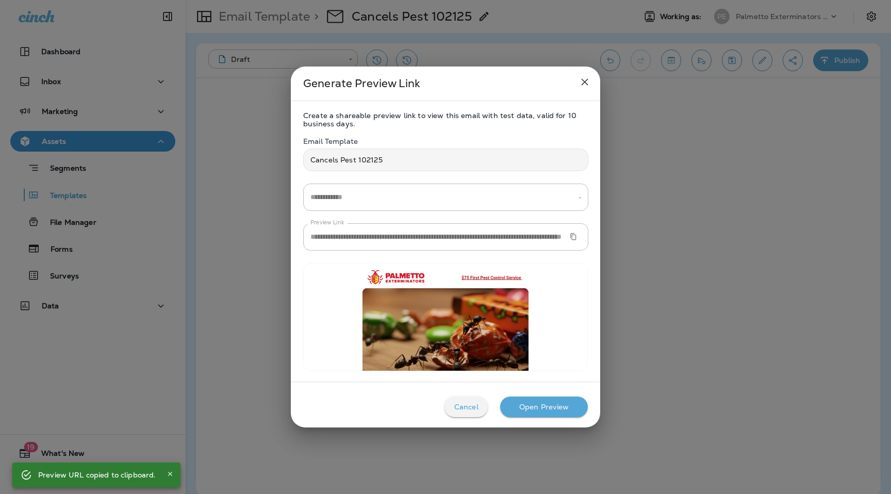
click at [583, 80] on icon "close" at bounding box center [585, 82] width 7 height 7
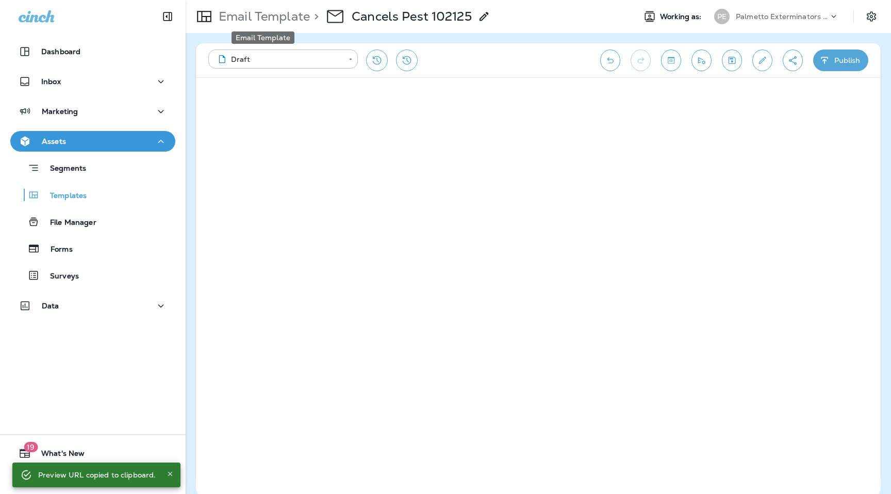
click at [282, 13] on p "Email Template" at bounding box center [262, 16] width 95 height 15
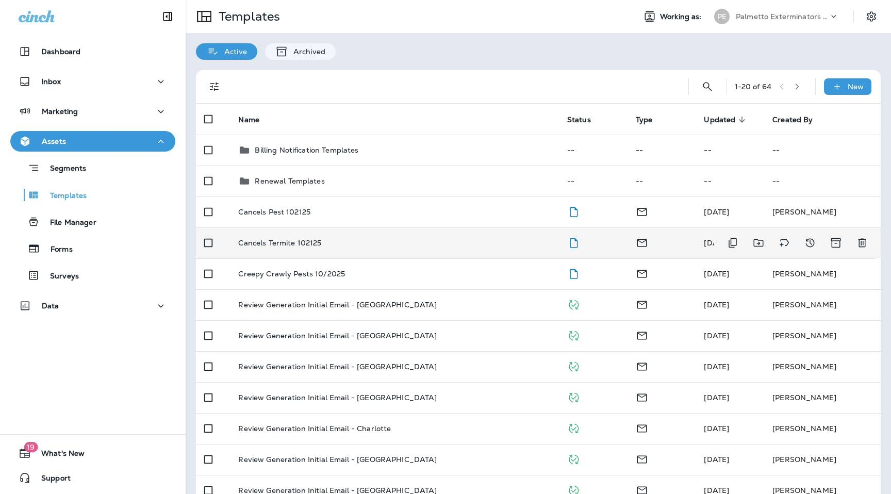
click at [328, 238] on td "Cancels Termite 102125" at bounding box center [394, 242] width 328 height 31
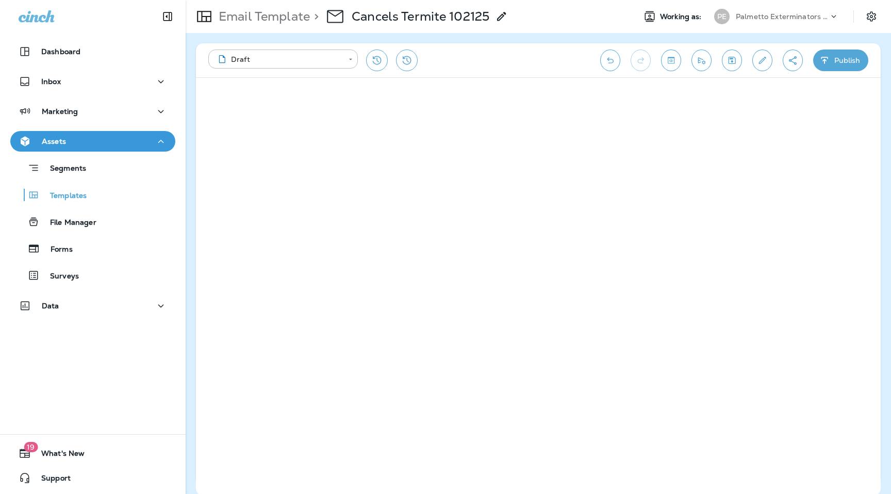
click at [789, 59] on icon "Create a Shareable Preview Link" at bounding box center [793, 60] width 8 height 9
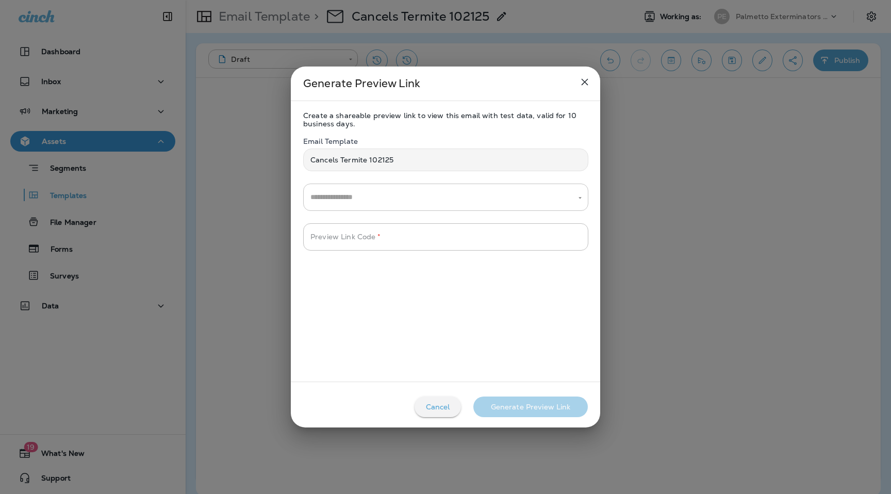
click at [347, 197] on input "text" at bounding box center [438, 197] width 260 height 18
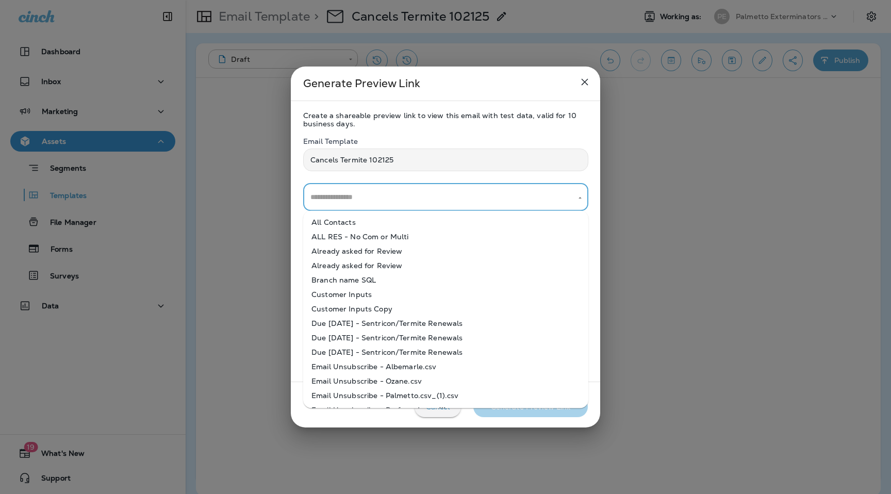
click at [353, 220] on li "All Contacts" at bounding box center [445, 222] width 285 height 14
type input "**********"
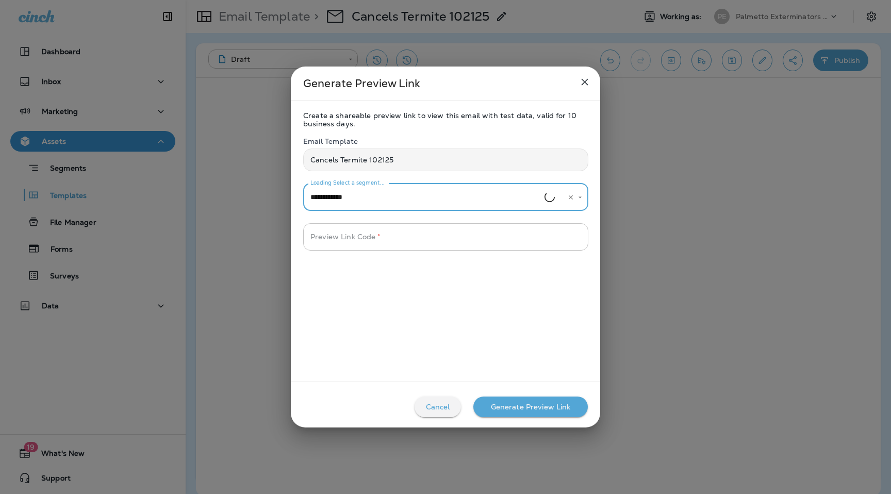
click at [353, 240] on input "Preview Link Code   *" at bounding box center [445, 236] width 285 height 27
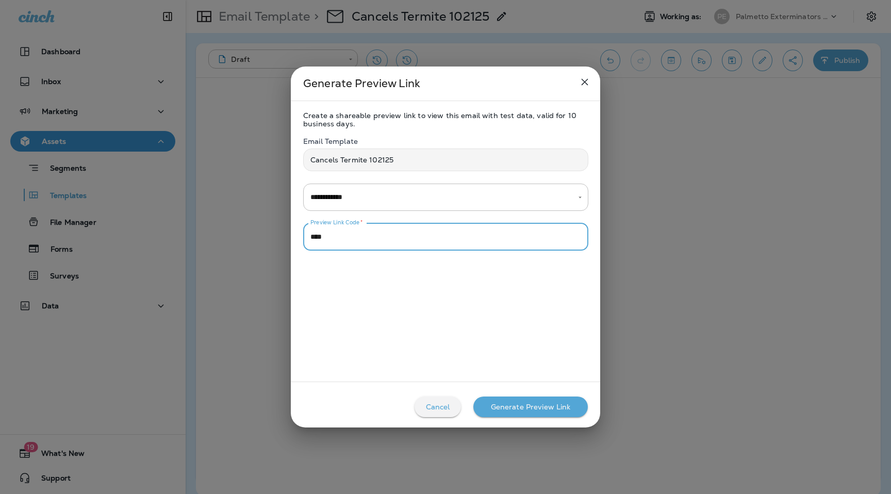
type input "****"
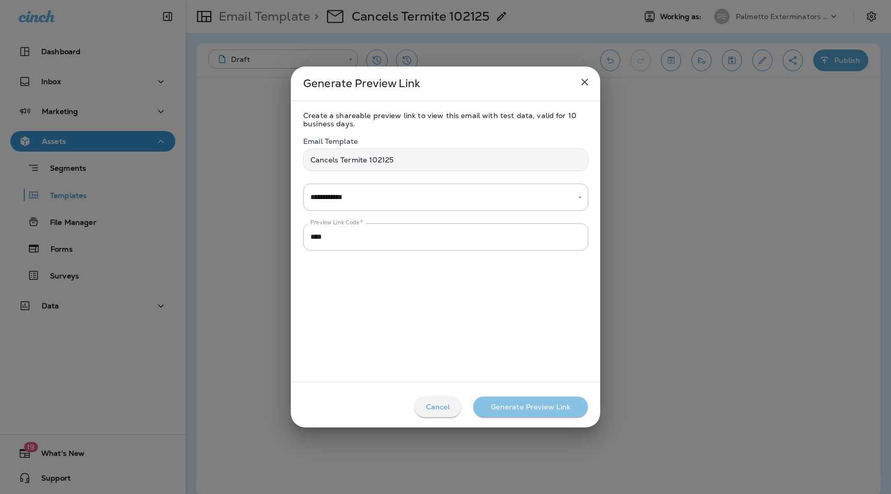
click at [541, 406] on div "Generate Preview Link" at bounding box center [531, 407] width 80 height 8
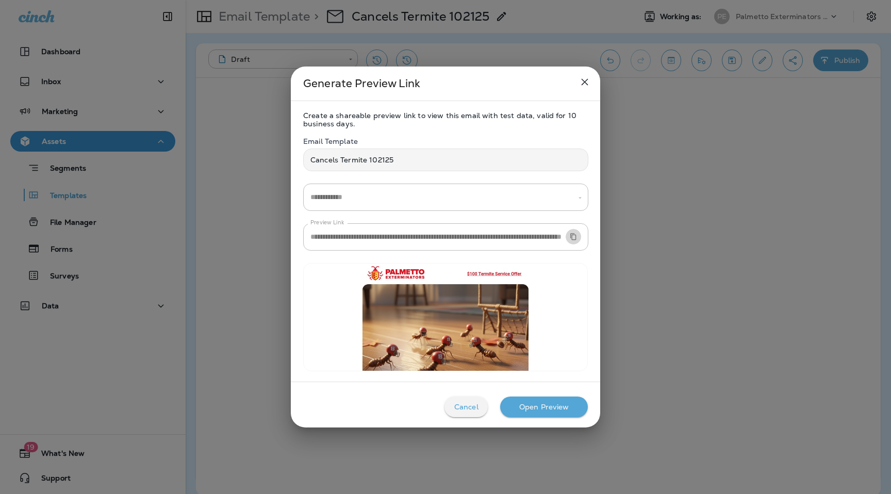
click at [575, 238] on icon "Copy Preview URL" at bounding box center [573, 237] width 6 height 7
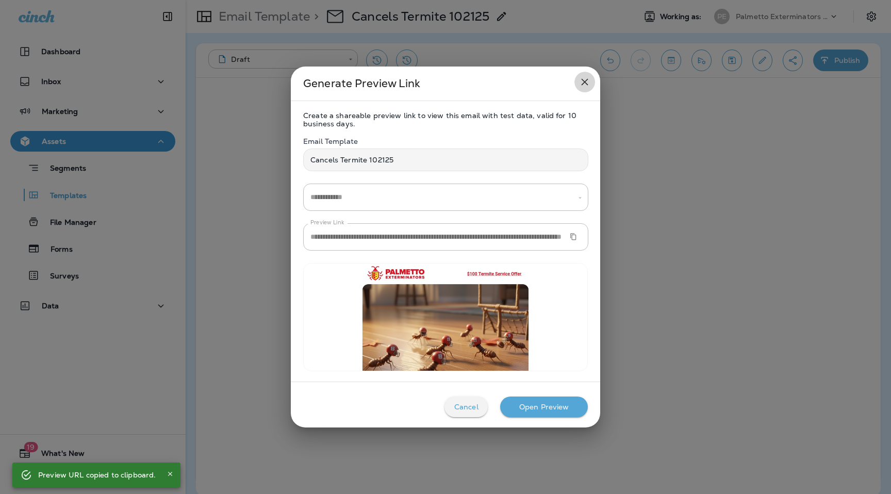
click at [586, 84] on icon "close" at bounding box center [585, 82] width 12 height 12
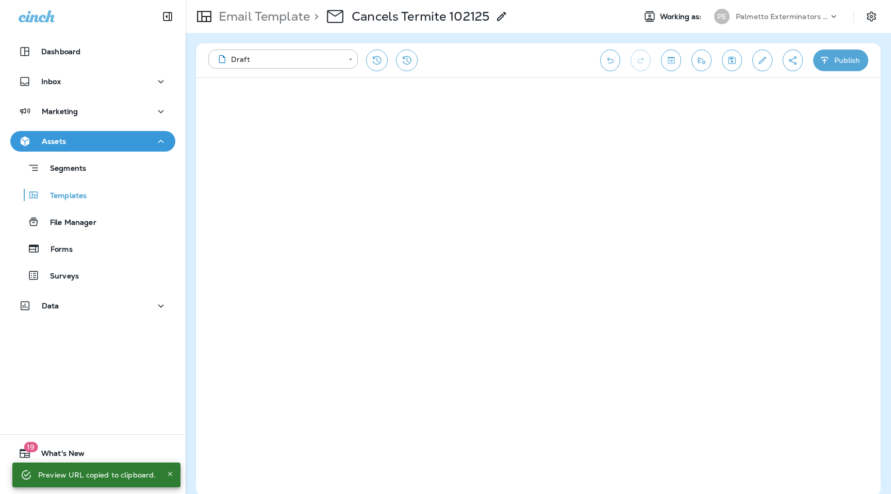
click at [801, 14] on p "Palmetto Exterminators LLC" at bounding box center [782, 16] width 93 height 8
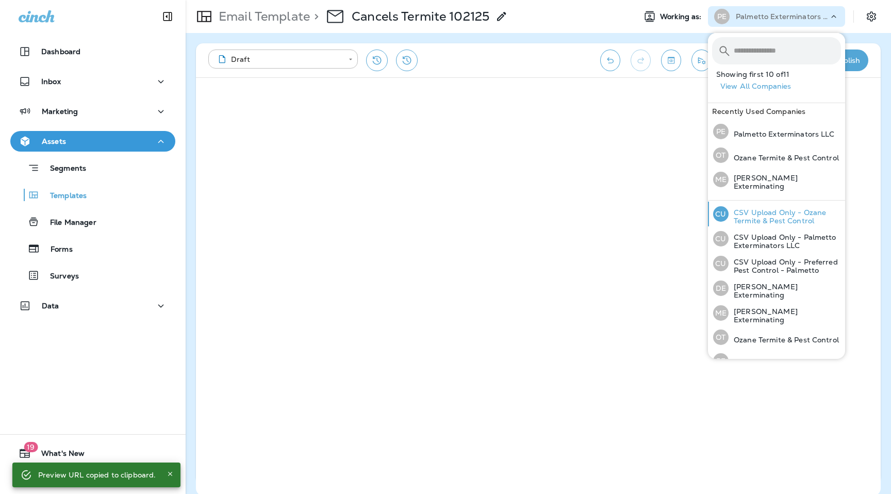
scroll to position [51, 0]
click at [768, 341] on div "OT Ozane Termite & Pest Control" at bounding box center [776, 335] width 134 height 24
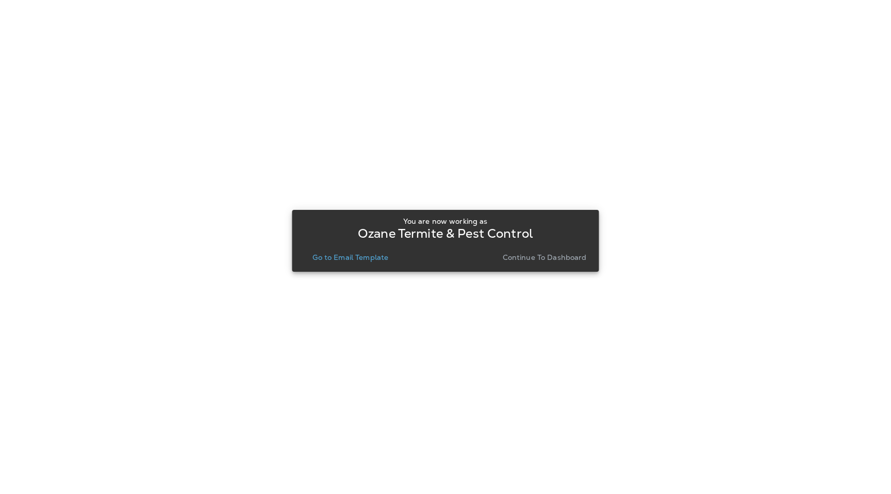
click at [367, 259] on p "Go to Email Template" at bounding box center [350, 257] width 76 height 8
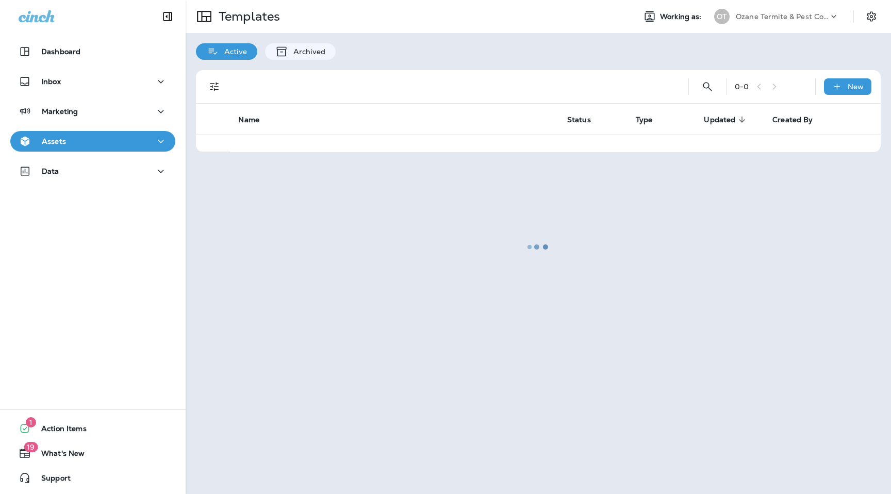
click at [829, 15] on div at bounding box center [538, 247] width 703 height 492
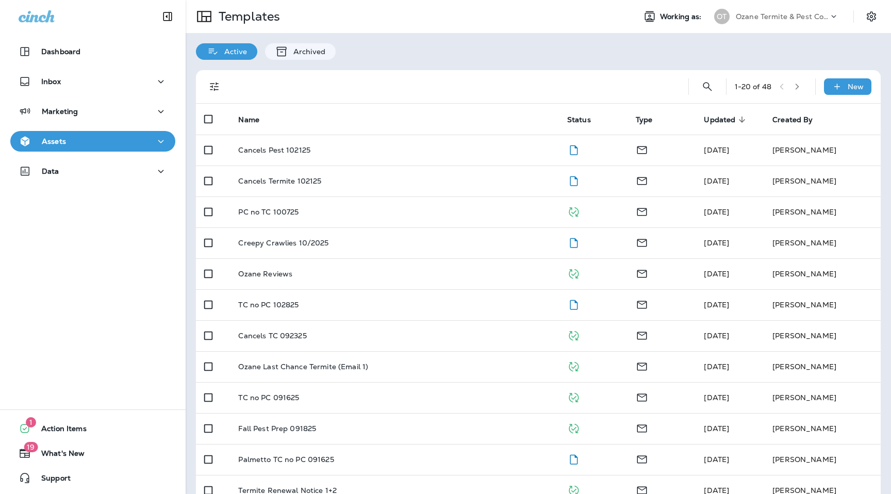
click at [835, 20] on icon at bounding box center [834, 16] width 10 height 10
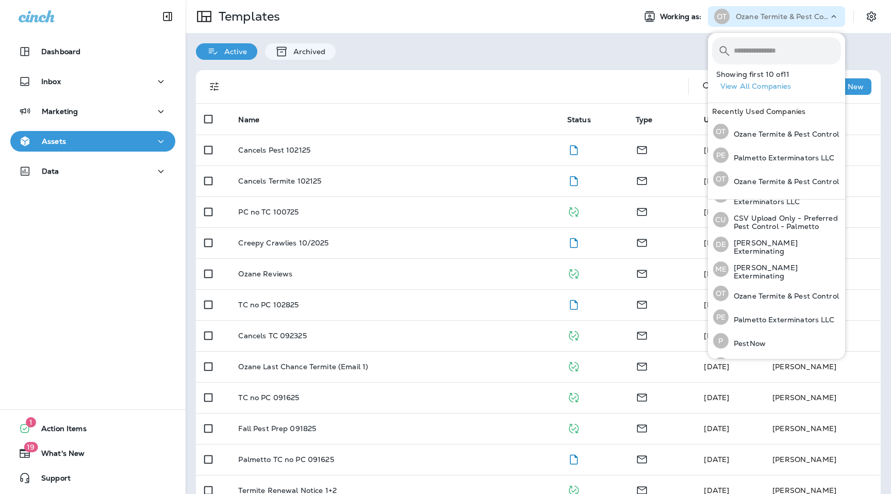
scroll to position [103, 0]
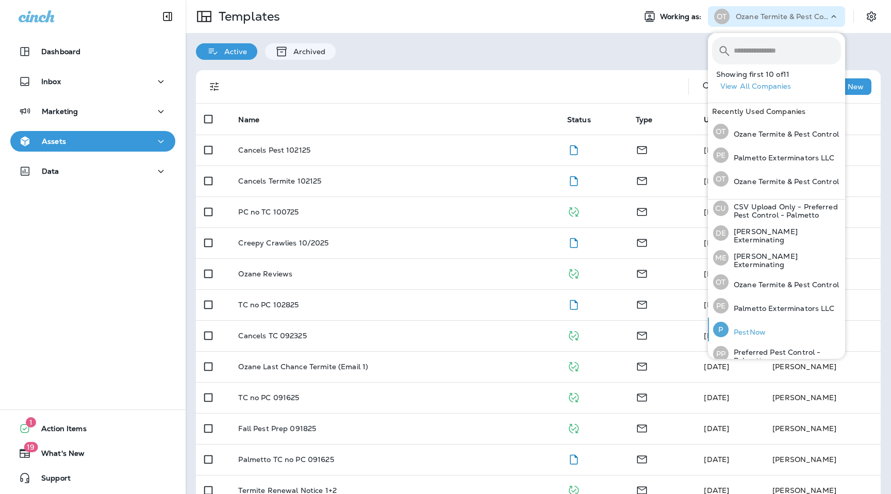
click at [753, 328] on p "PestNow" at bounding box center [747, 332] width 37 height 8
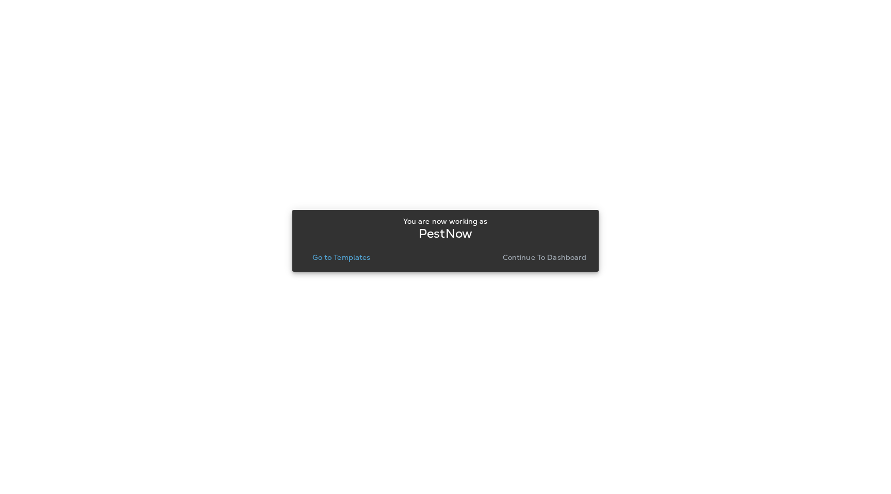
click at [338, 254] on p "Go to Templates" at bounding box center [341, 257] width 58 height 8
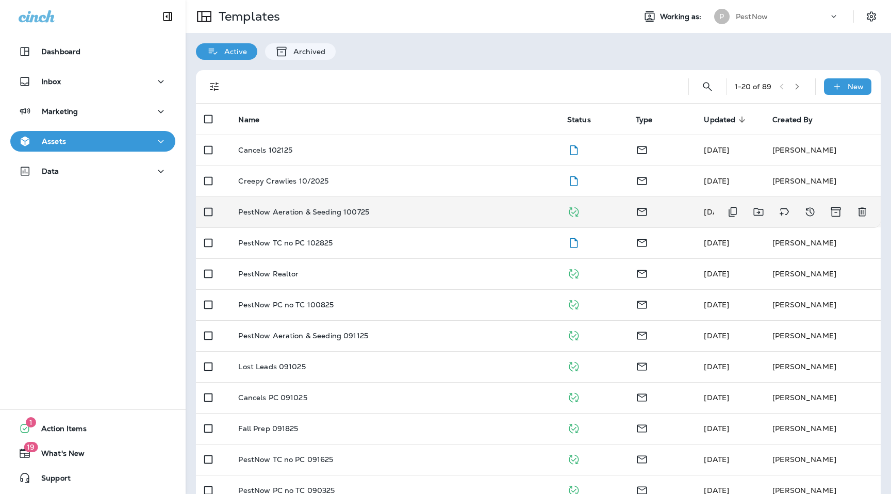
click at [353, 220] on td "PestNow Aeration & Seeding 100725" at bounding box center [394, 211] width 328 height 31
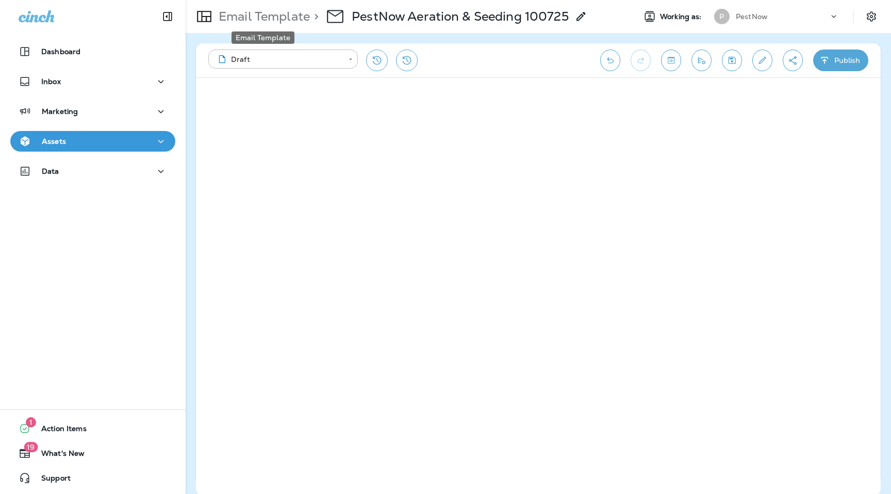
click at [275, 21] on p "Email Template" at bounding box center [262, 16] width 95 height 15
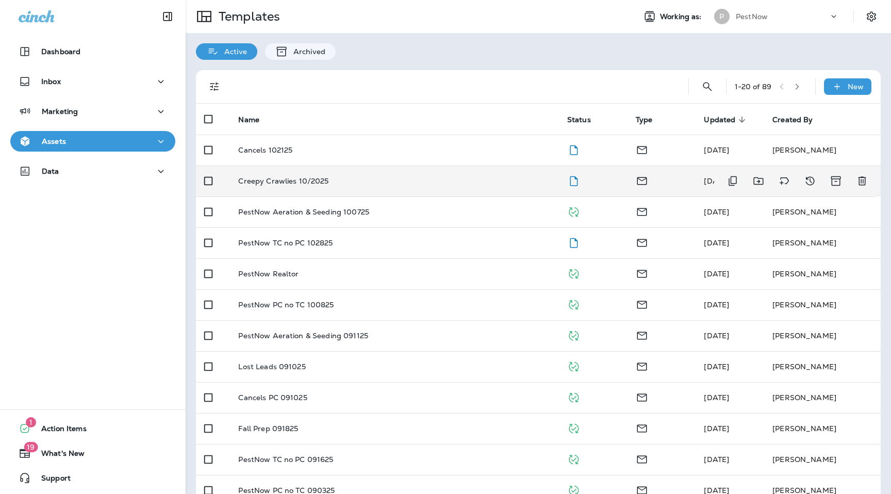
click at [299, 172] on td "Creepy Crawlies 10/2025" at bounding box center [394, 181] width 328 height 31
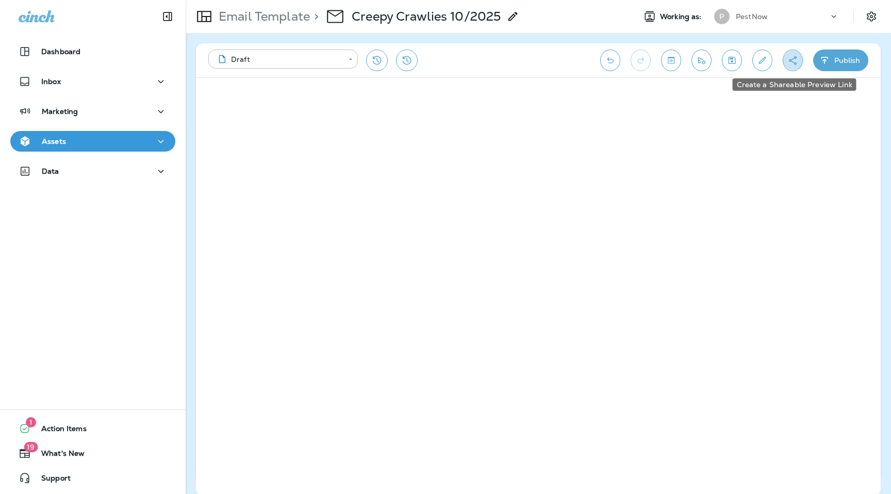
click at [797, 58] on icon "Create a Shareable Preview Link" at bounding box center [792, 60] width 11 height 10
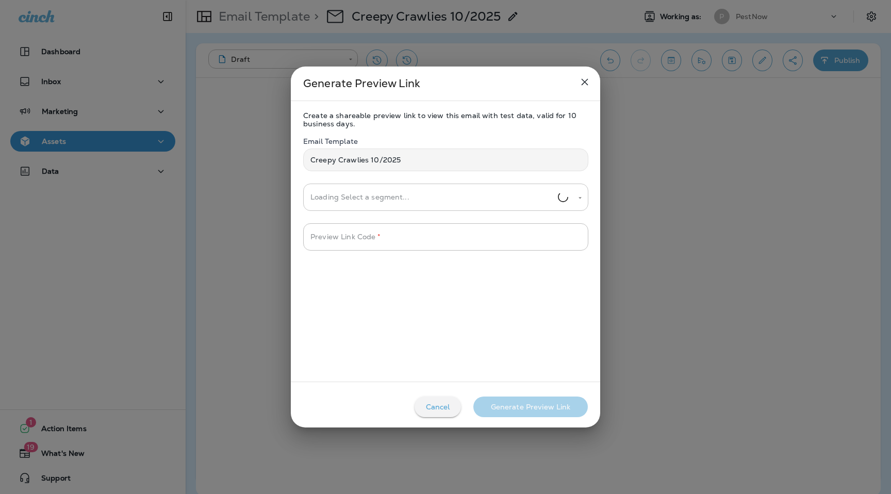
click at [375, 203] on input "Loading Select a segment..." at bounding box center [433, 197] width 250 height 18
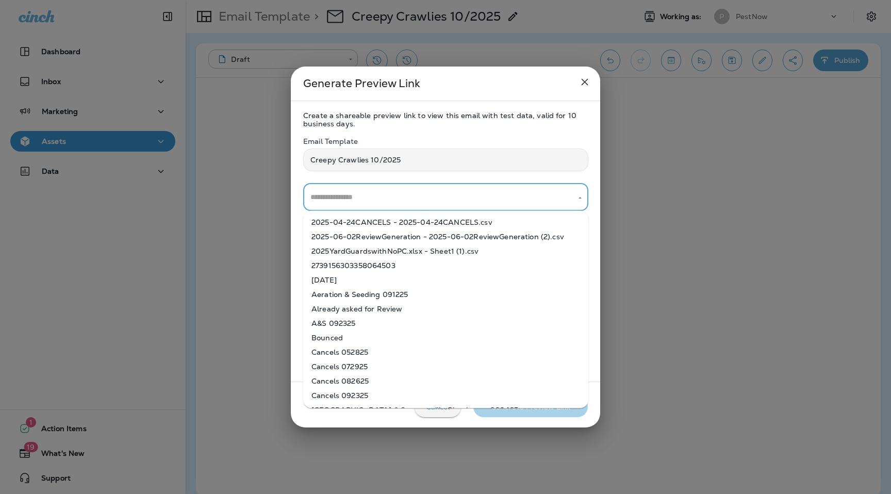
click at [357, 218] on li "2025-04-24CANCELS - 2025-04-24CANCELS.csv" at bounding box center [445, 222] width 285 height 14
type input "**********"
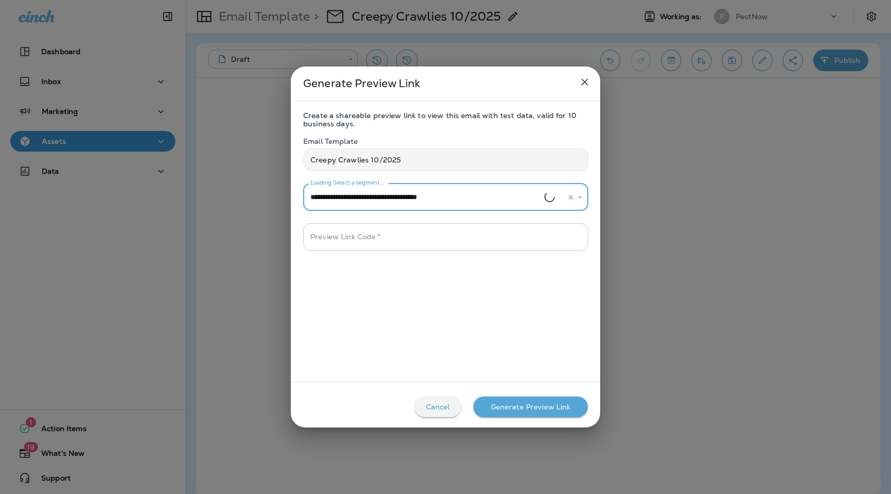
click at [359, 236] on input "Preview Link Code   *" at bounding box center [445, 236] width 285 height 27
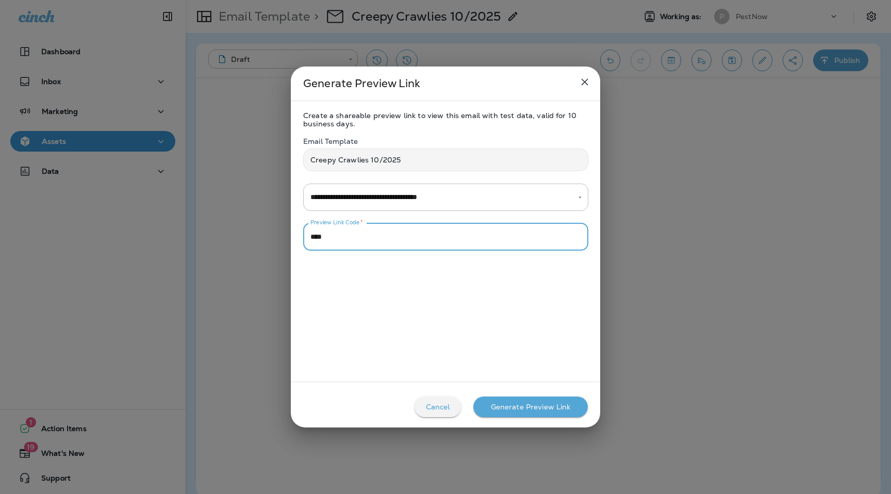
type input "****"
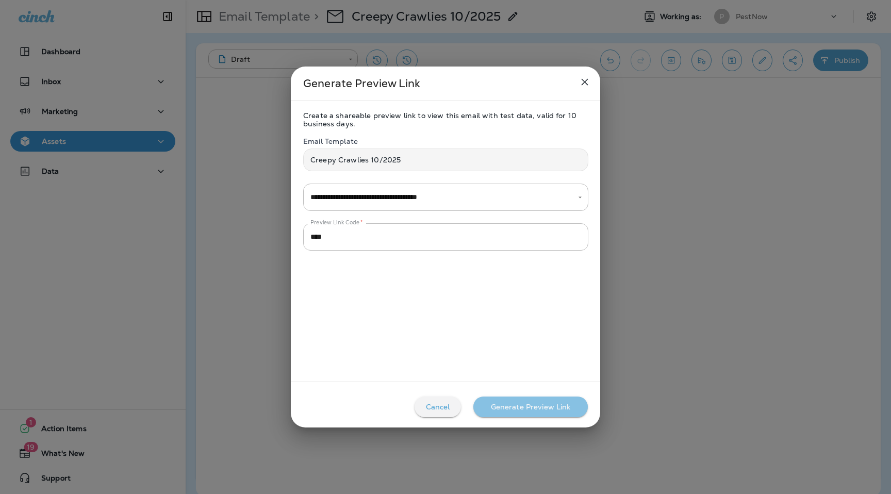
click at [542, 413] on button "Generate Preview Link" at bounding box center [530, 407] width 114 height 21
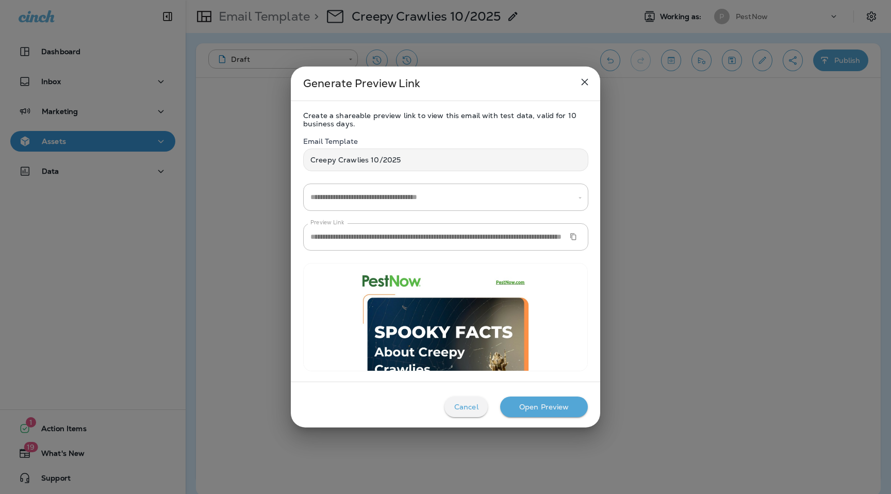
click at [579, 236] on button "Copy Preview URL" at bounding box center [573, 236] width 15 height 15
click at [586, 88] on icon "close" at bounding box center [585, 82] width 12 height 12
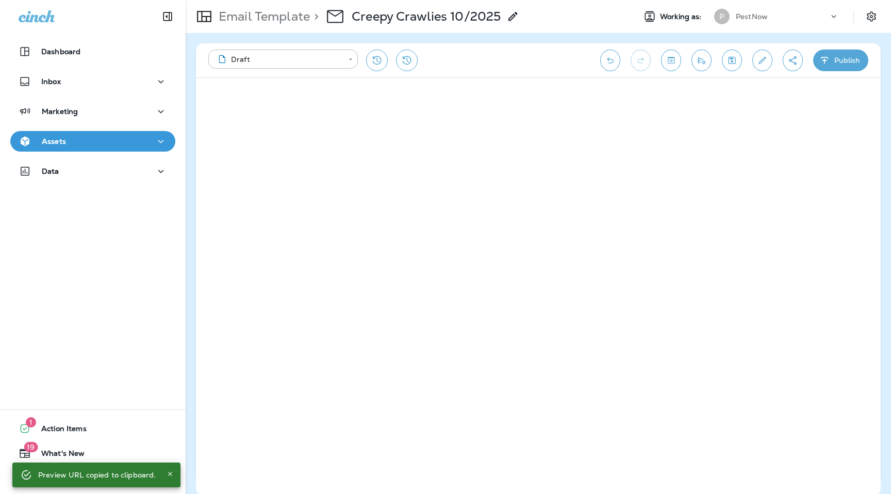
click at [281, 18] on p "Email Template" at bounding box center [262, 16] width 95 height 15
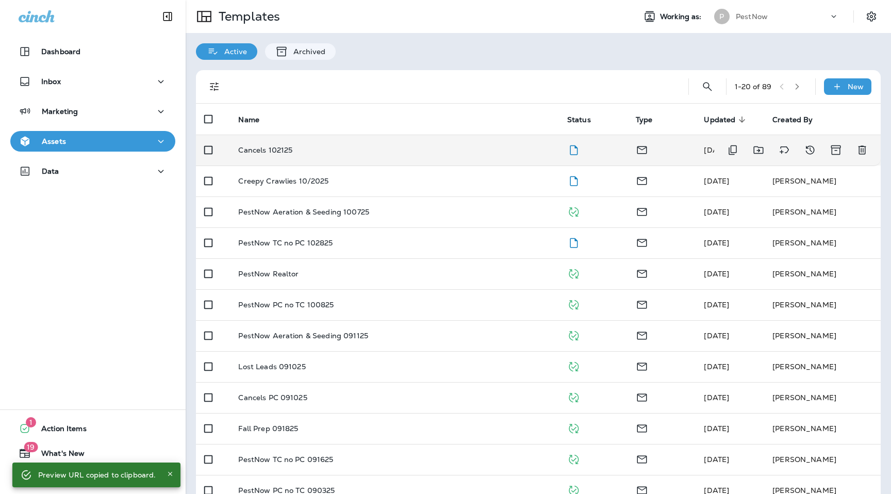
click at [278, 140] on td "Cancels 102125" at bounding box center [394, 150] width 328 height 31
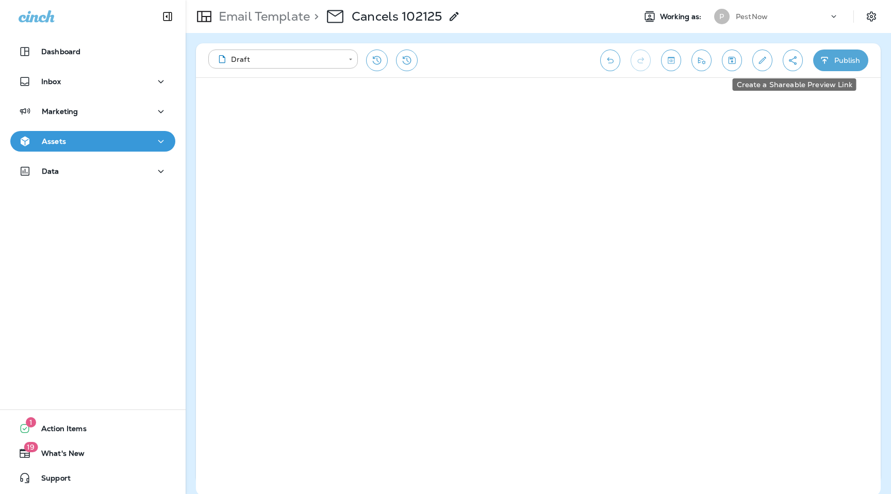
click at [792, 63] on icon "Create a Shareable Preview Link" at bounding box center [792, 60] width 11 height 10
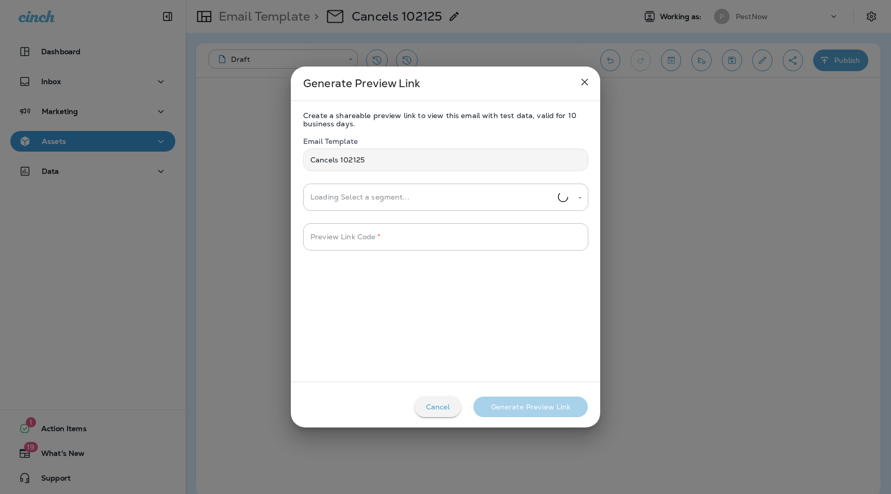
click at [393, 192] on input "Loading Select a segment..." at bounding box center [433, 197] width 250 height 18
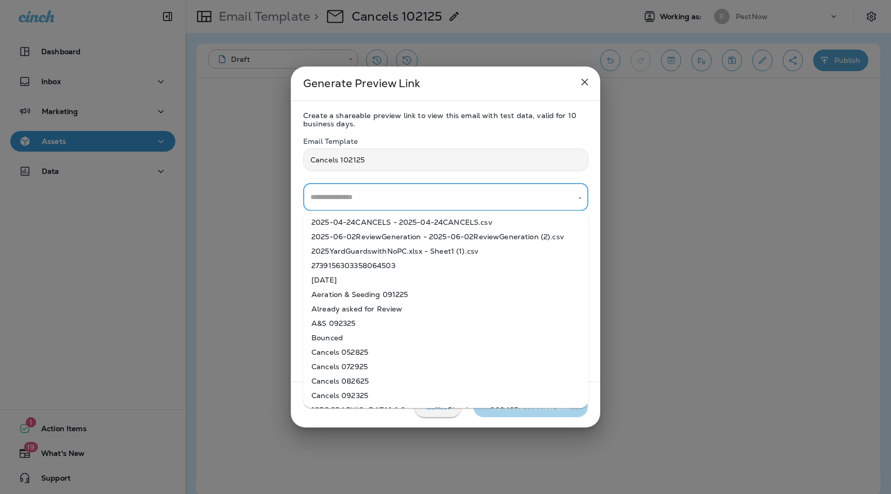
click at [381, 223] on li "2025-04-24CANCELS - 2025-04-24CANCELS.csv" at bounding box center [445, 222] width 285 height 14
type input "**********"
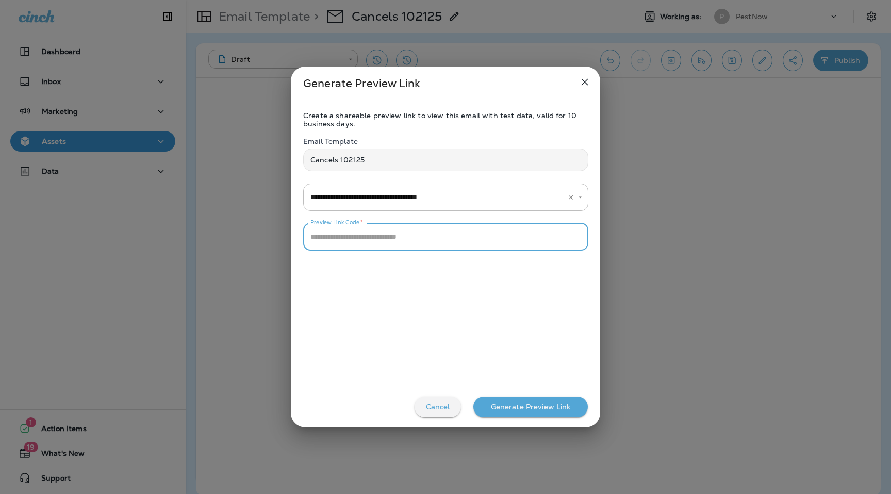
click at [381, 237] on input "Preview Link Code   *" at bounding box center [445, 236] width 285 height 27
type input "****"
click at [521, 403] on div "Generate Preview Link" at bounding box center [531, 407] width 80 height 8
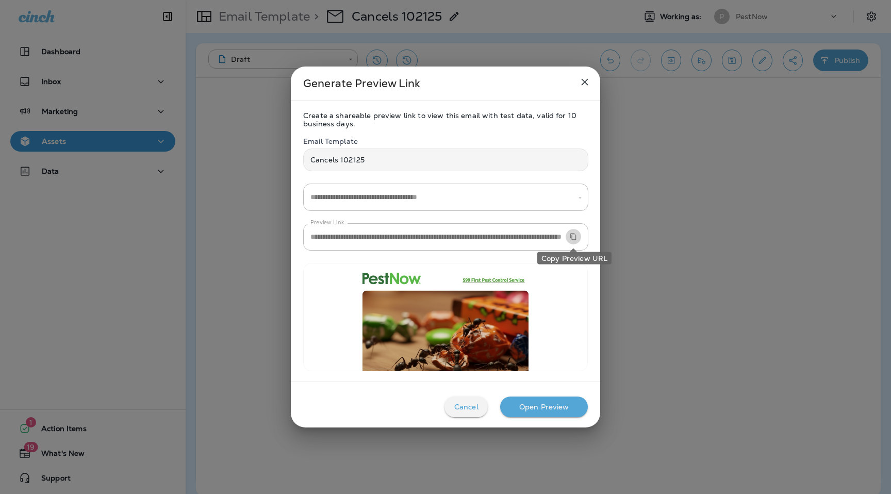
click at [575, 238] on icon "Copy Preview URL" at bounding box center [573, 236] width 7 height 7
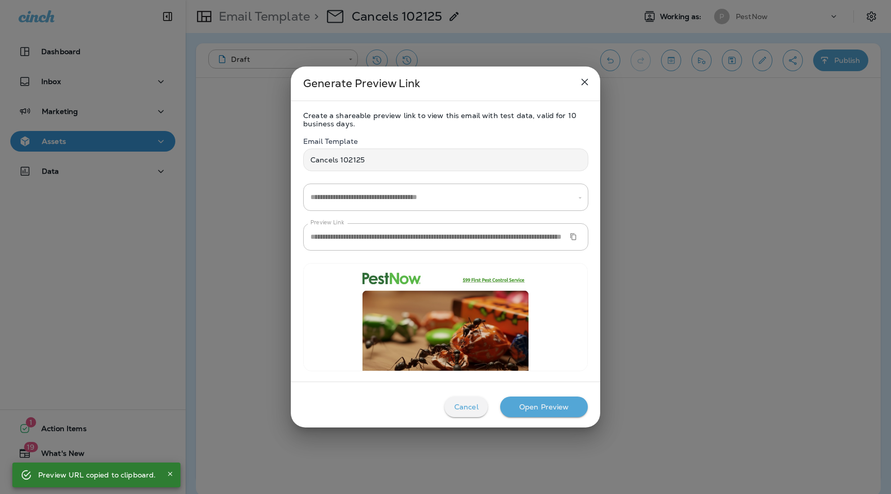
click at [584, 82] on icon "close" at bounding box center [585, 82] width 7 height 7
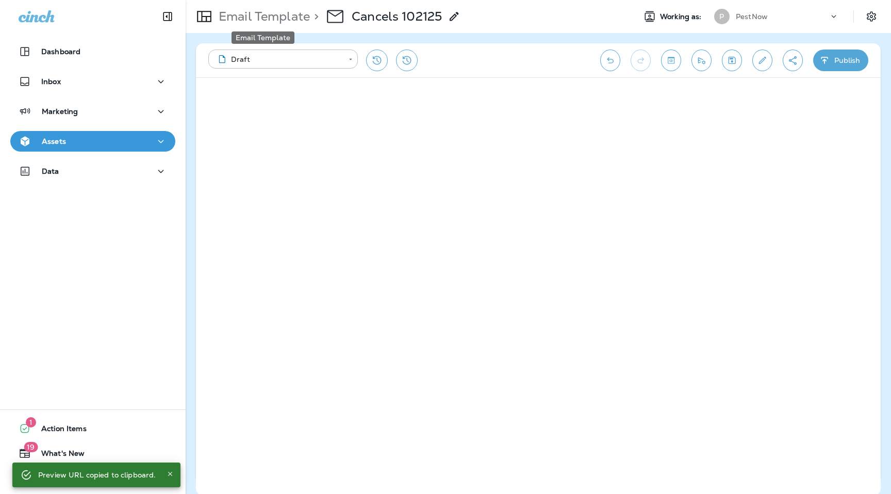
click at [287, 17] on p "Email Template" at bounding box center [262, 16] width 95 height 15
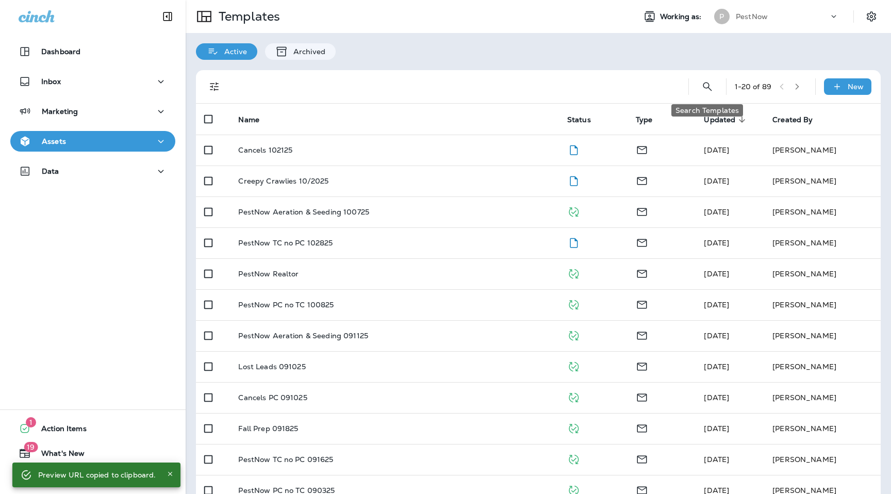
click at [710, 85] on icon "Search Templates" at bounding box center [707, 86] width 12 height 12
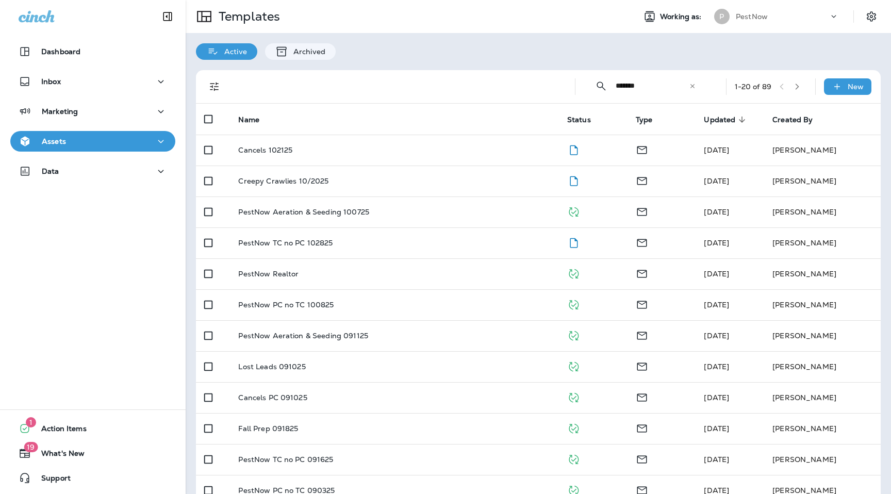
type input "*******"
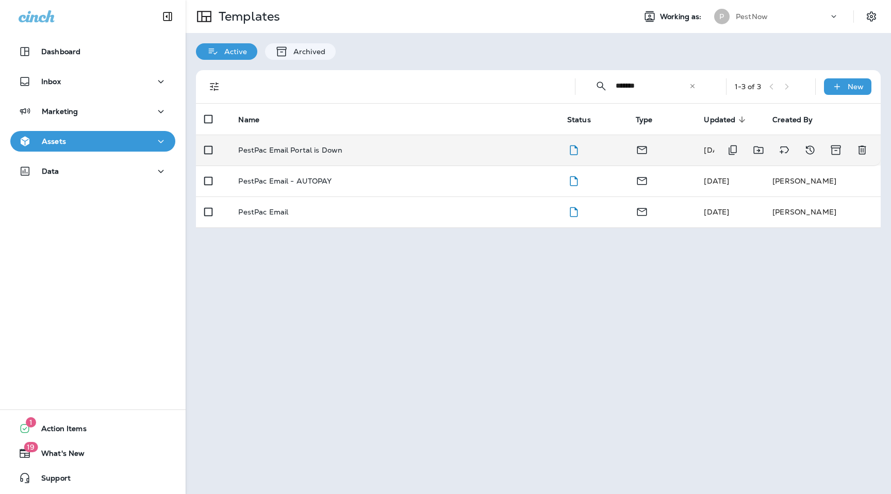
click at [302, 146] on p "PestPac Email Portal is Down" at bounding box center [290, 150] width 104 height 8
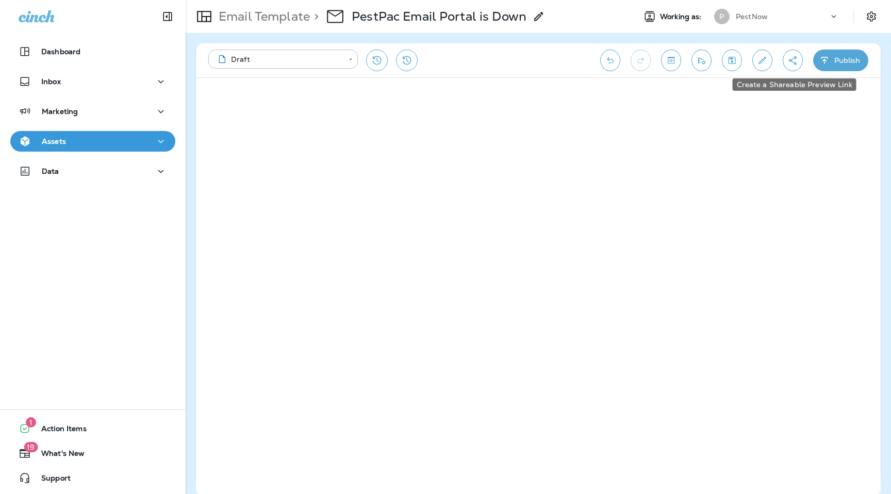
click at [794, 61] on icon "Create a Shareable Preview Link" at bounding box center [792, 60] width 11 height 10
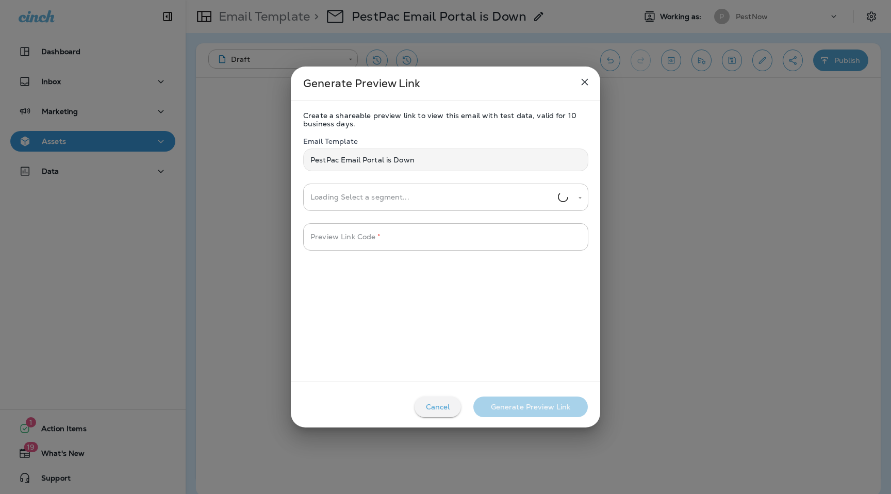
click at [413, 190] on input "Loading Select a segment..." at bounding box center [433, 197] width 250 height 18
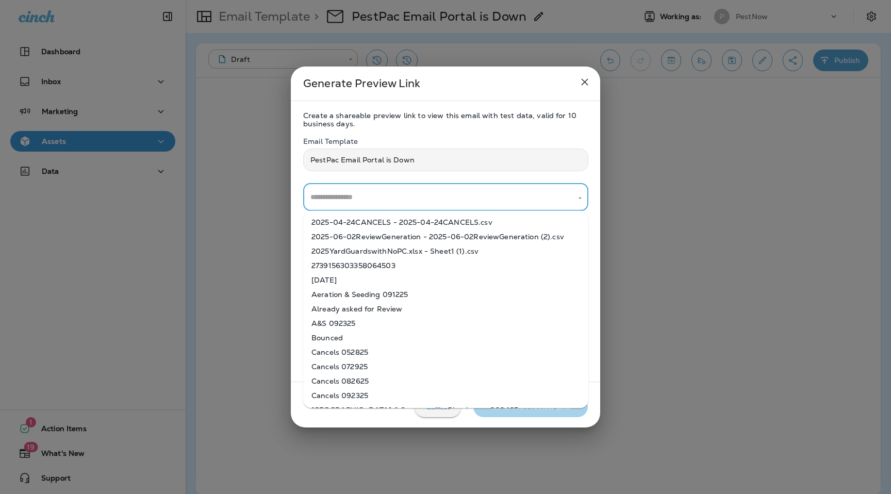
click at [402, 222] on li "2025-04-24CANCELS - 2025-04-24CANCELS.csv" at bounding box center [445, 222] width 285 height 14
type input "**********"
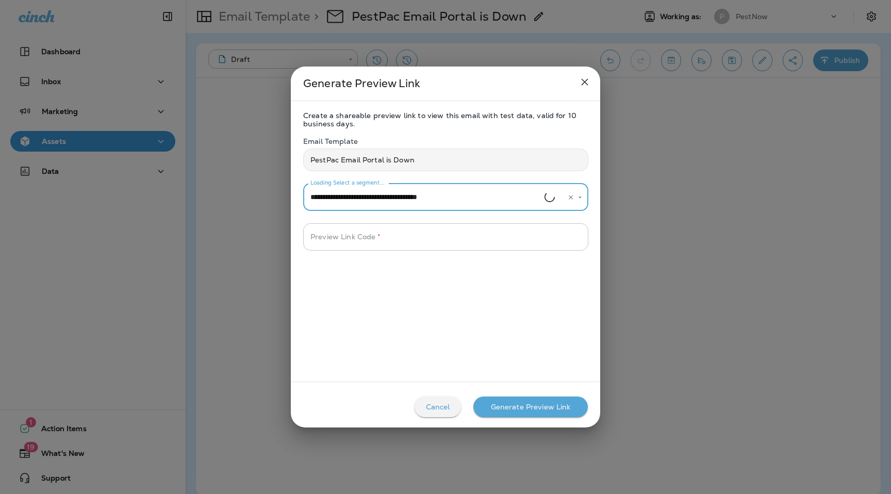
click at [402, 236] on input "Preview Link Code   *" at bounding box center [445, 236] width 285 height 27
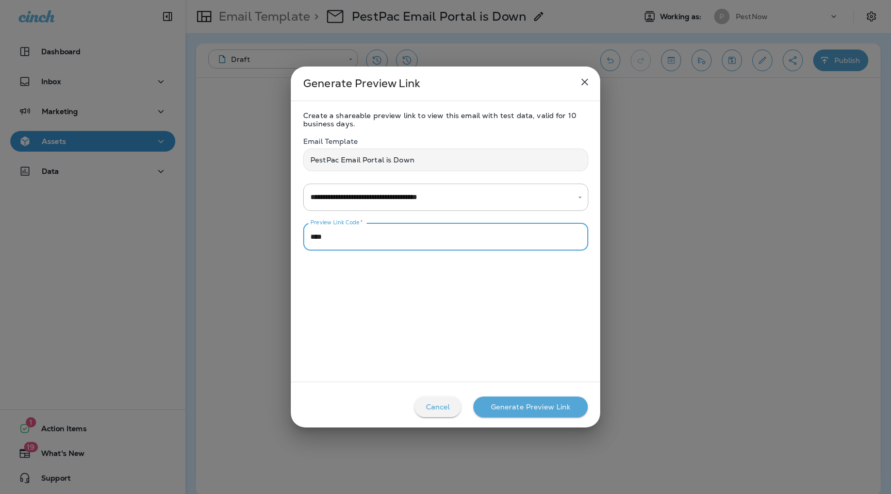
type input "****"
click at [525, 407] on div "Generate Preview Link" at bounding box center [531, 407] width 80 height 8
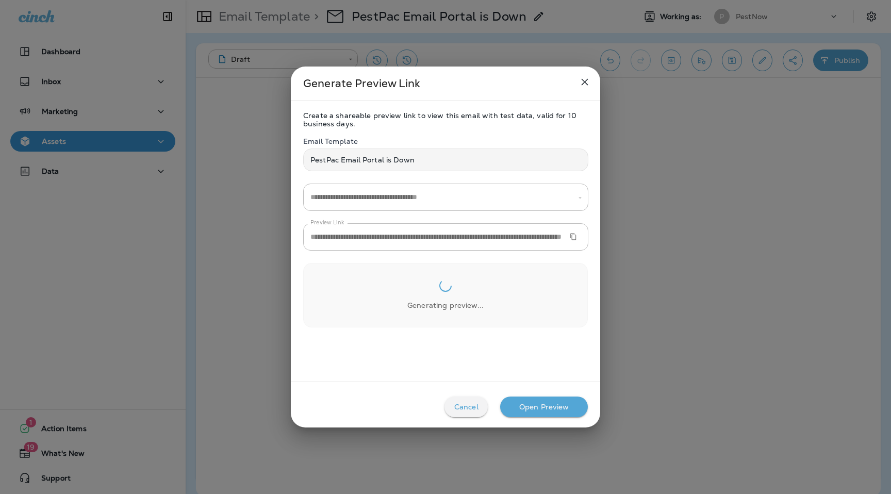
click at [572, 234] on icon "Copy Preview URL" at bounding box center [573, 236] width 7 height 7
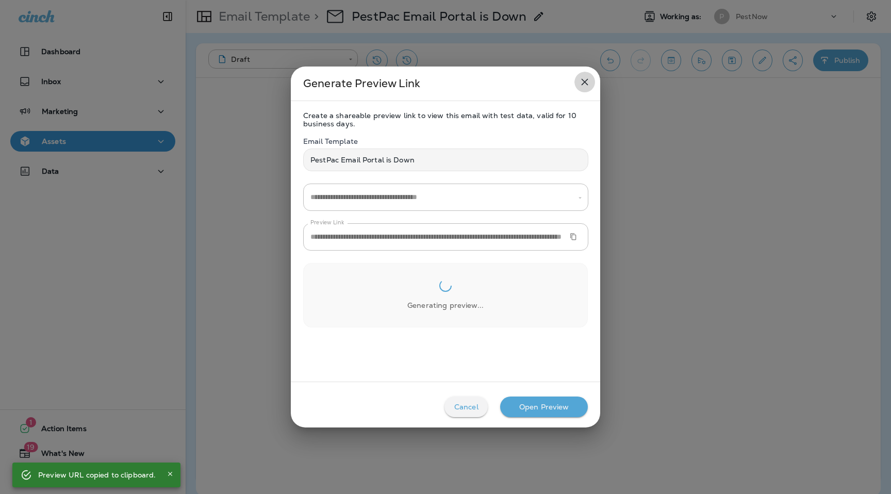
click at [588, 84] on icon "close" at bounding box center [585, 82] width 12 height 12
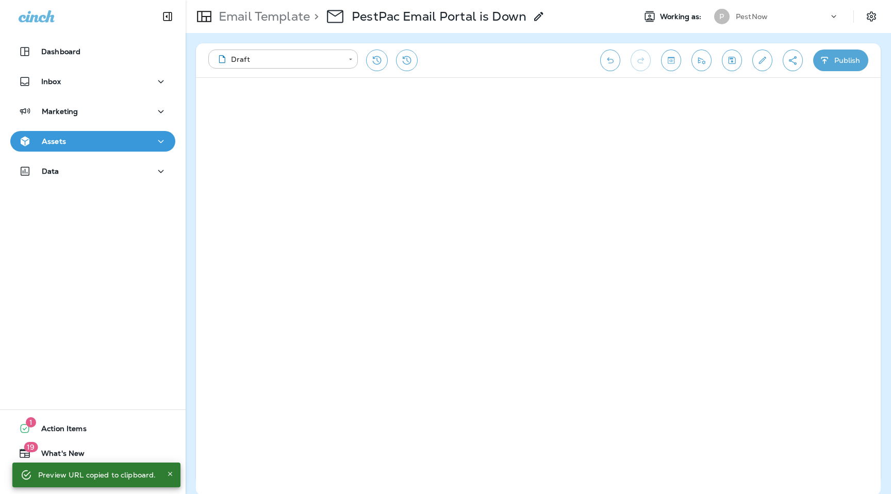
click at [834, 17] on use at bounding box center [834, 16] width 5 height 3
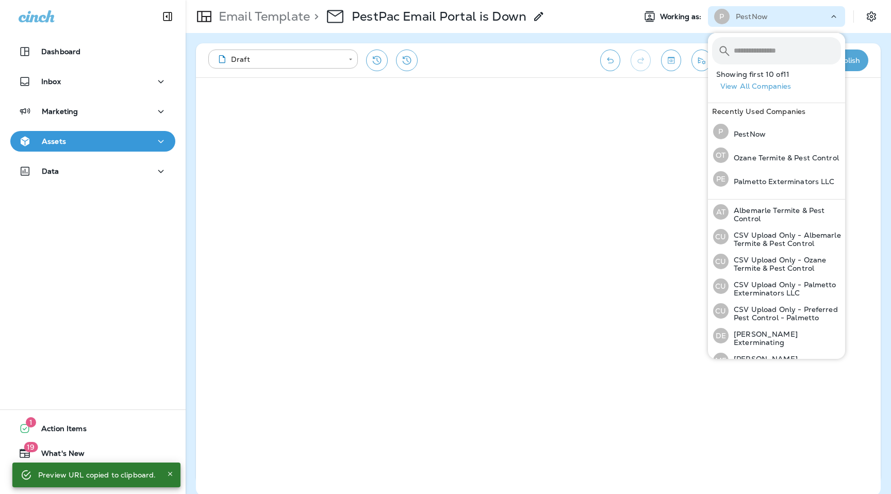
scroll to position [111, 0]
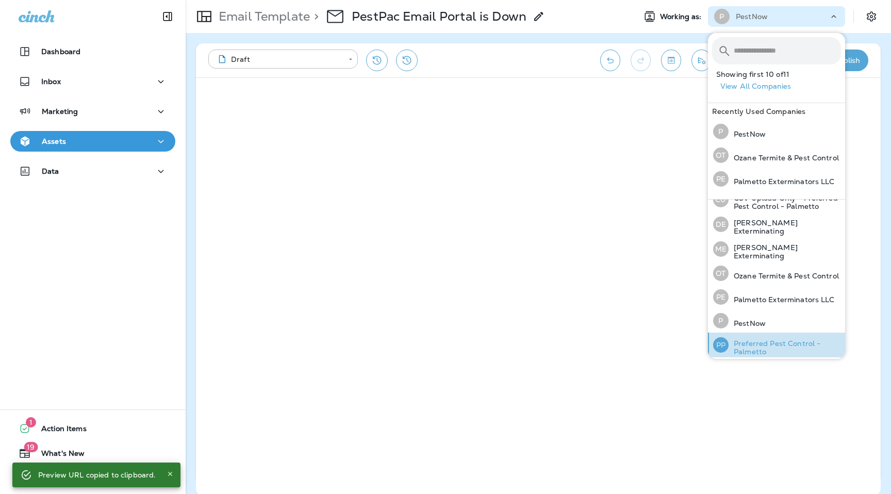
click at [783, 345] on p "Preferred Pest Control - Palmetto" at bounding box center [785, 347] width 112 height 17
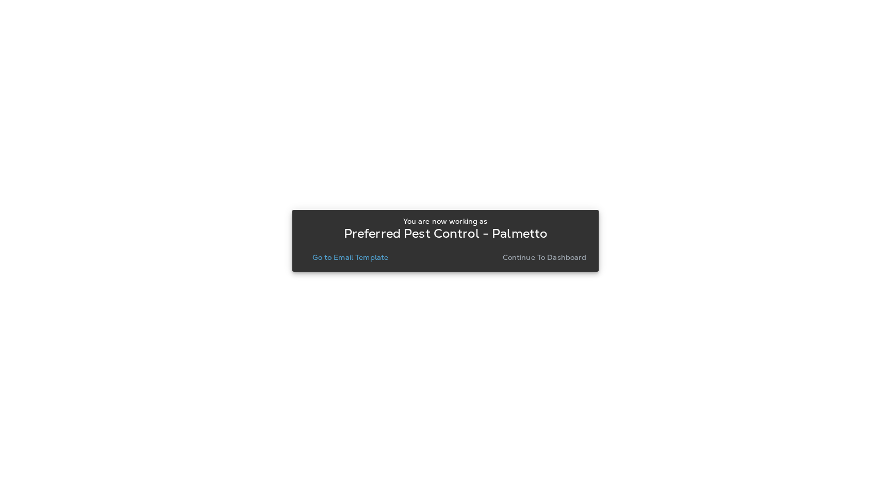
click at [376, 263] on button "Go to Email Template" at bounding box center [350, 257] width 84 height 14
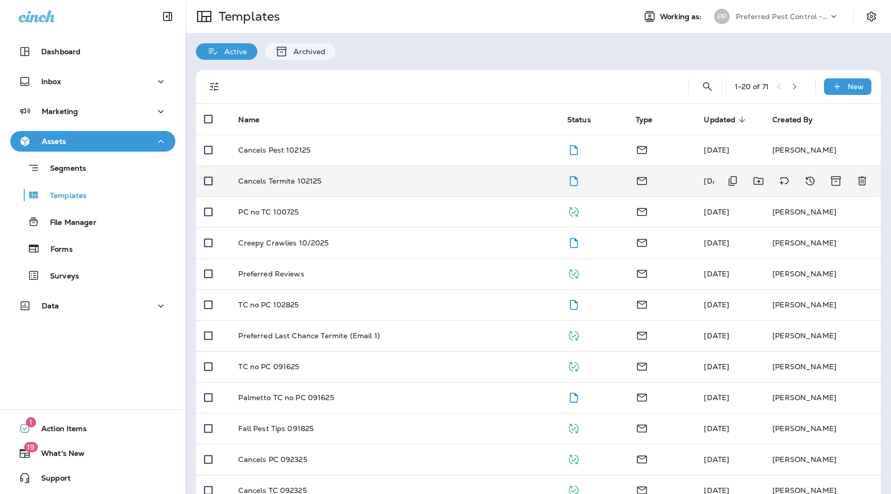
click at [304, 183] on p "Cancels Termite 102125" at bounding box center [279, 181] width 83 height 8
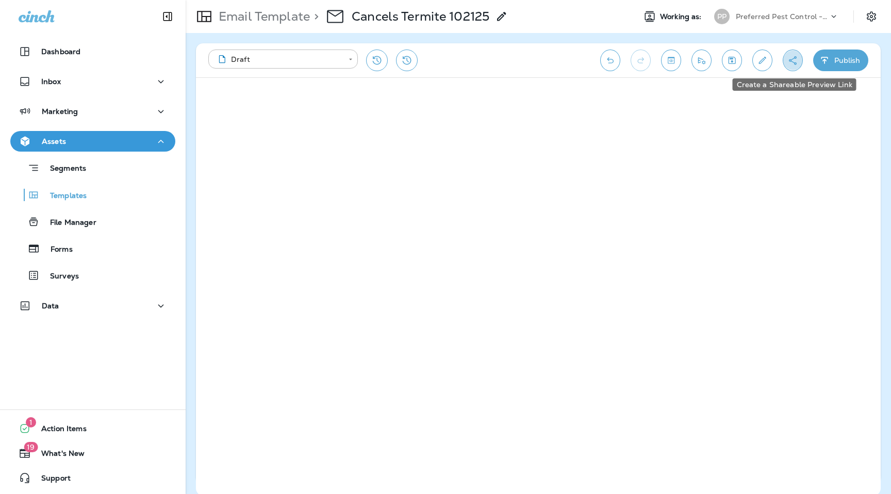
click at [793, 65] on button "Create a Shareable Preview Link" at bounding box center [793, 61] width 20 height 22
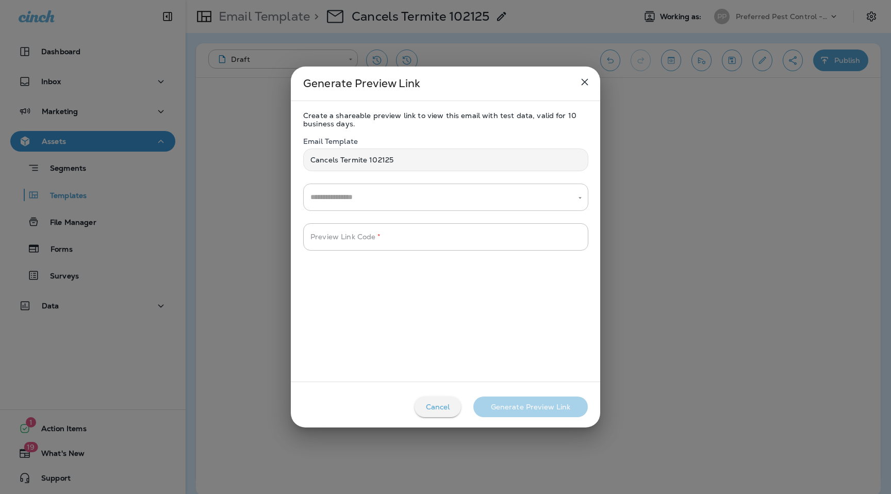
click at [426, 192] on input "text" at bounding box center [438, 197] width 260 height 18
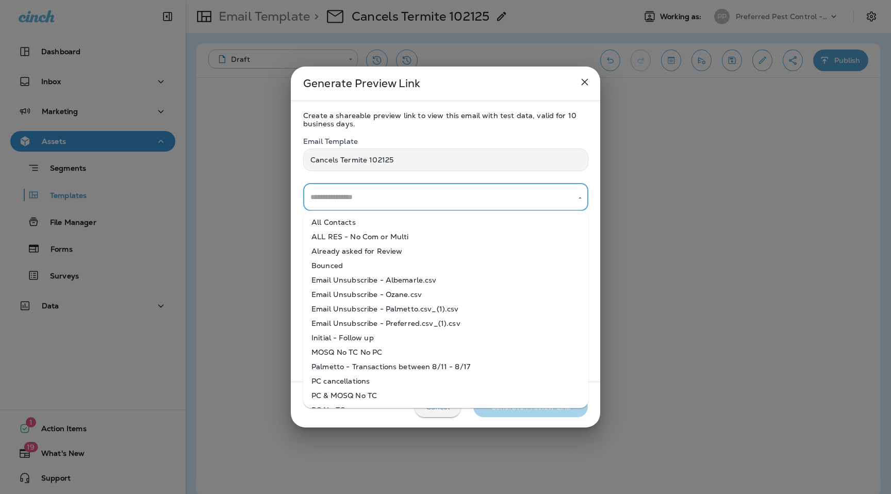
click at [420, 220] on li "All Contacts" at bounding box center [445, 222] width 285 height 14
type input "**********"
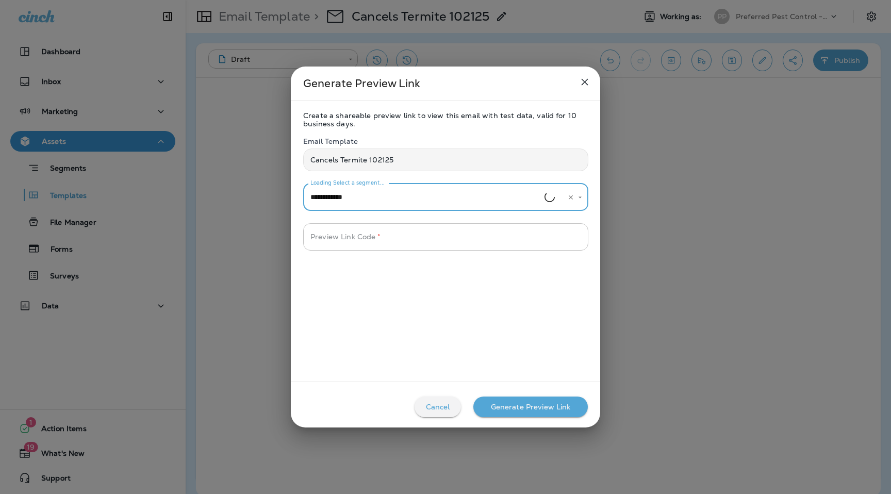
click at [398, 234] on input "Preview Link Code   *" at bounding box center [445, 236] width 285 height 27
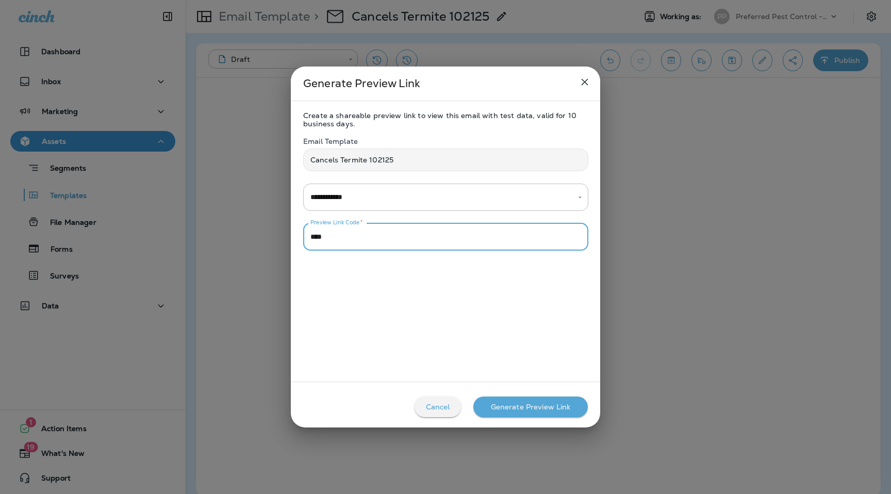
type input "****"
click at [535, 410] on div "Generate Preview Link" at bounding box center [531, 407] width 80 height 8
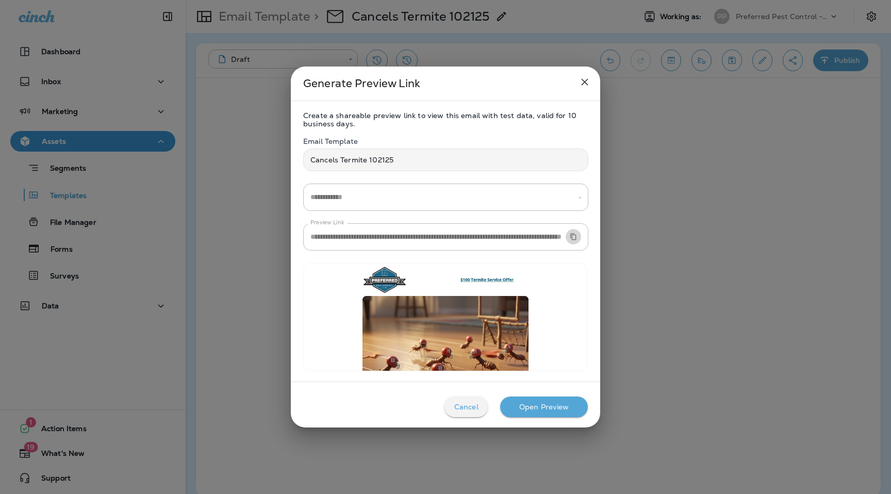
click at [574, 236] on icon "Copy Preview URL" at bounding box center [573, 236] width 7 height 7
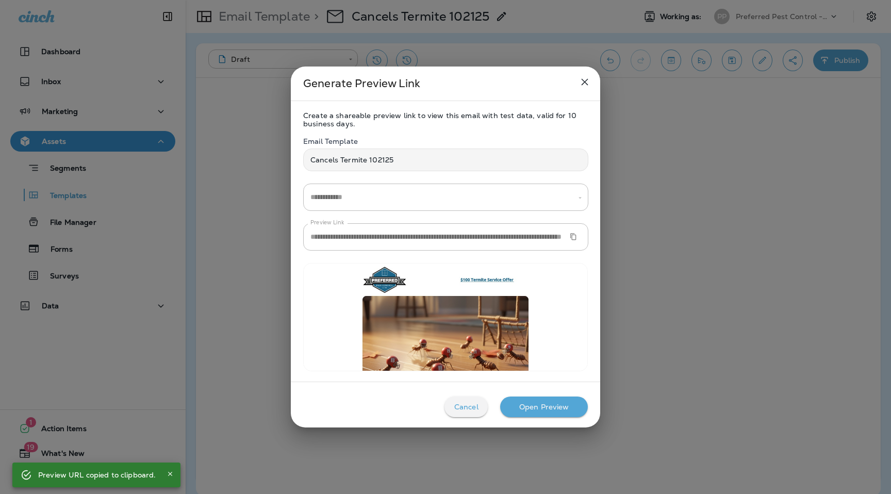
click at [581, 78] on icon "close" at bounding box center [585, 82] width 12 height 12
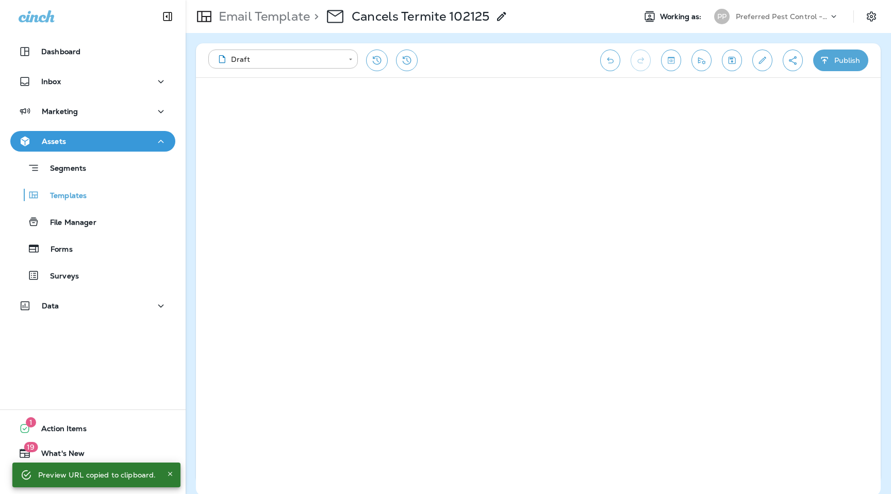
click at [304, 12] on p "Email Template" at bounding box center [262, 16] width 95 height 15
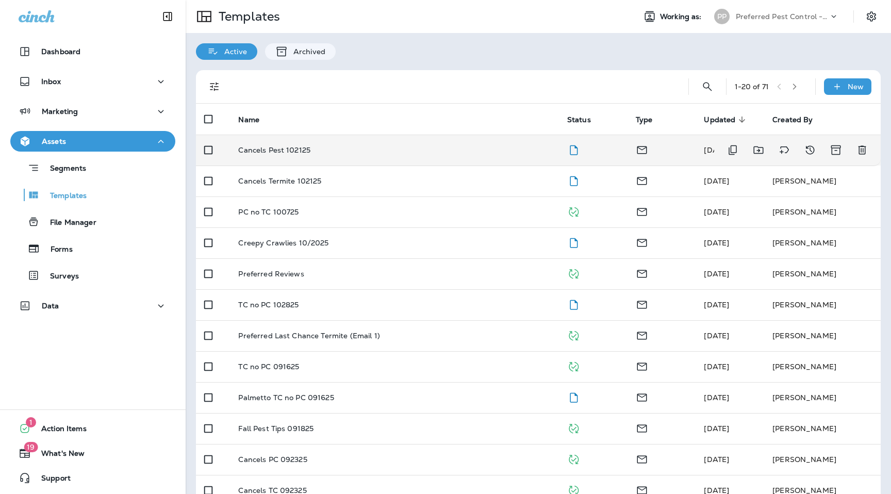
click at [299, 146] on p "Cancels Pest 102125" at bounding box center [274, 150] width 72 height 8
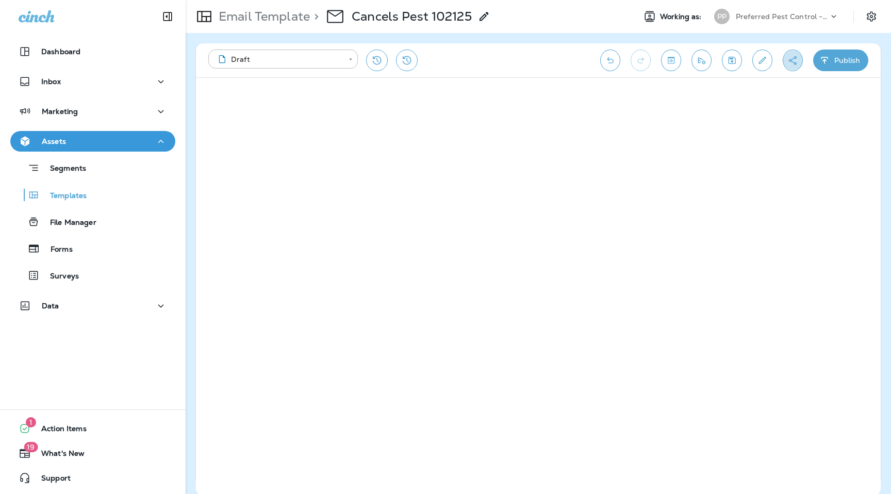
click at [795, 60] on icon "Create a Shareable Preview Link" at bounding box center [792, 60] width 11 height 10
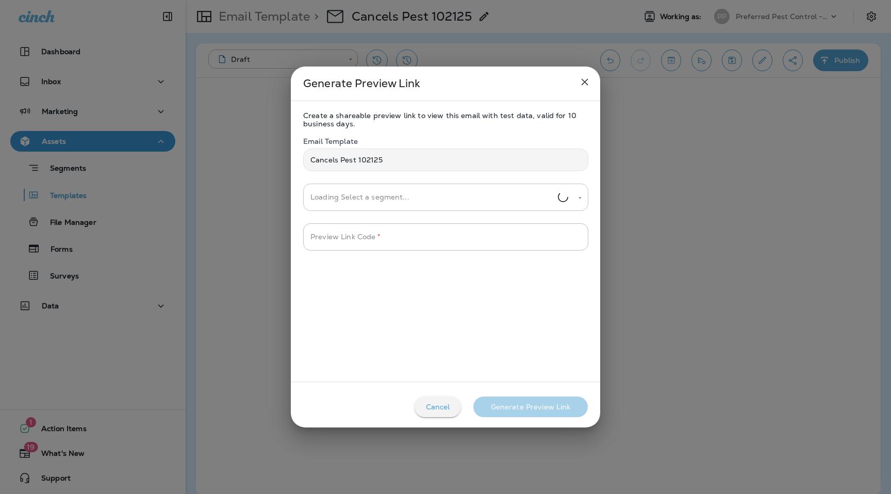
click at [405, 201] on input "Loading Select a segment..." at bounding box center [433, 197] width 250 height 18
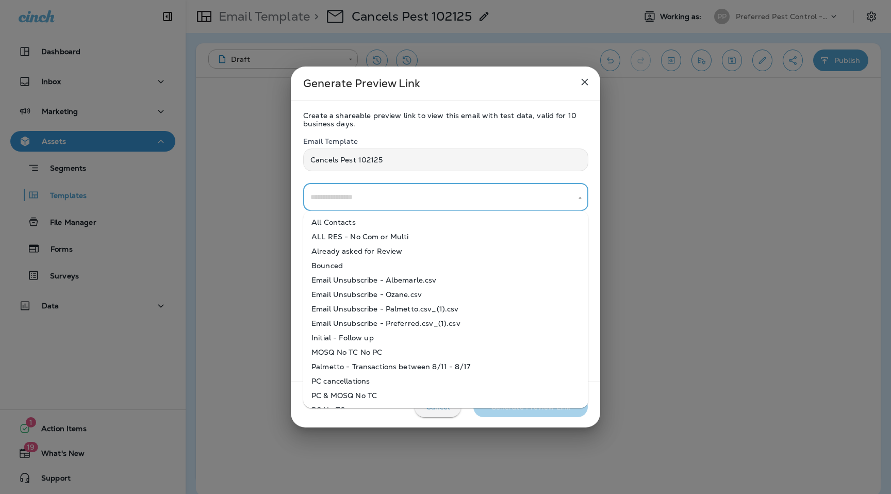
click at [394, 228] on li "All Contacts" at bounding box center [445, 222] width 285 height 14
type input "**********"
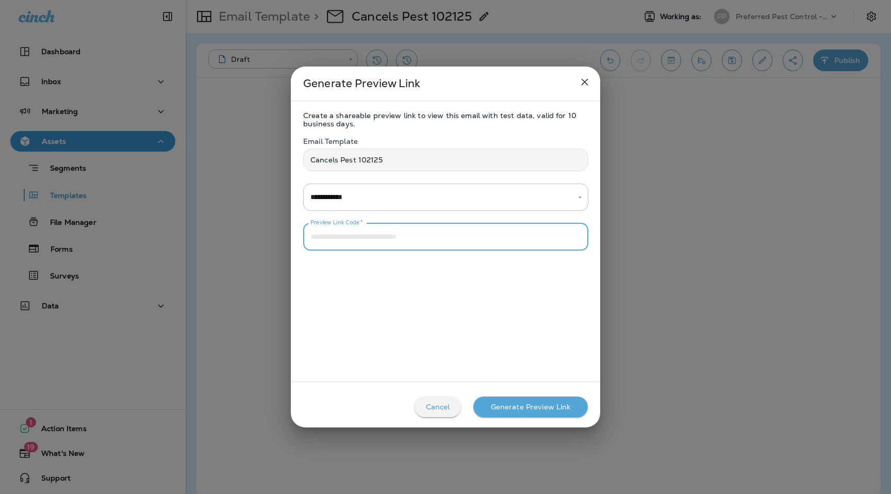
click at [380, 240] on input "Preview Link Code   *" at bounding box center [445, 236] width 285 height 27
type input "****"
click at [543, 411] on button "Generate Preview Link" at bounding box center [530, 407] width 114 height 21
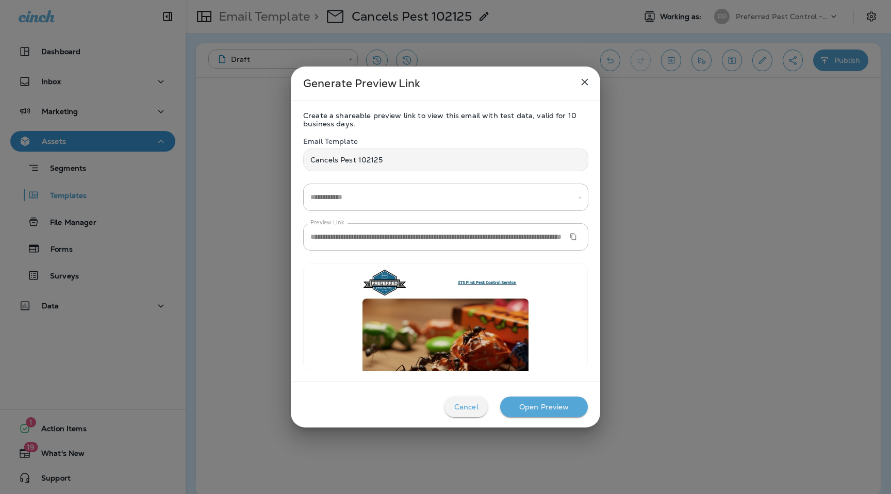
click at [568, 237] on button "Copy Preview URL" at bounding box center [573, 236] width 15 height 15
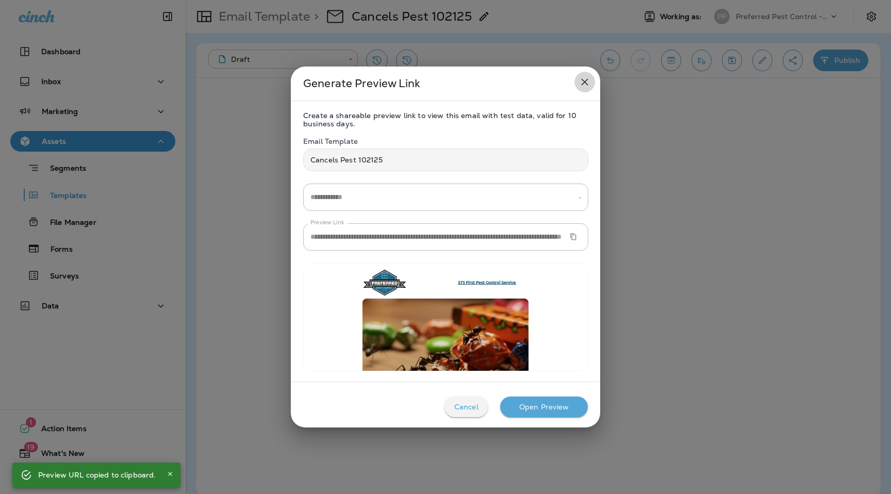
click at [589, 85] on icon "close" at bounding box center [585, 82] width 12 height 12
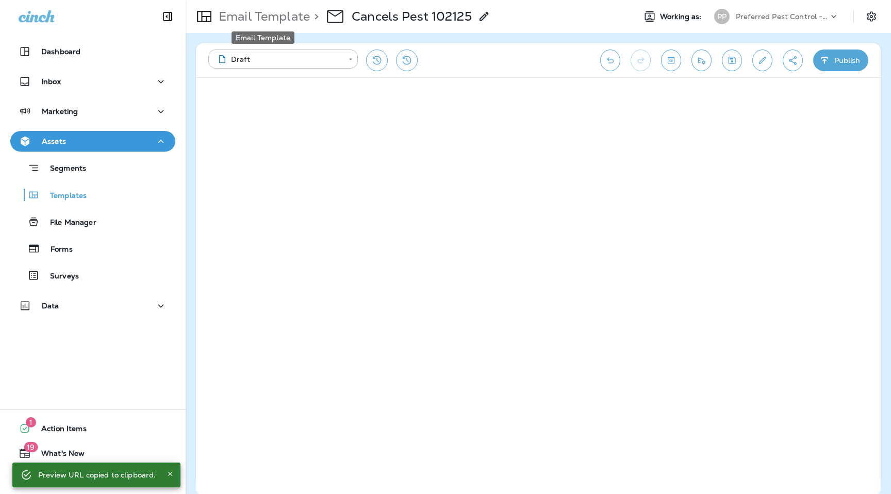
click at [255, 22] on p "Email Template" at bounding box center [262, 16] width 95 height 15
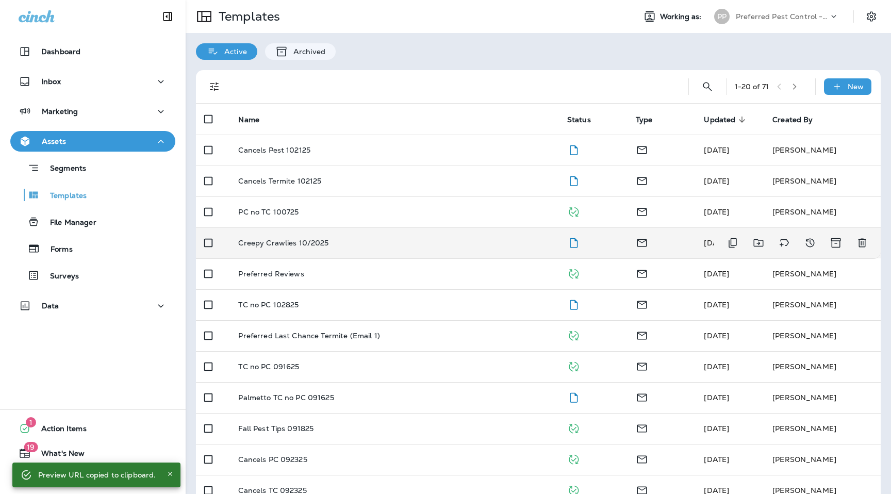
click at [299, 241] on p "Creepy Crawlies 10/2025" at bounding box center [283, 243] width 90 height 8
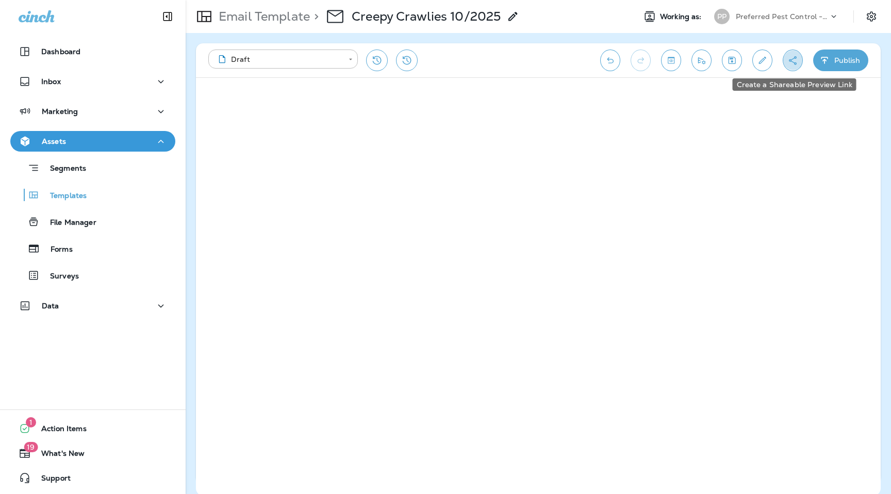
click at [790, 60] on icon "Create a Shareable Preview Link" at bounding box center [793, 60] width 8 height 9
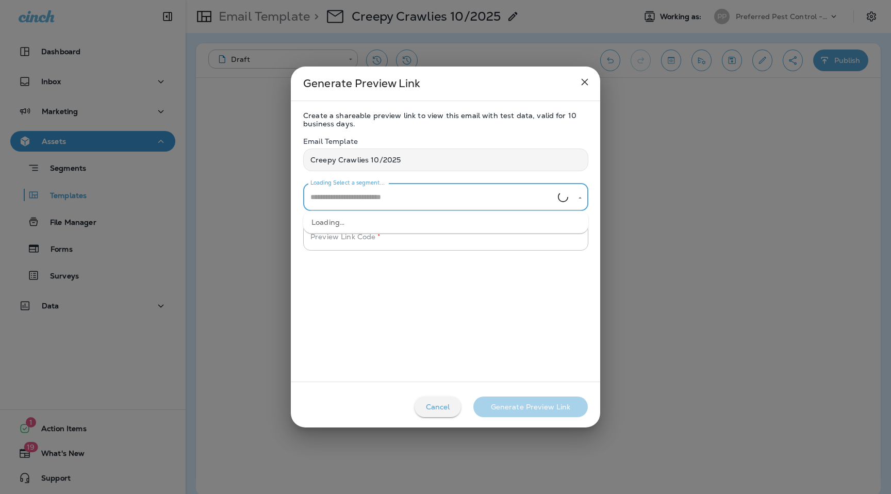
click at [402, 205] on input "Loading Select a segment..." at bounding box center [433, 197] width 250 height 18
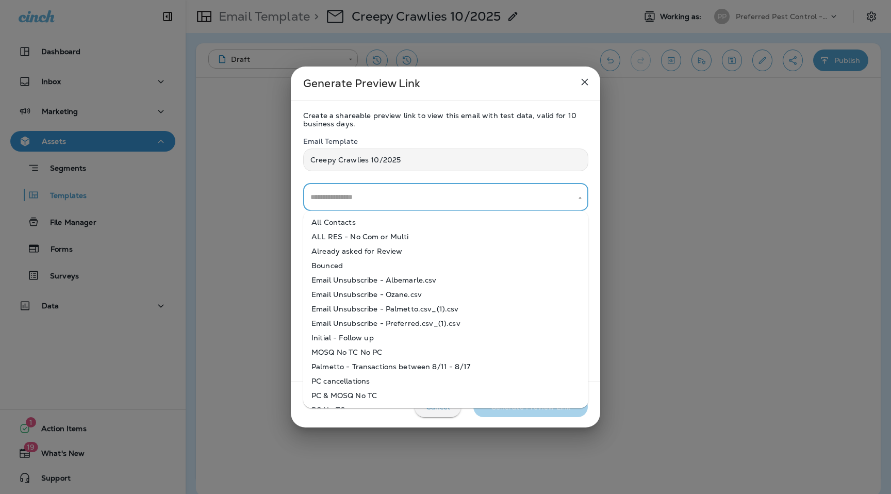
click at [390, 223] on li "All Contacts" at bounding box center [445, 222] width 285 height 14
type input "**********"
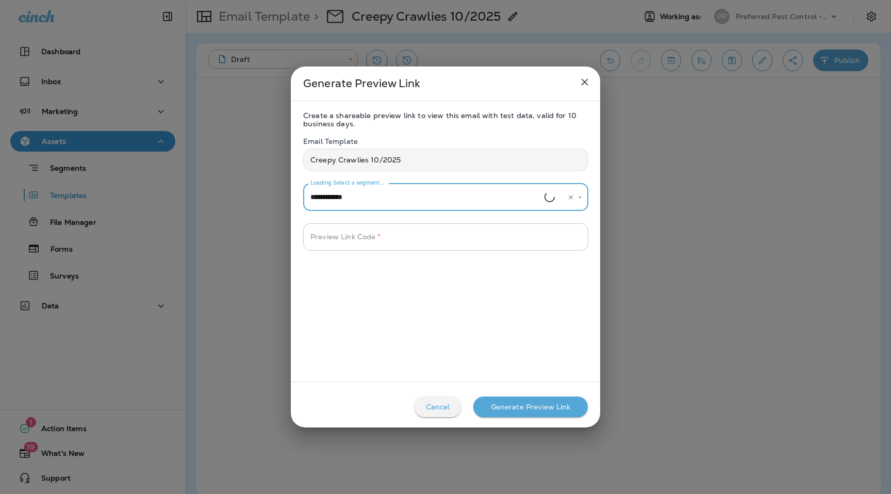
click at [390, 235] on input "Preview Link Code   *" at bounding box center [445, 236] width 285 height 27
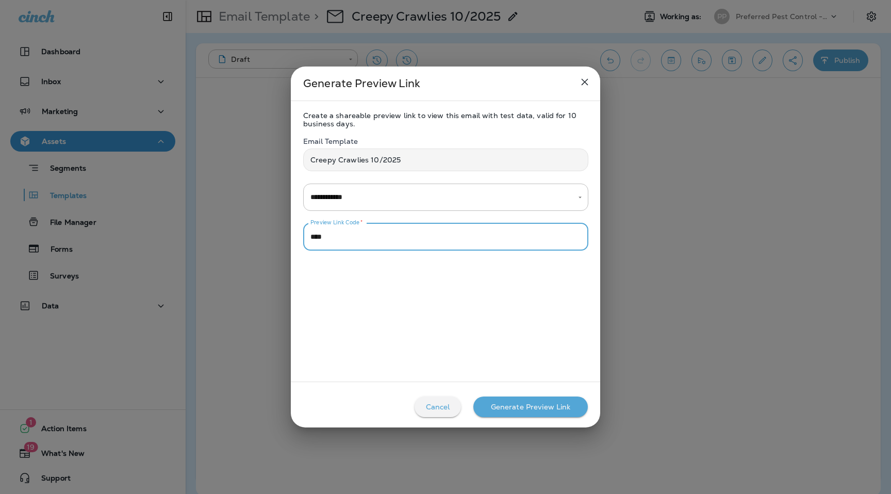
type input "****"
click at [519, 406] on div "Generate Preview Link" at bounding box center [531, 407] width 80 height 8
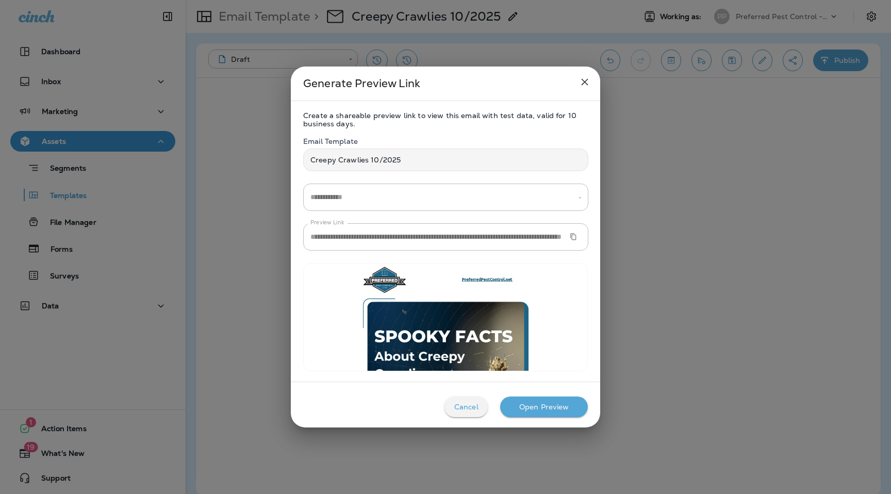
click at [575, 239] on icon "Copy Preview URL" at bounding box center [573, 236] width 7 height 7
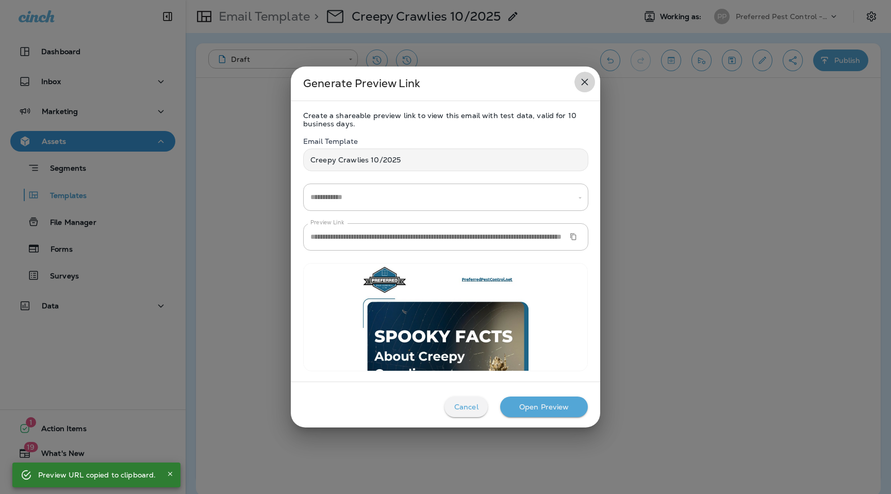
click at [588, 76] on icon "close" at bounding box center [585, 82] width 12 height 12
